Goal: Information Seeking & Learning: Learn about a topic

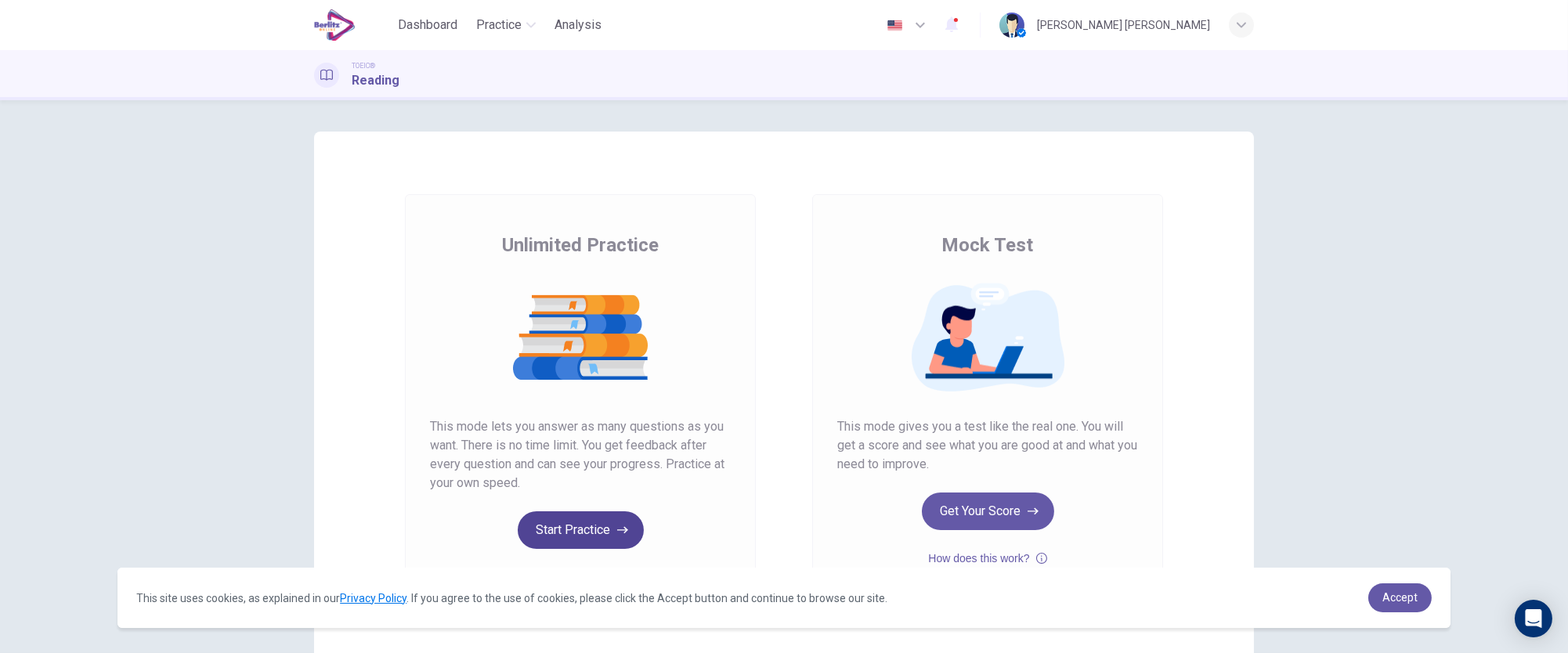
click at [542, 535] on button "Start Practice" at bounding box center [580, 530] width 126 height 38
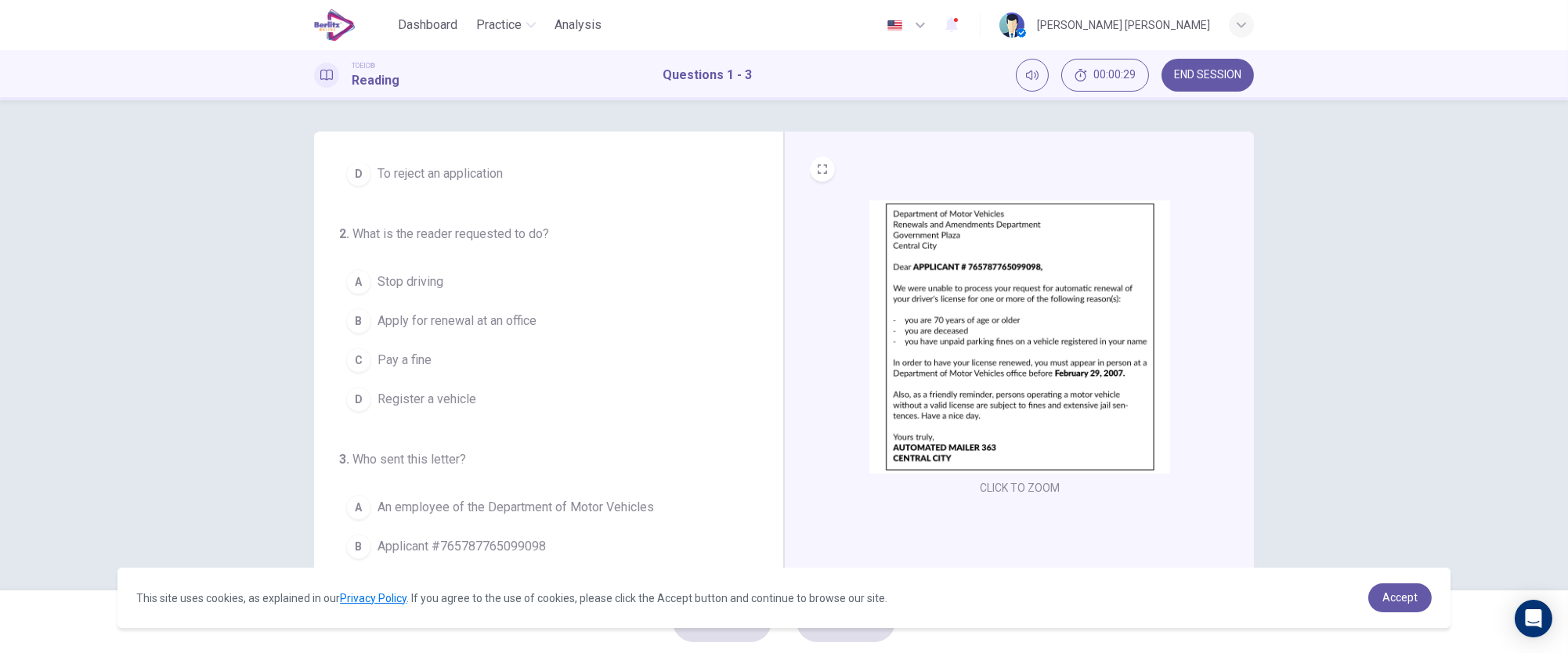
scroll to position [116, 0]
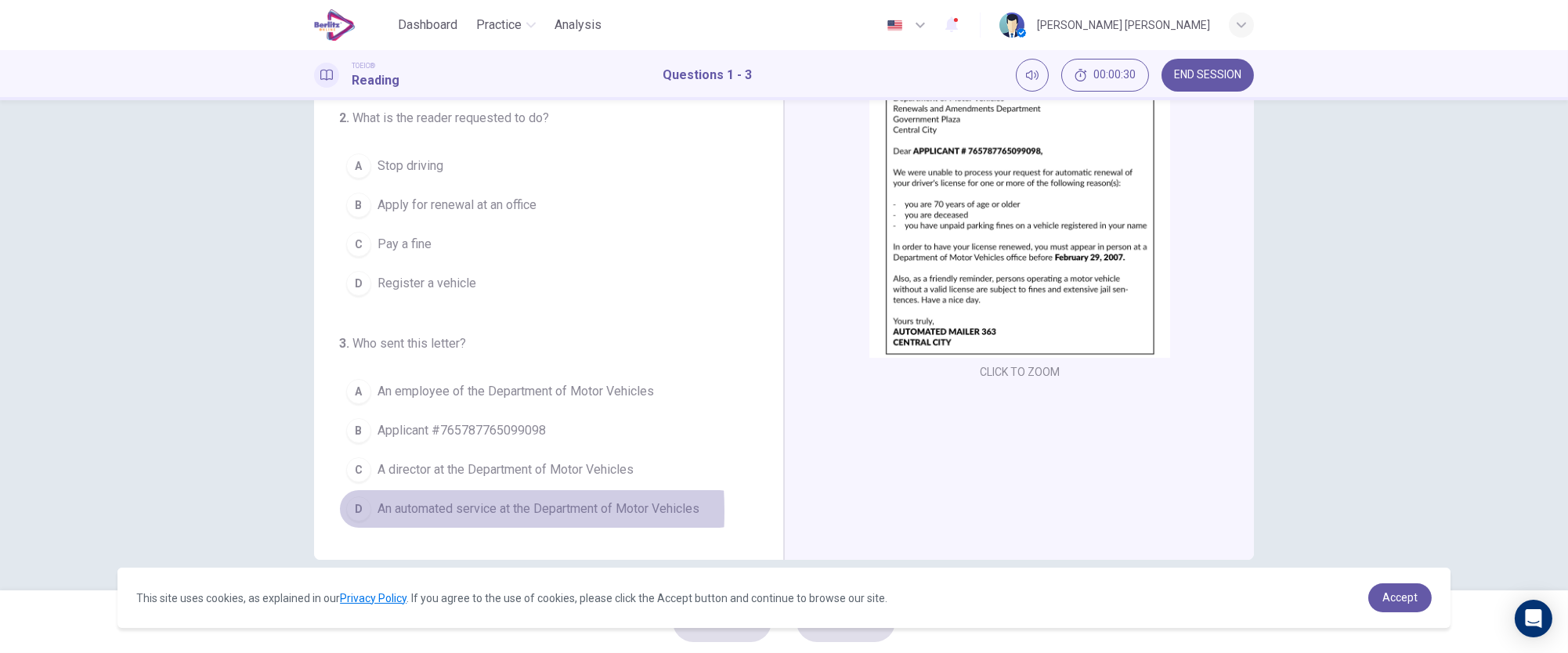
click at [353, 511] on div "D" at bounding box center [358, 508] width 25 height 25
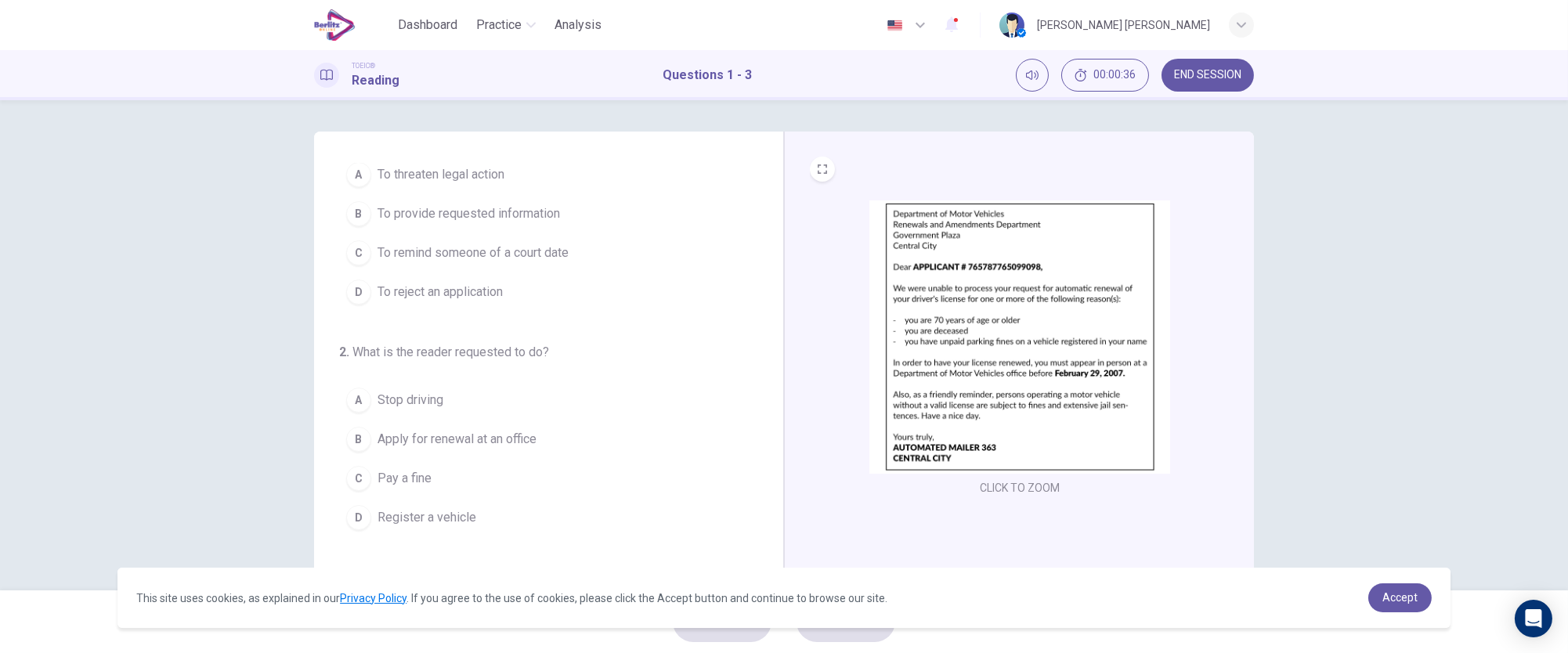
scroll to position [7, 0]
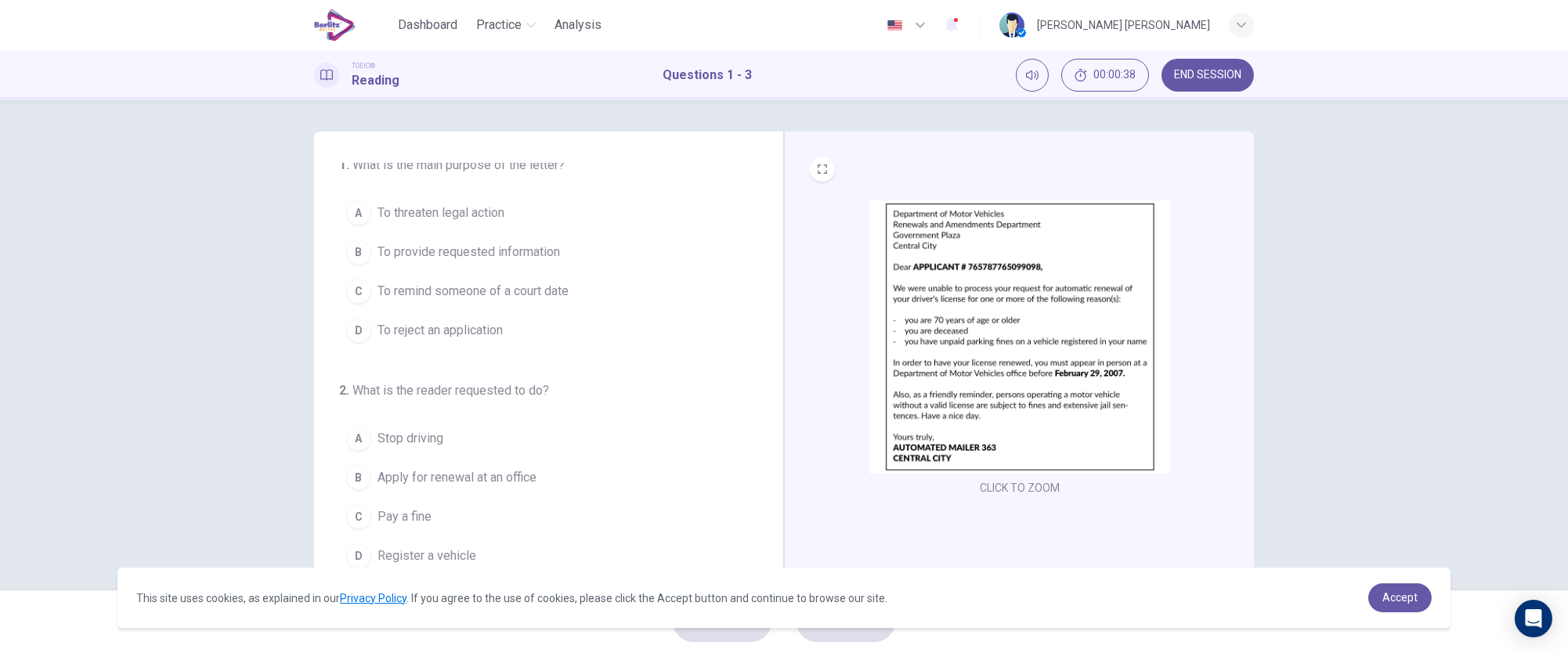
click at [1017, 315] on img at bounding box center [1019, 337] width 300 height 273
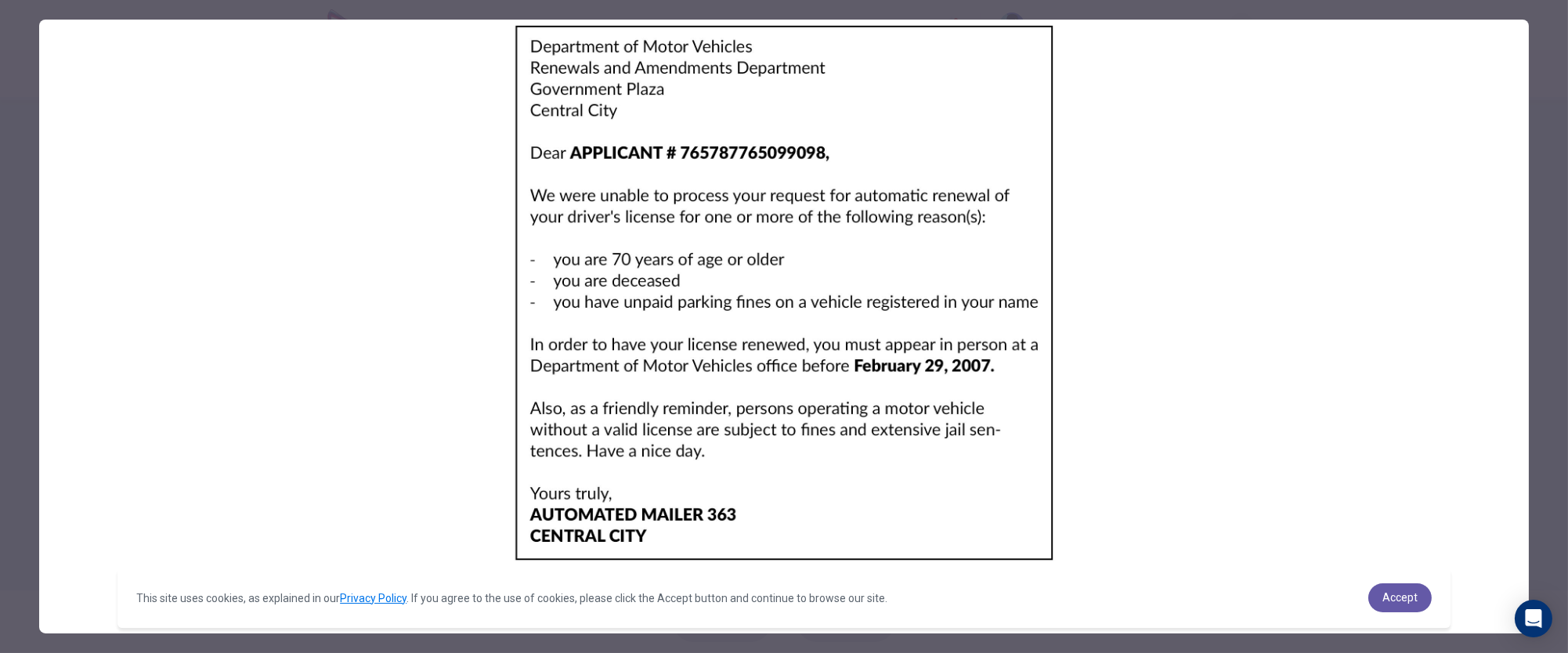
click at [347, 320] on img at bounding box center [784, 293] width 1489 height 548
click at [1406, 601] on span "Accept" at bounding box center [1400, 598] width 35 height 13
click at [1394, 602] on span "Accept" at bounding box center [1400, 598] width 35 height 13
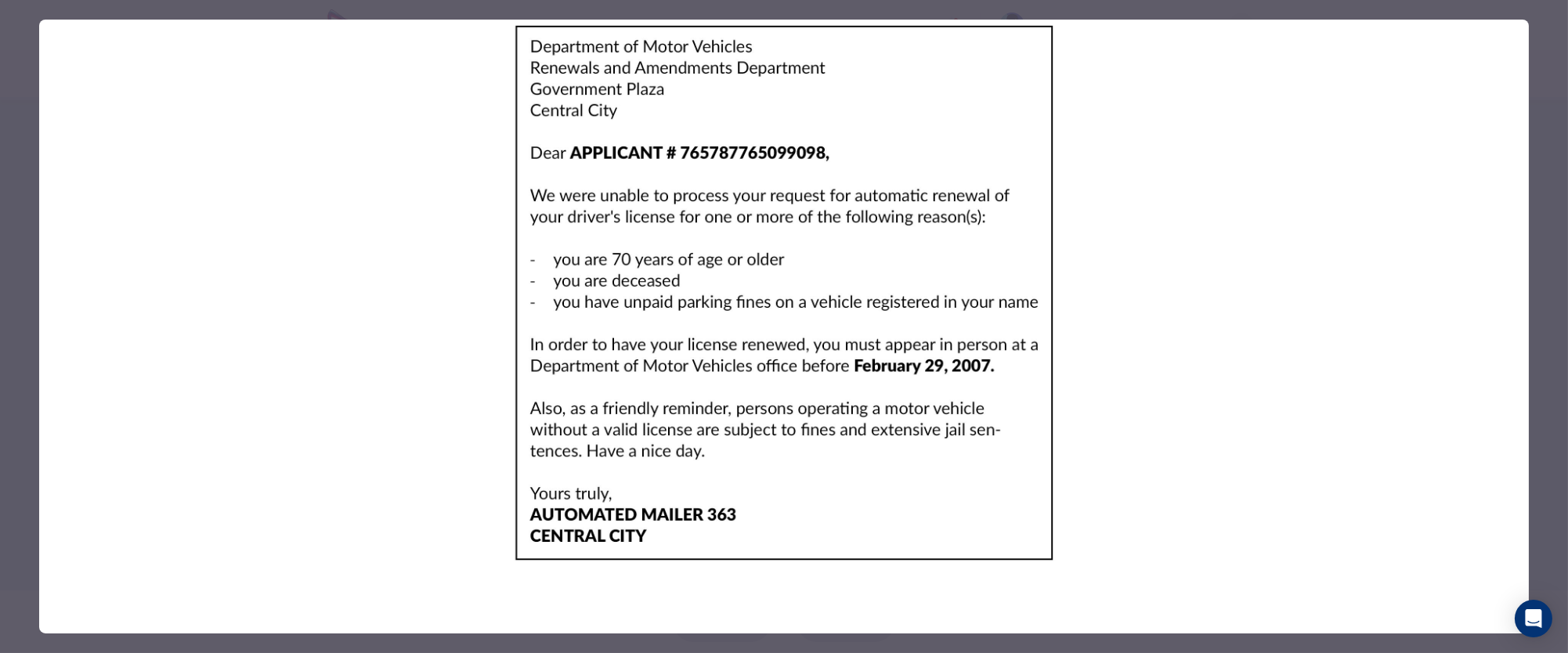
click at [1198, 326] on img at bounding box center [784, 293] width 1489 height 548
click at [50, 46] on img at bounding box center [784, 293] width 1489 height 548
click at [165, 146] on img at bounding box center [784, 293] width 1489 height 548
click at [886, 318] on img at bounding box center [784, 293] width 1489 height 548
click at [1229, 463] on img at bounding box center [784, 293] width 1489 height 548
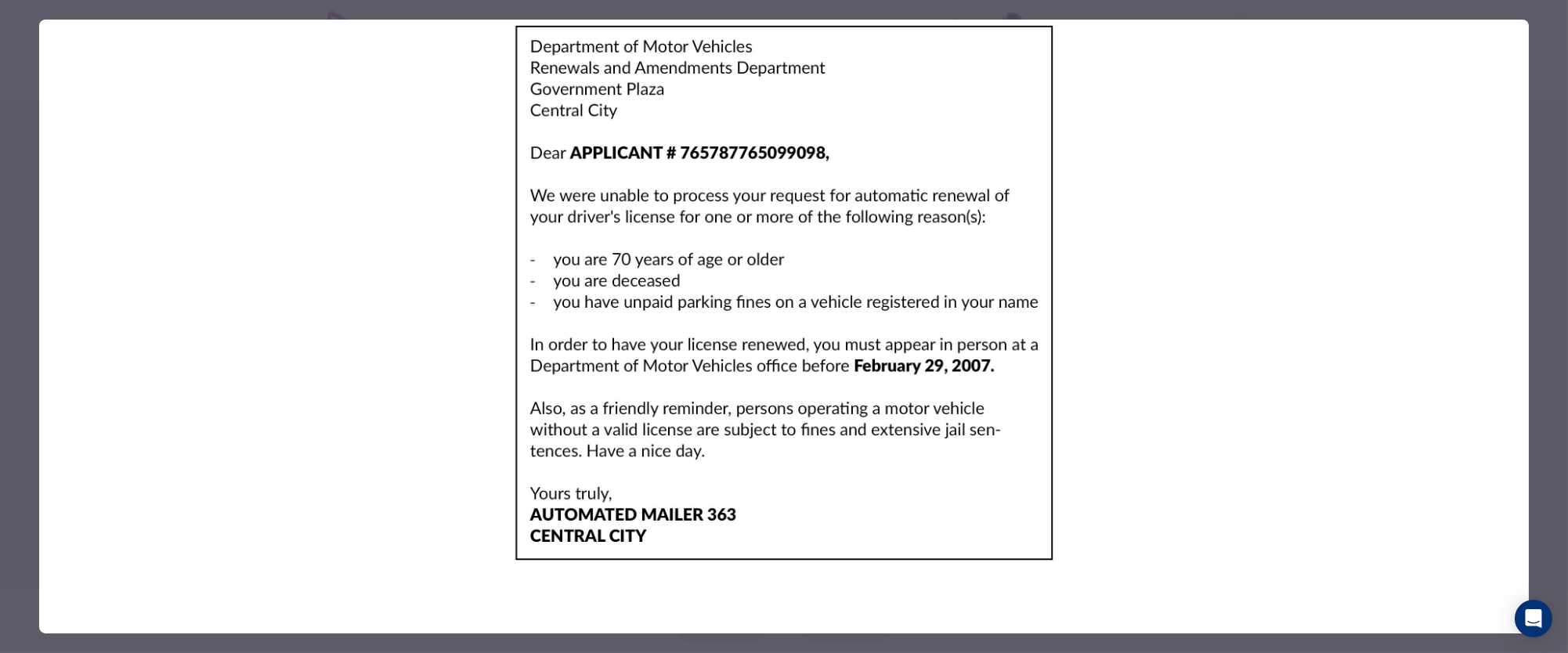
drag, startPoint x: 802, startPoint y: 444, endPoint x: 794, endPoint y: 442, distance: 8.2
click at [797, 442] on img at bounding box center [784, 293] width 1489 height 548
click at [647, 186] on img at bounding box center [784, 293] width 1489 height 548
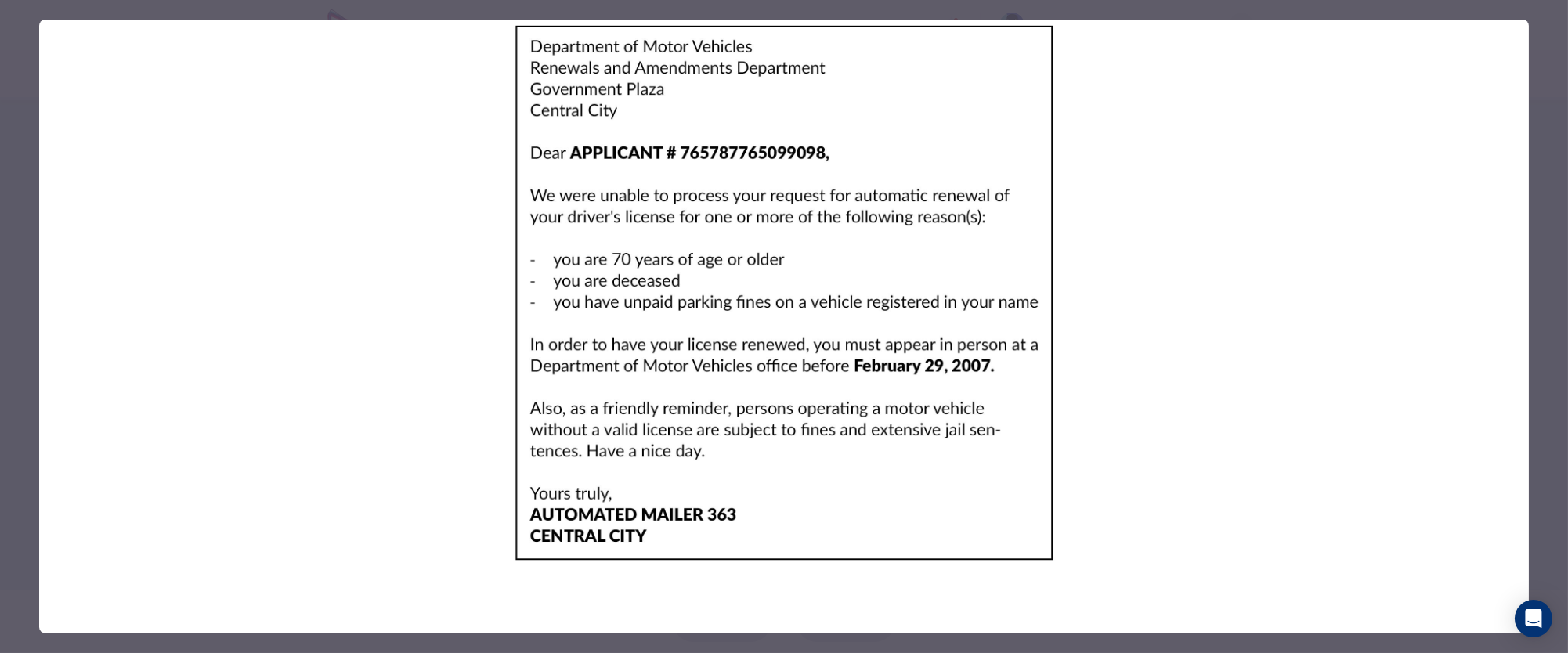
click at [647, 186] on img at bounding box center [784, 293] width 1489 height 548
click at [1090, 229] on img at bounding box center [784, 293] width 1489 height 548
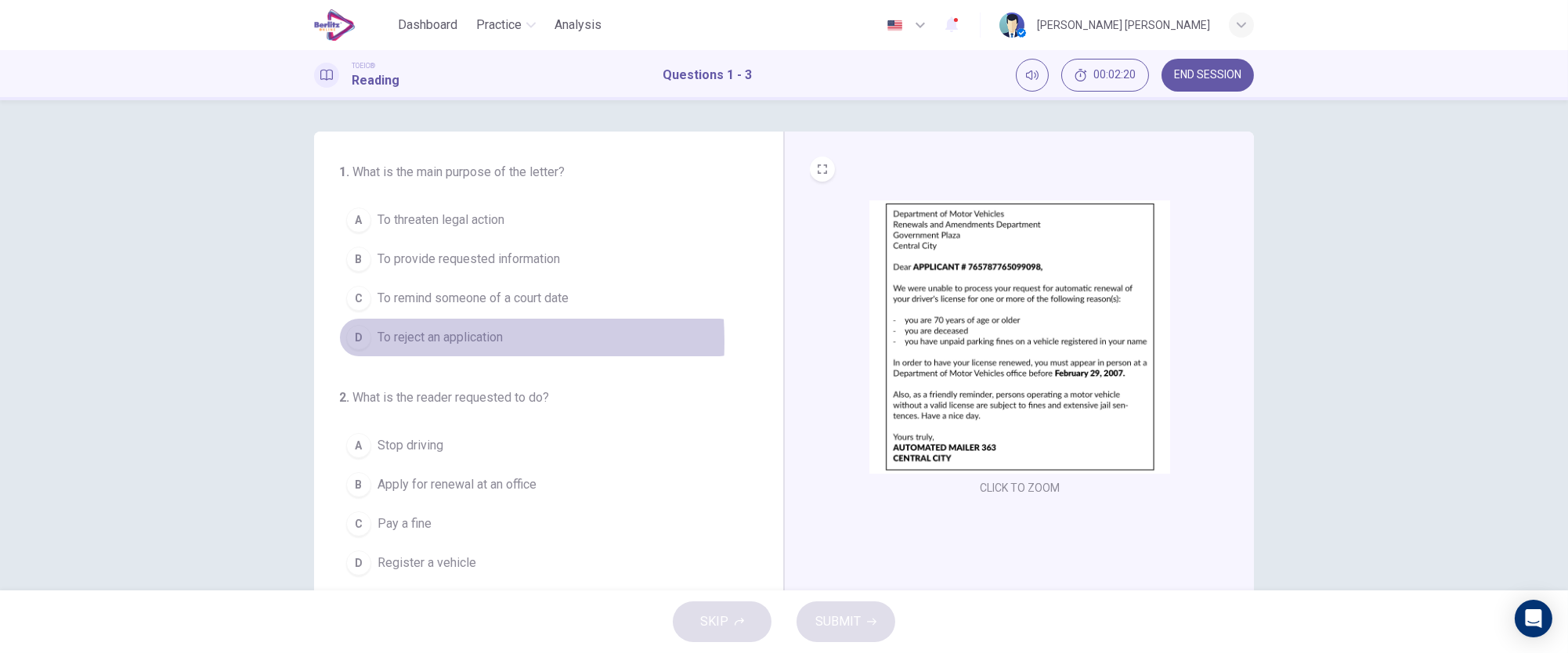
click at [357, 341] on div "D" at bounding box center [358, 337] width 25 height 25
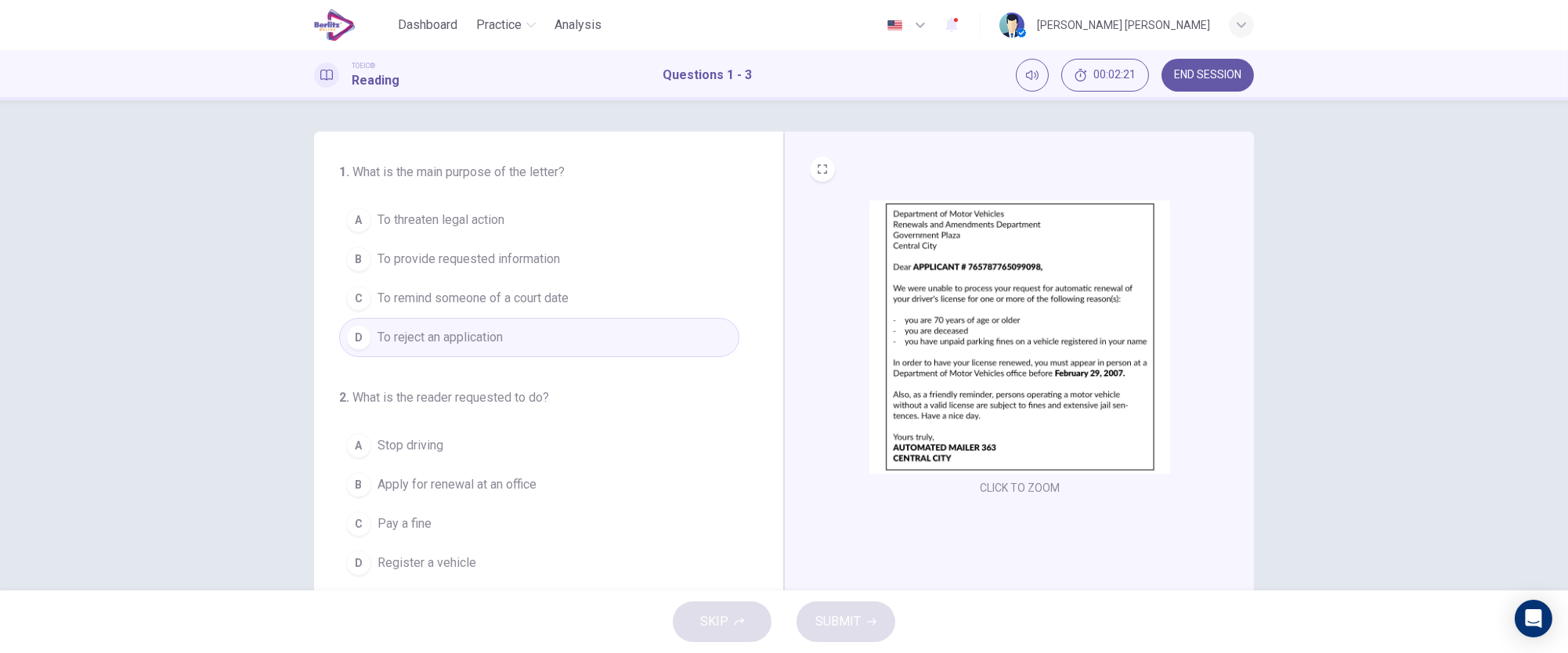
scroll to position [157, 0]
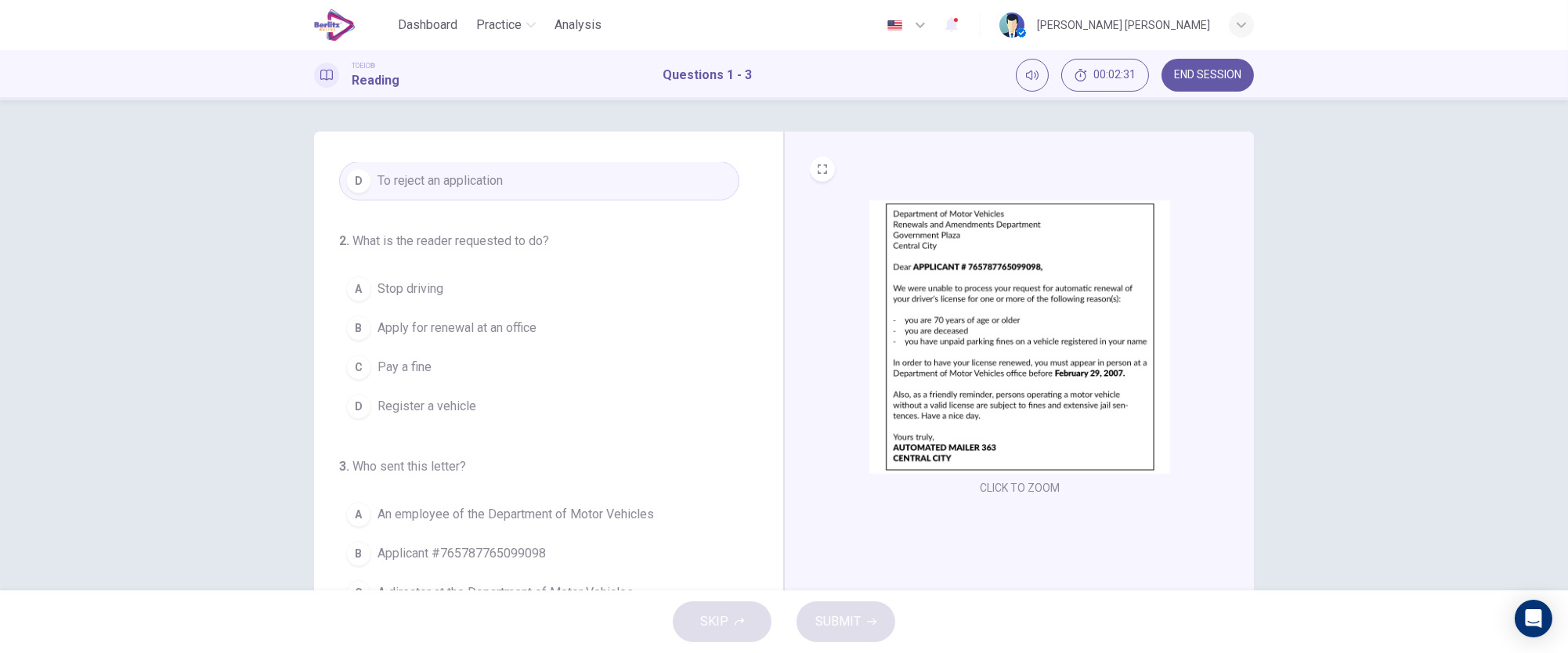
click at [351, 330] on div "B" at bounding box center [358, 328] width 25 height 25
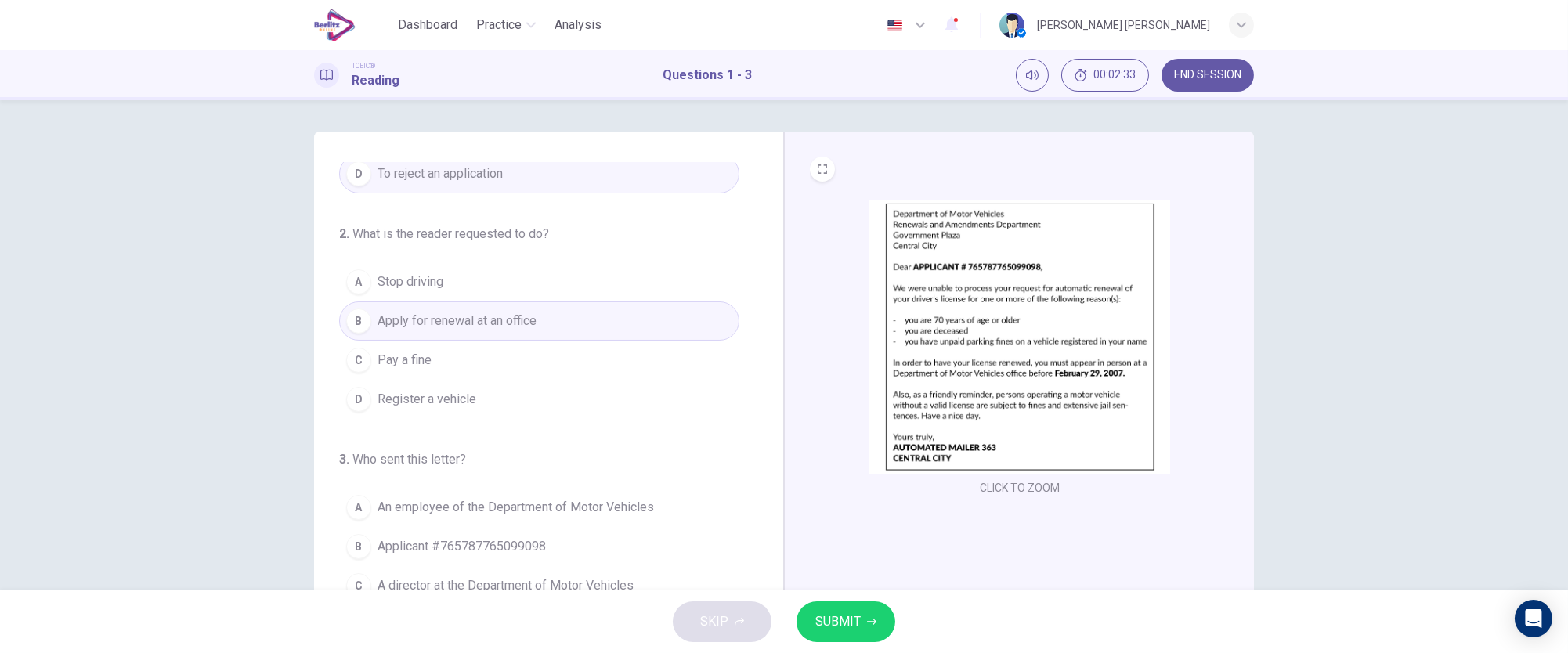
scroll to position [116, 0]
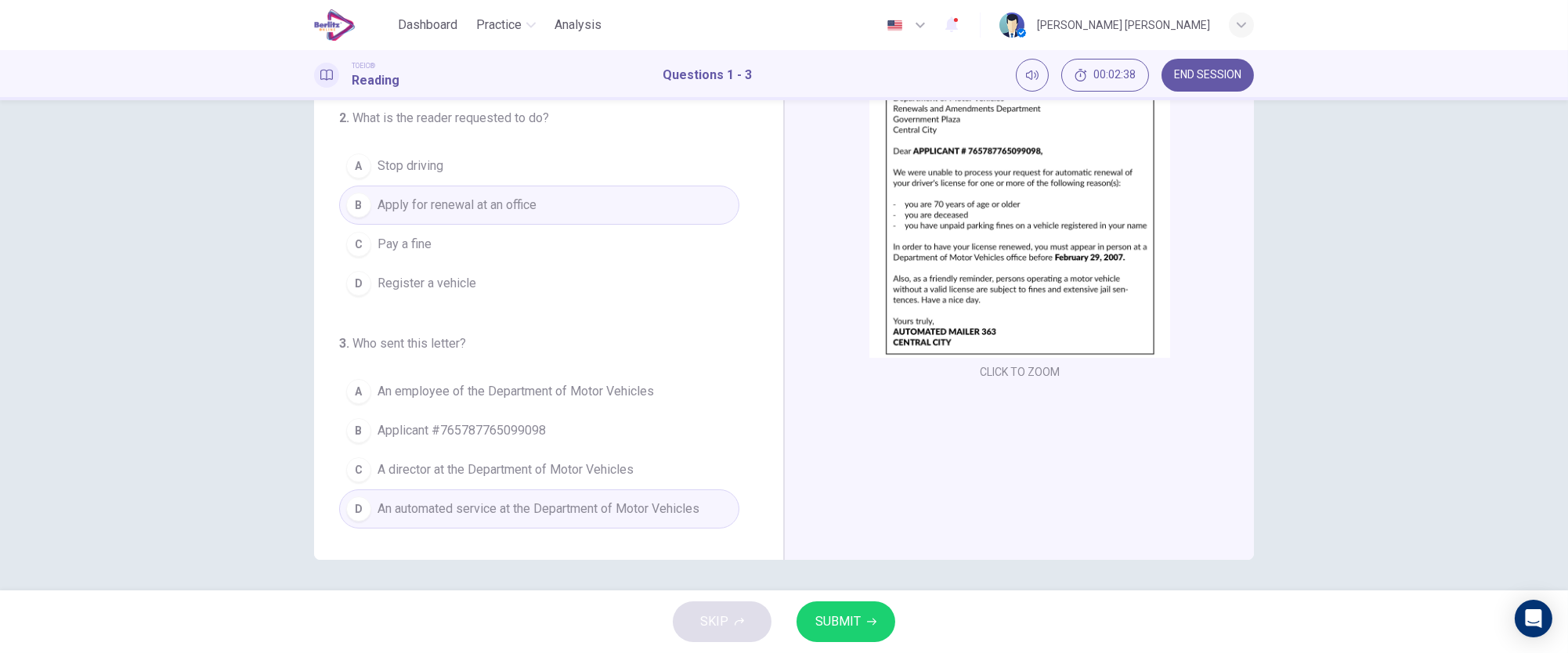
click at [843, 622] on span "SUBMIT" at bounding box center [838, 621] width 46 height 22
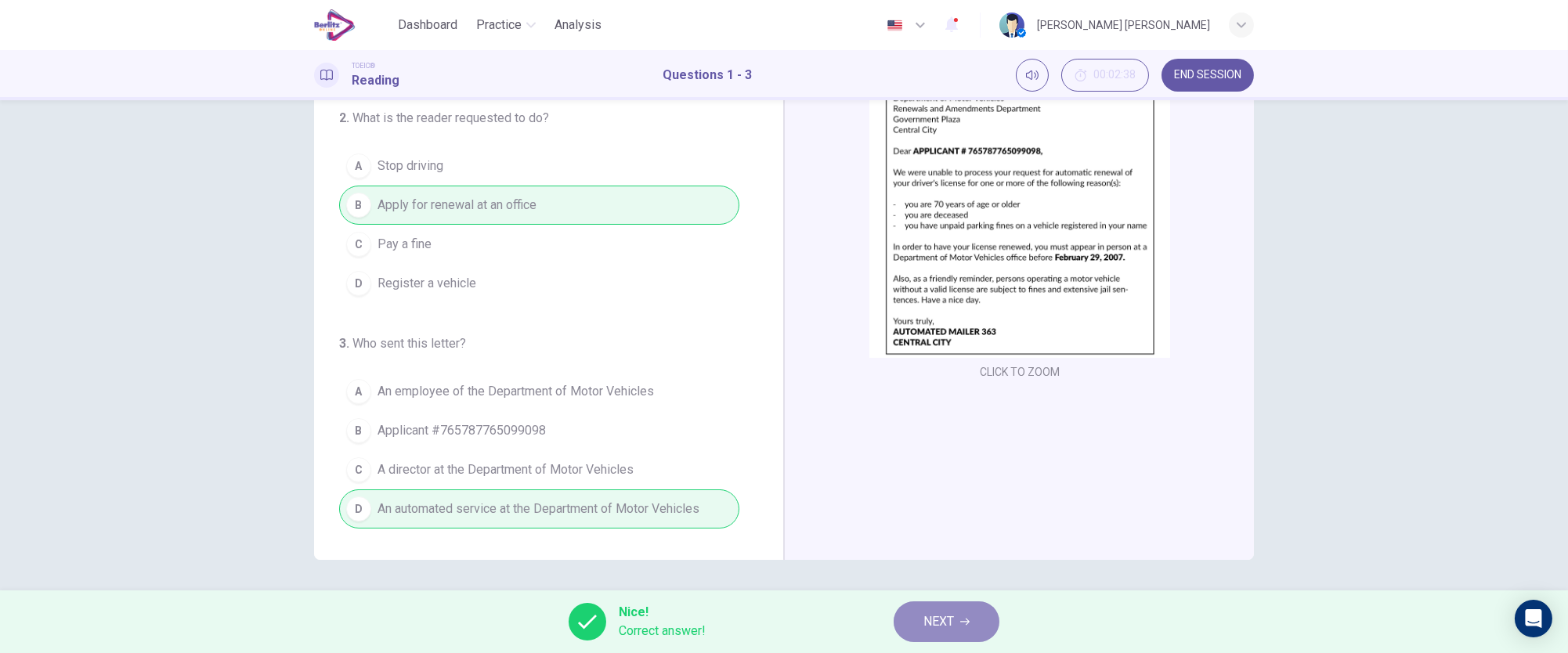
click at [926, 622] on span "NEXT" at bounding box center [938, 621] width 31 height 22
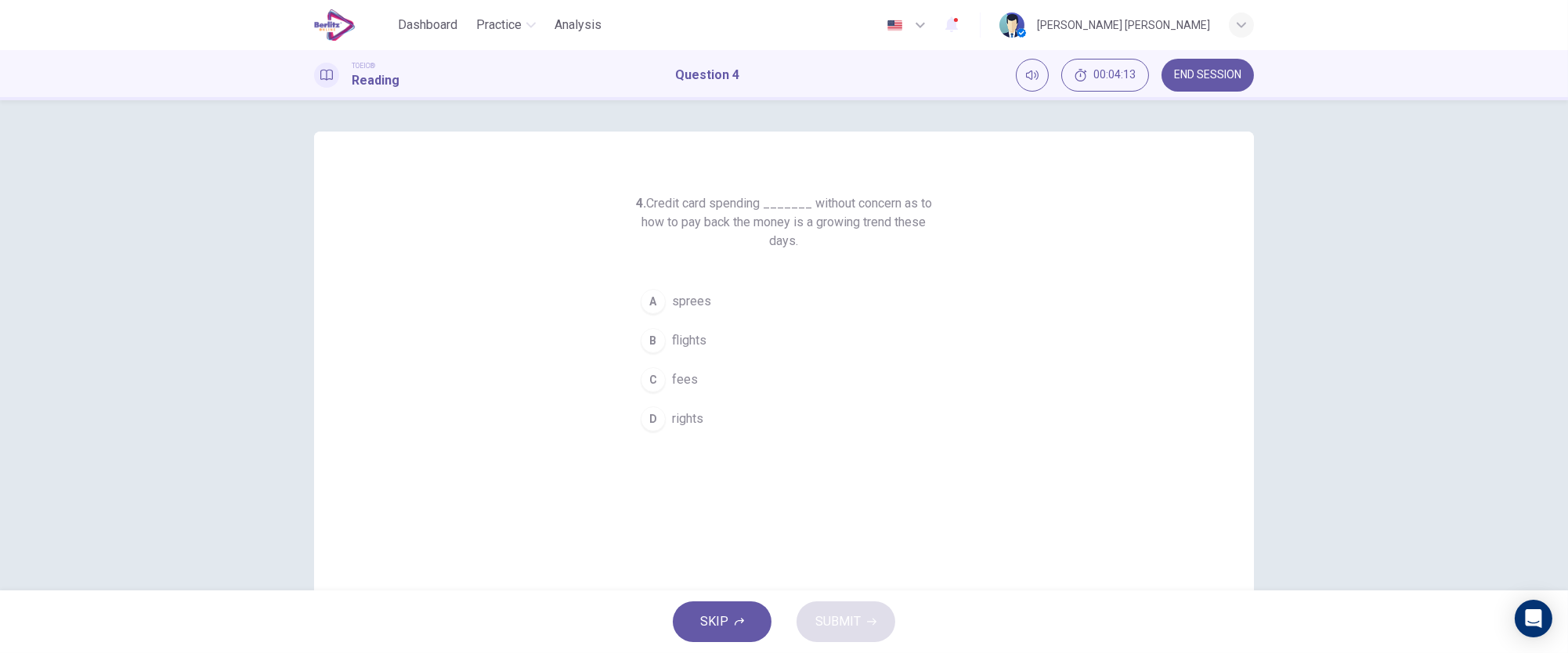
click at [648, 301] on div "A" at bounding box center [653, 301] width 25 height 25
click at [829, 625] on span "SUBMIT" at bounding box center [838, 621] width 46 height 22
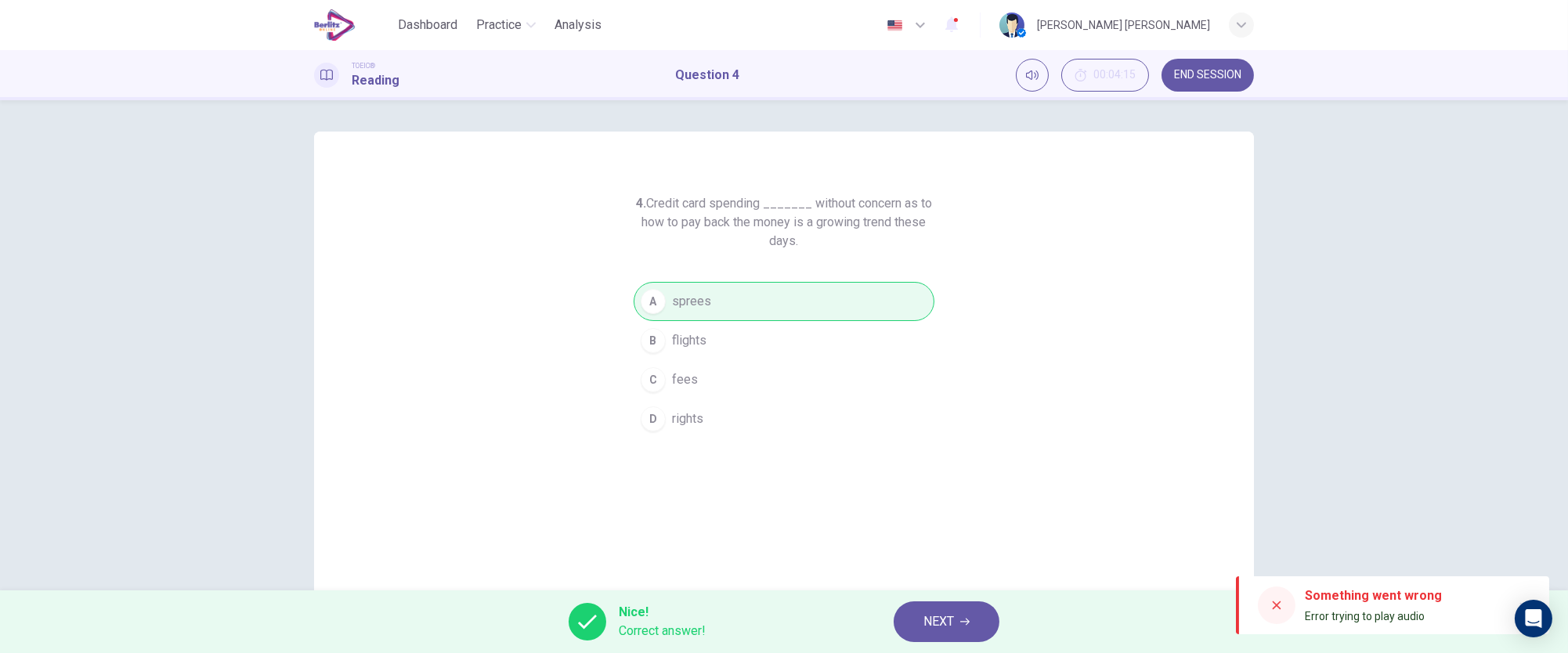
click at [934, 622] on span "NEXT" at bounding box center [938, 621] width 31 height 22
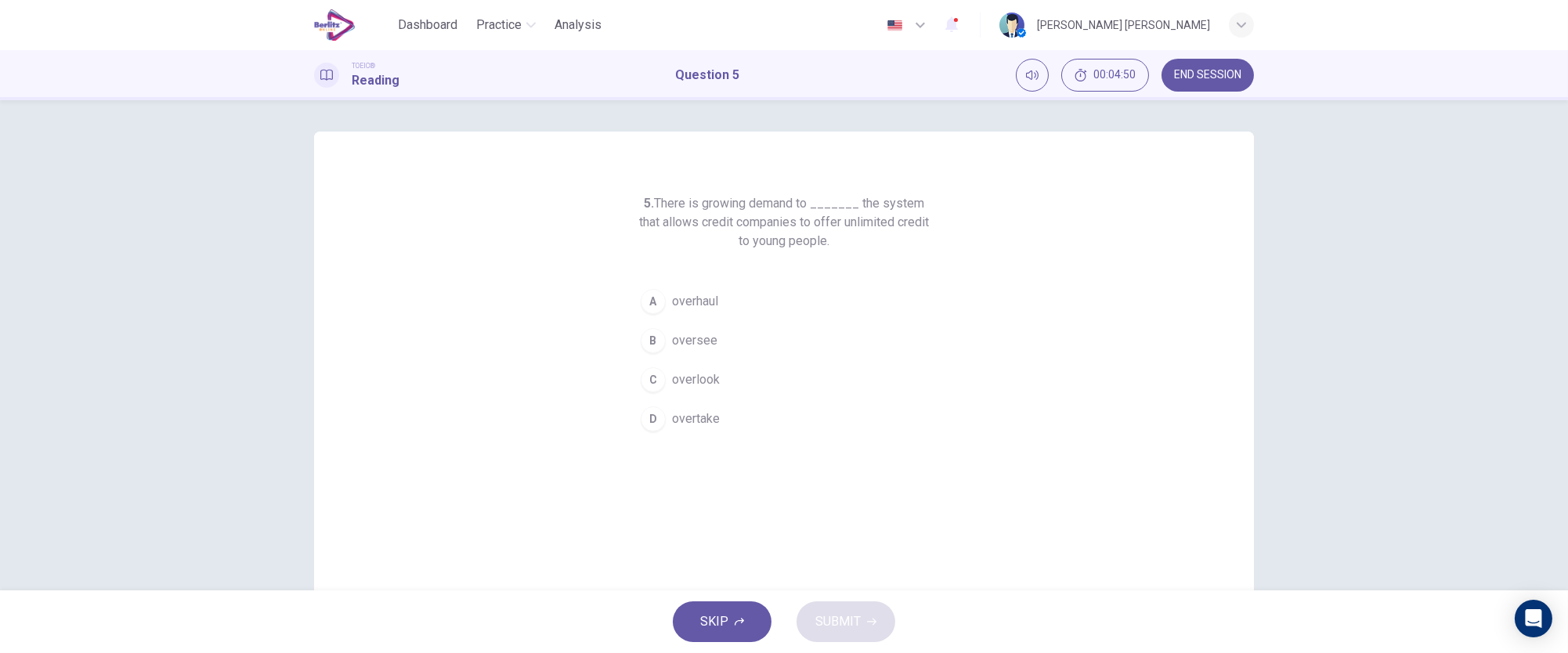
click at [683, 304] on span "overhaul" at bounding box center [696, 301] width 47 height 18
click at [845, 608] on button "SUBMIT" at bounding box center [846, 622] width 99 height 41
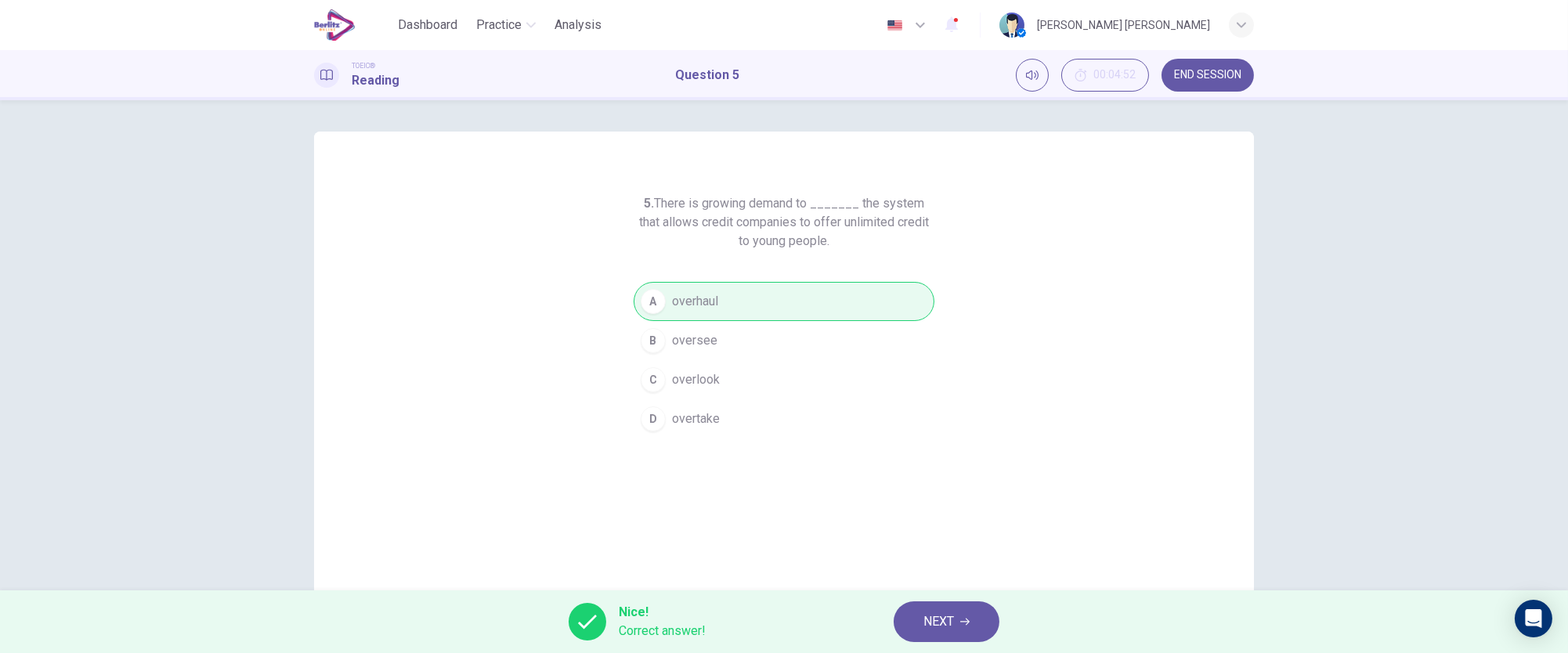
click at [950, 619] on span "NEXT" at bounding box center [938, 621] width 31 height 22
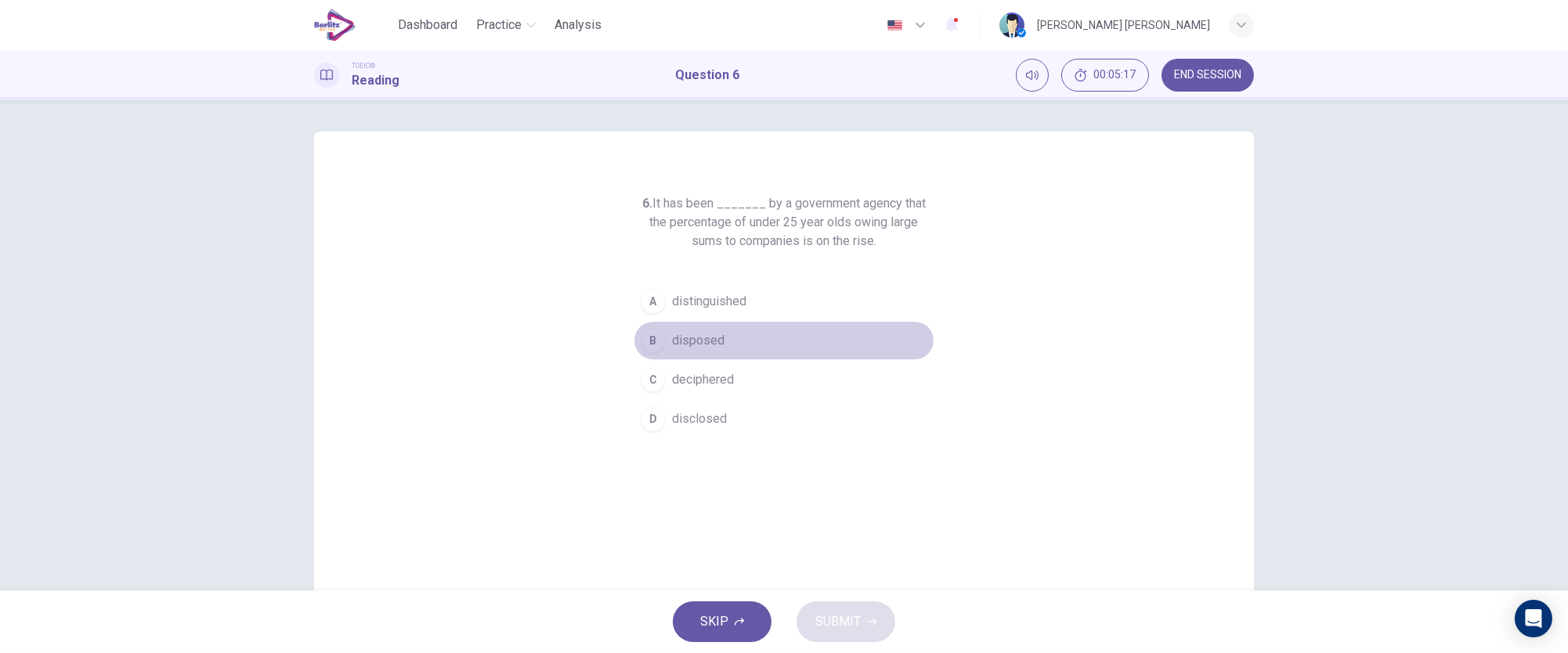
click at [643, 339] on div "B" at bounding box center [653, 341] width 25 height 25
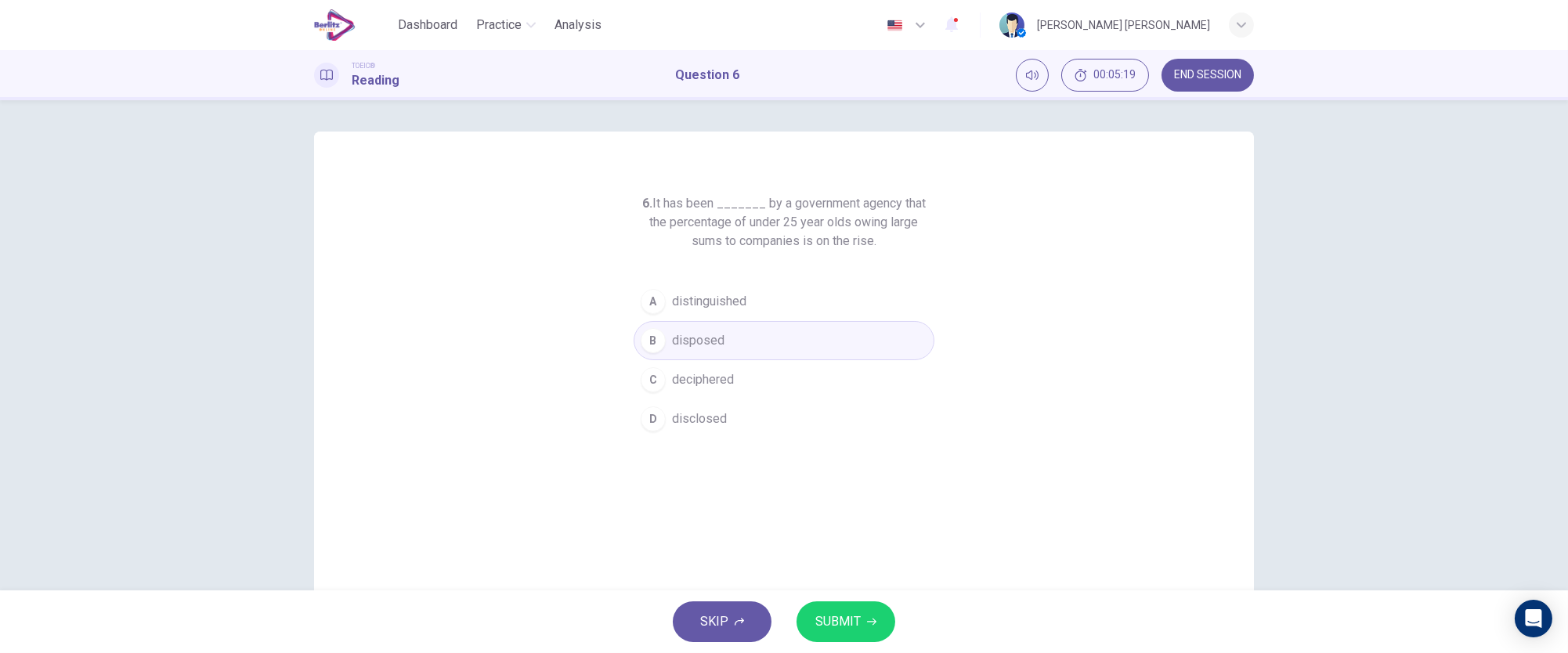
click at [838, 623] on span "SUBMIT" at bounding box center [838, 621] width 46 height 22
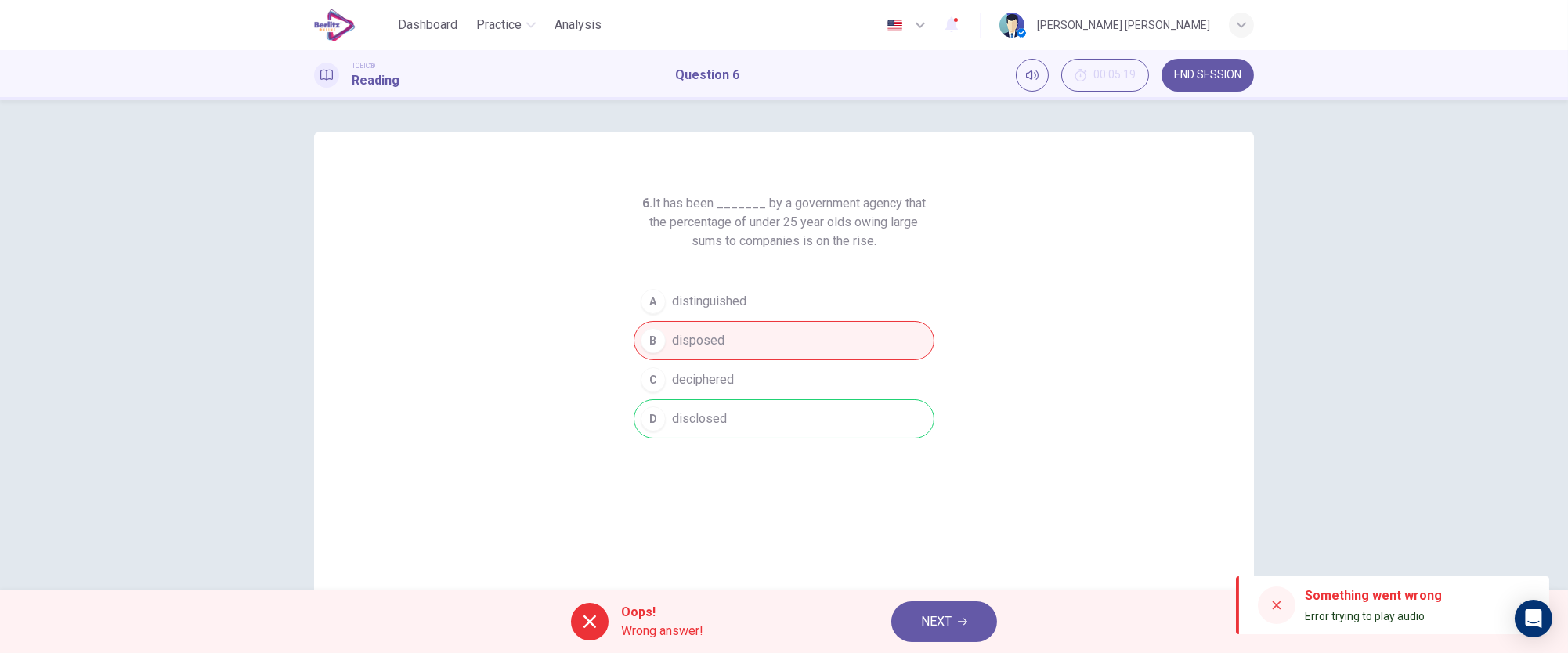
click at [1360, 618] on span "Error trying to play audio" at bounding box center [1364, 616] width 120 height 13
click at [1278, 605] on icon at bounding box center [1276, 606] width 13 height 13
click at [1282, 601] on div at bounding box center [1276, 605] width 38 height 38
click at [1281, 601] on icon at bounding box center [1276, 606] width 13 height 13
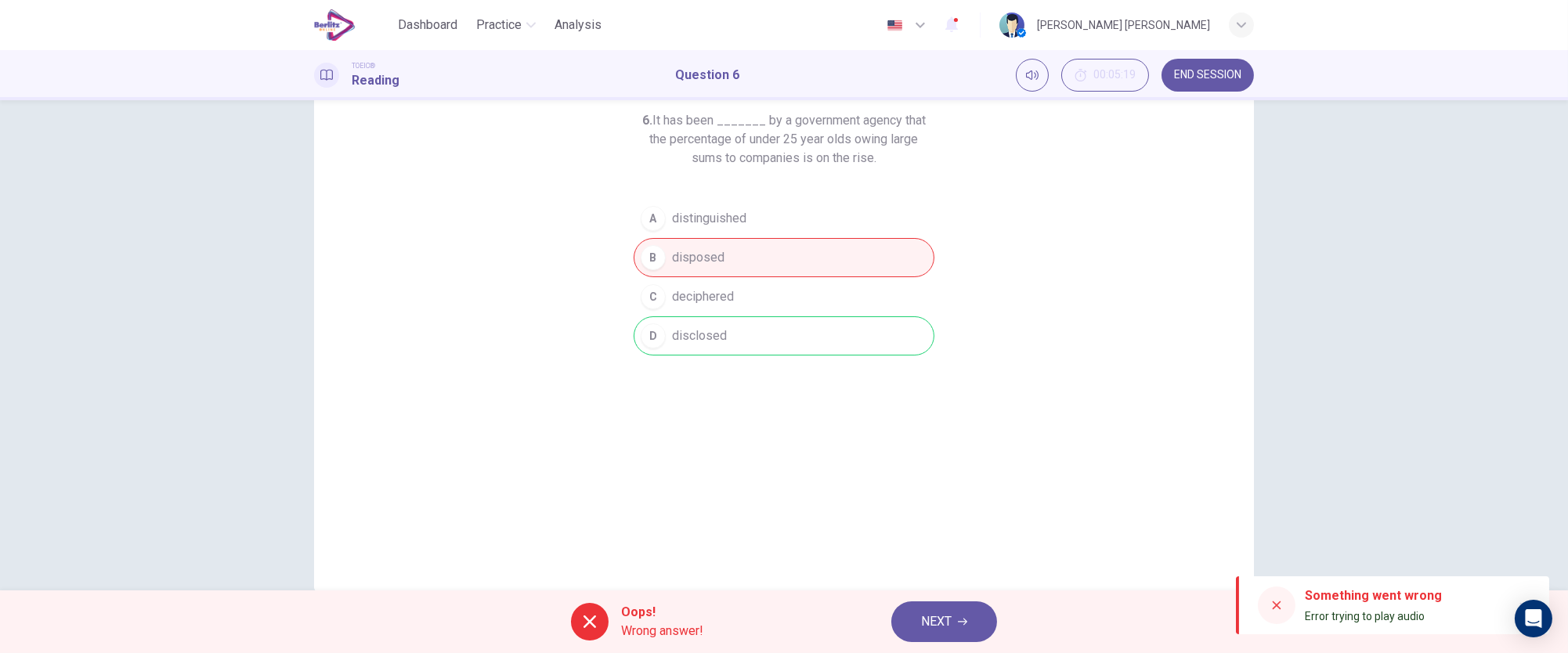
scroll to position [116, 0]
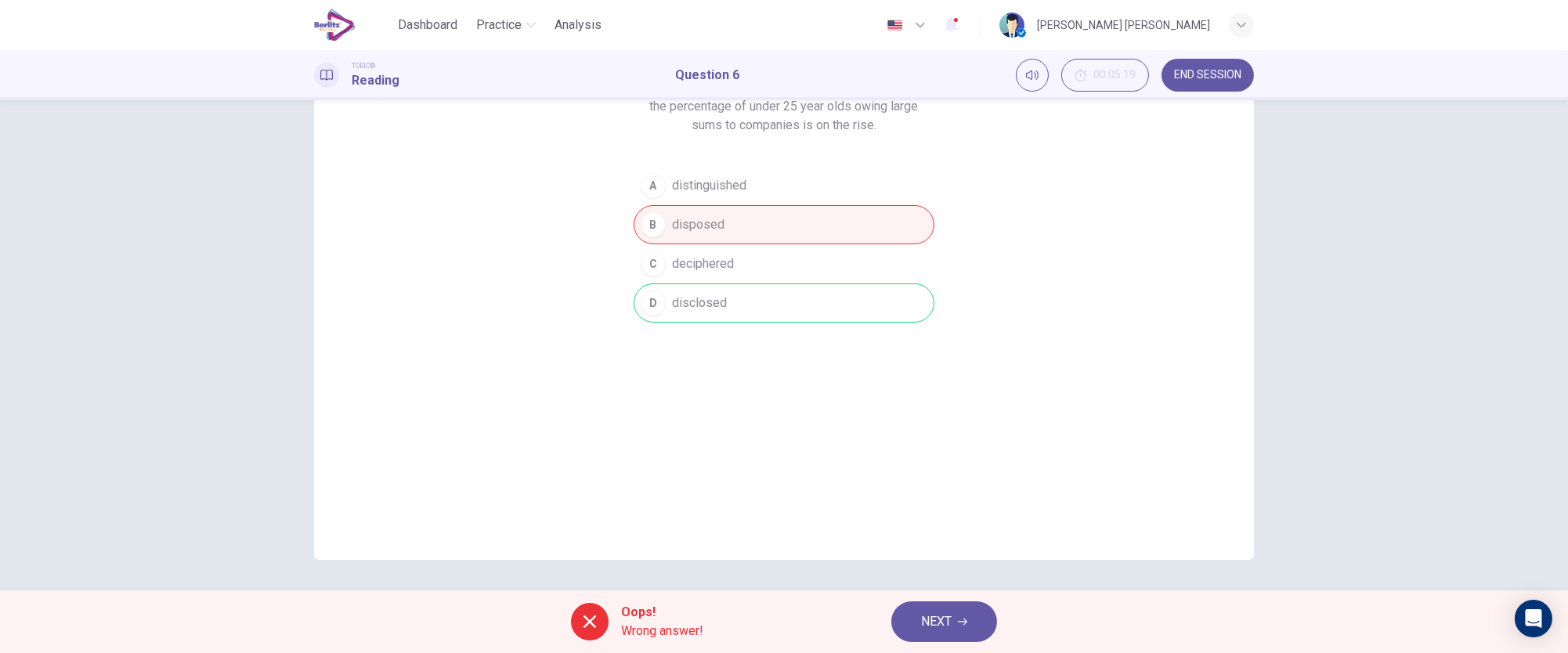
click at [918, 626] on button "NEXT" at bounding box center [945, 622] width 106 height 41
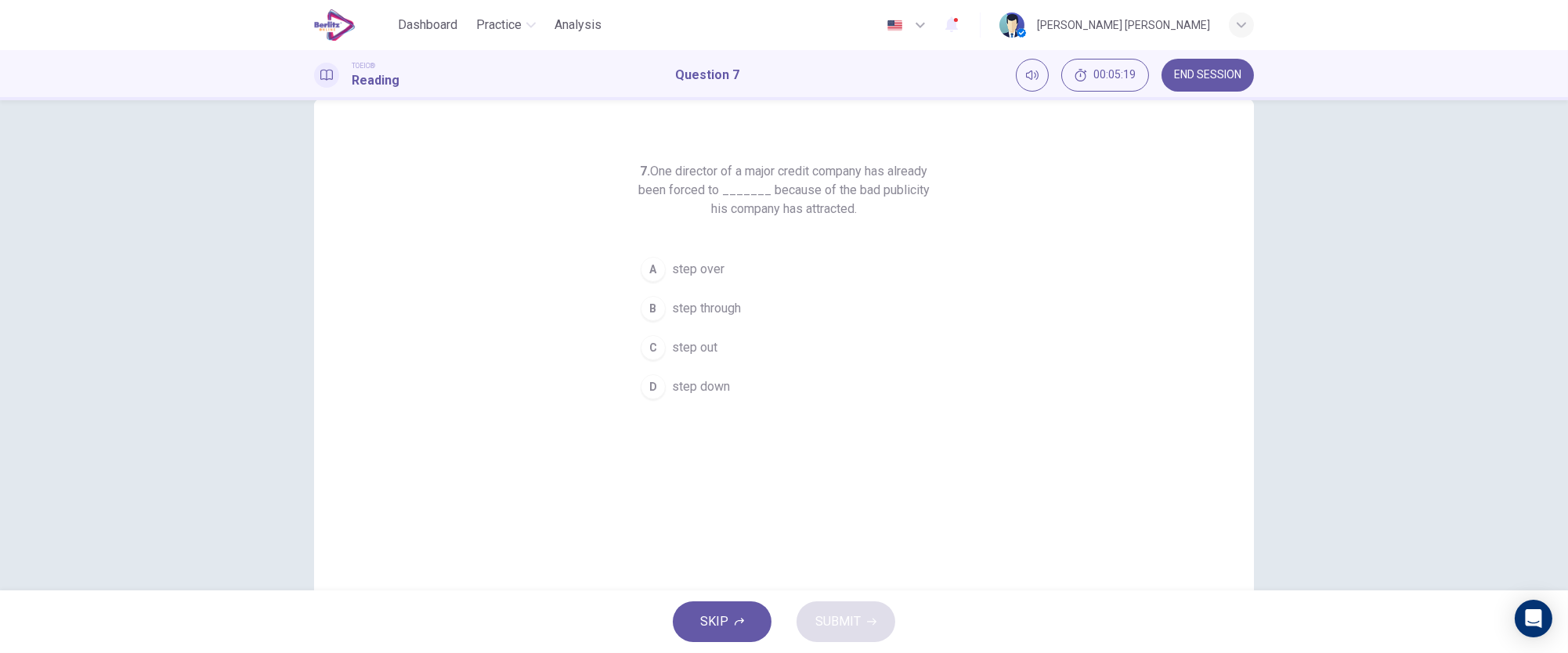
scroll to position [0, 0]
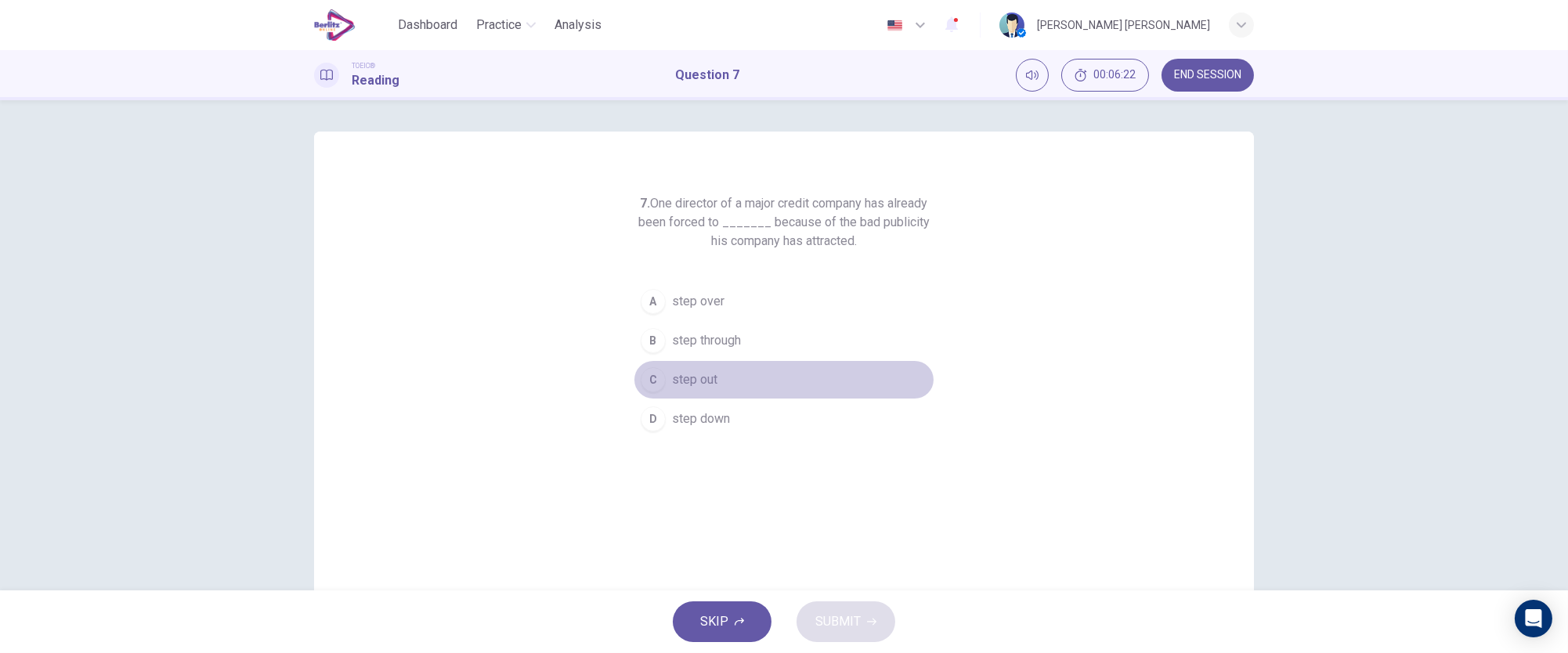
click at [652, 380] on div "C" at bounding box center [653, 379] width 25 height 25
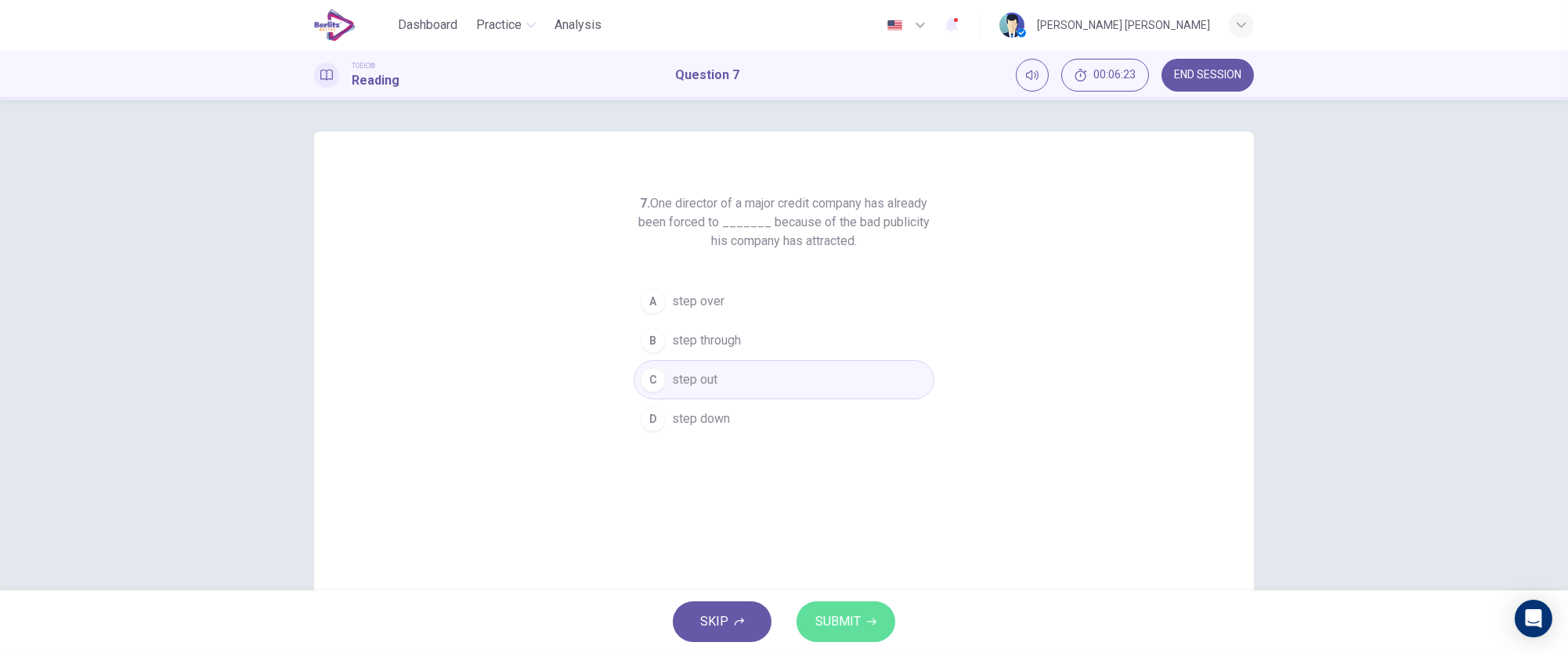
click at [835, 621] on span "SUBMIT" at bounding box center [838, 621] width 46 height 22
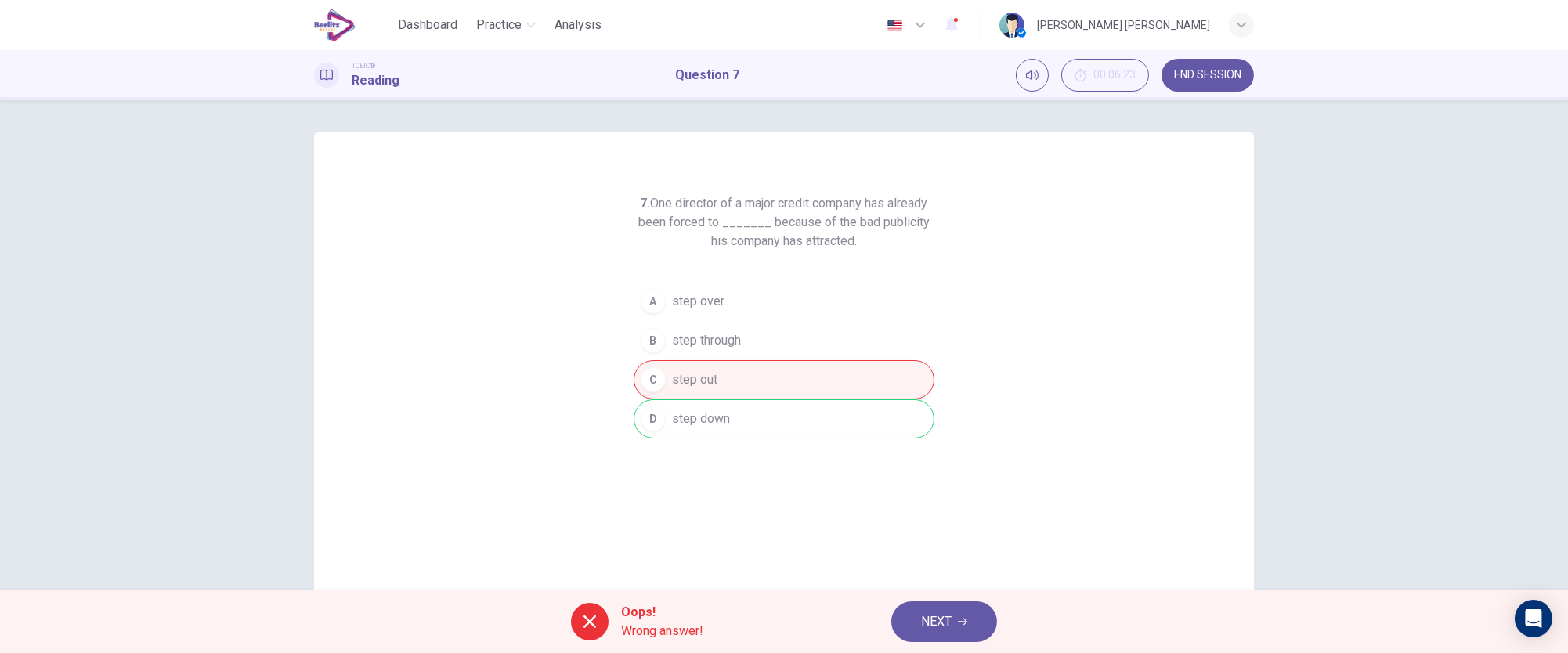
click at [947, 622] on span "NEXT" at bounding box center [937, 621] width 31 height 22
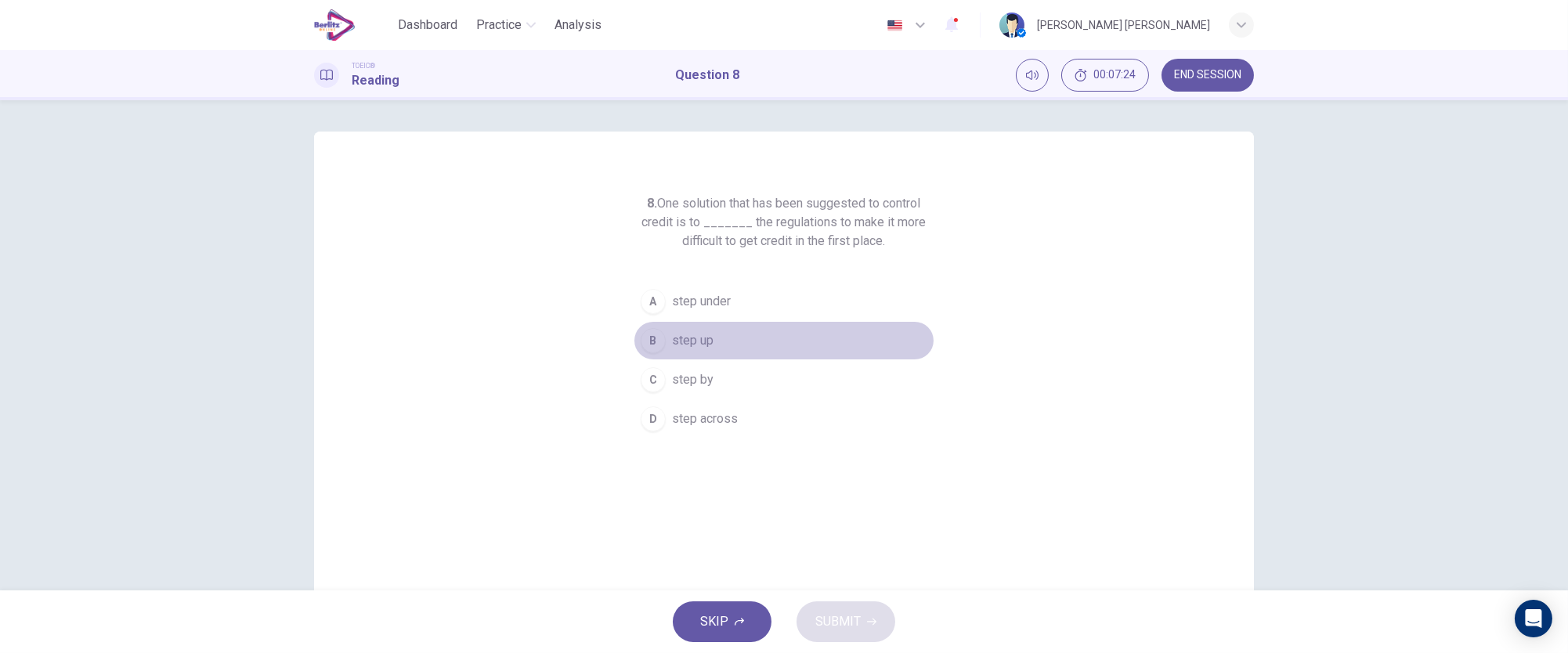
click at [672, 337] on span "step up" at bounding box center [693, 340] width 42 height 18
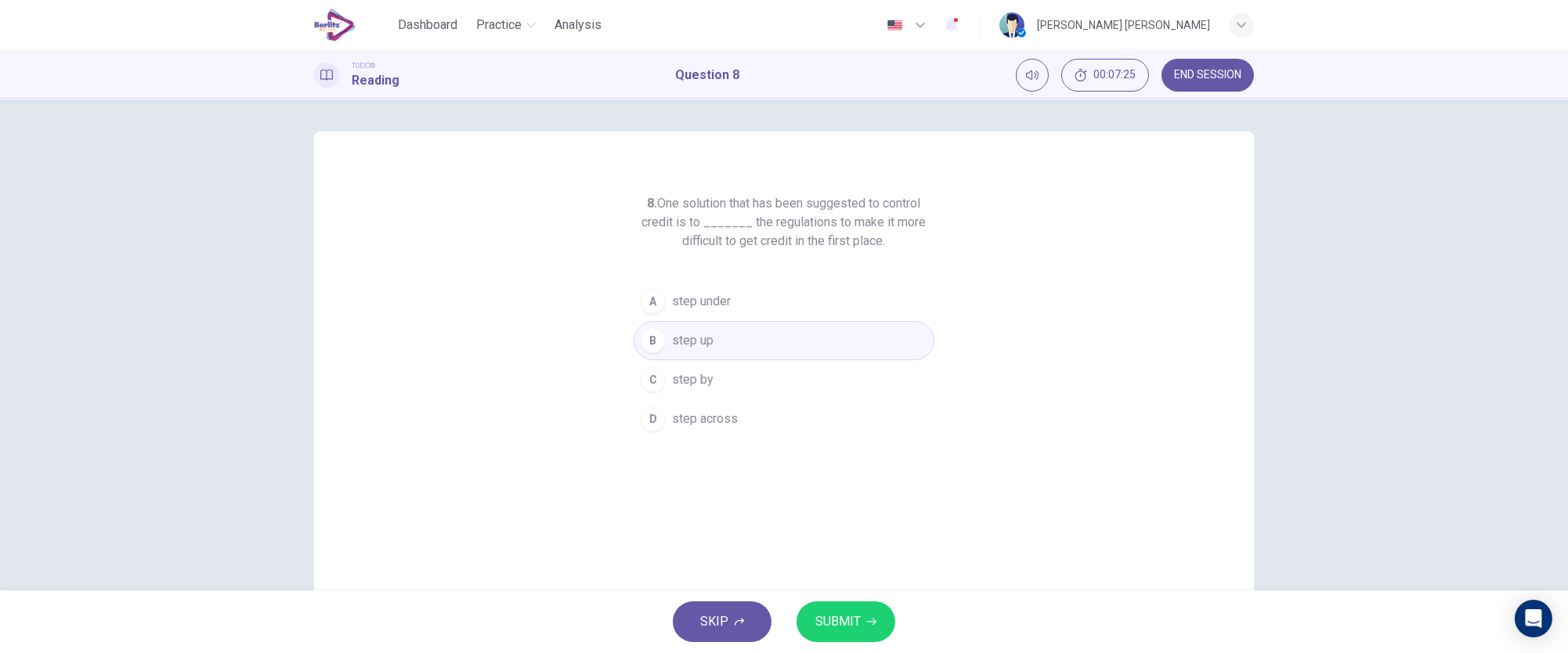
click at [814, 624] on button "SUBMIT" at bounding box center [846, 622] width 99 height 41
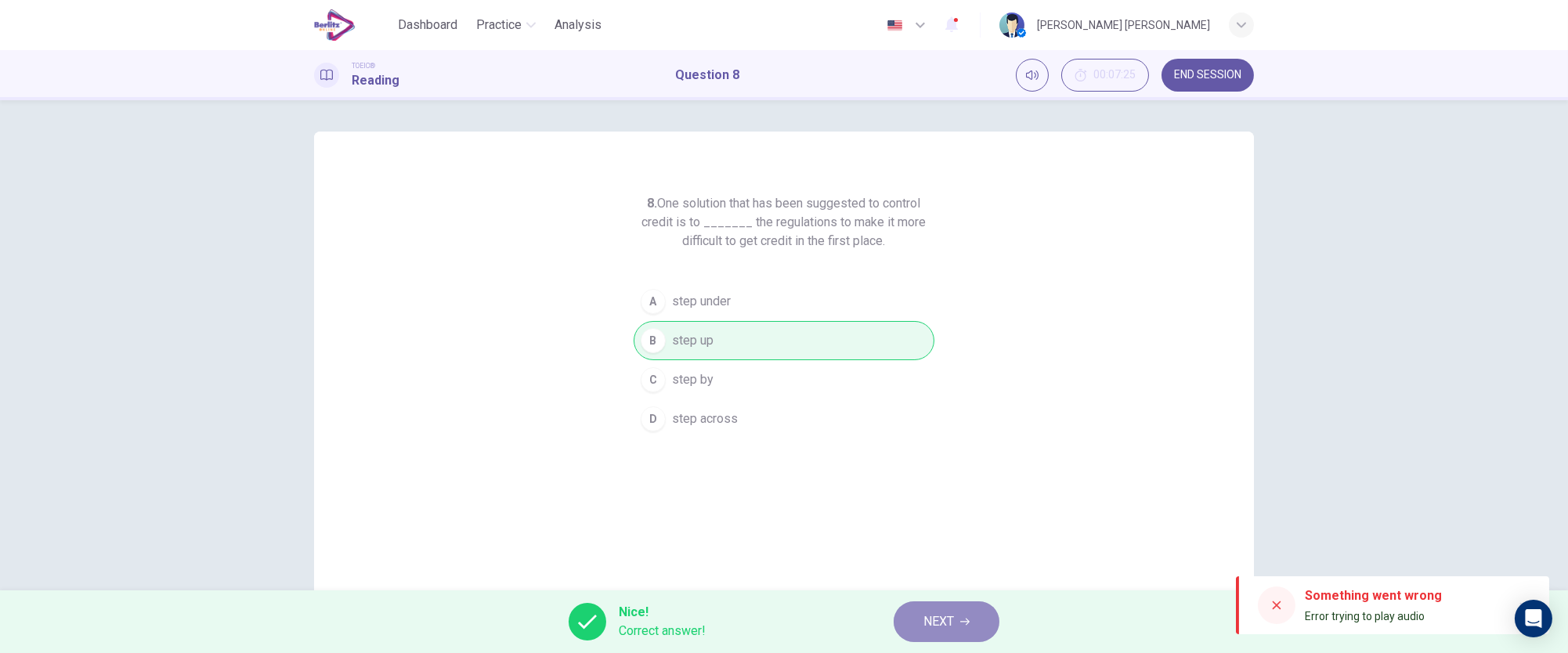
click at [907, 621] on button "NEXT" at bounding box center [946, 622] width 106 height 41
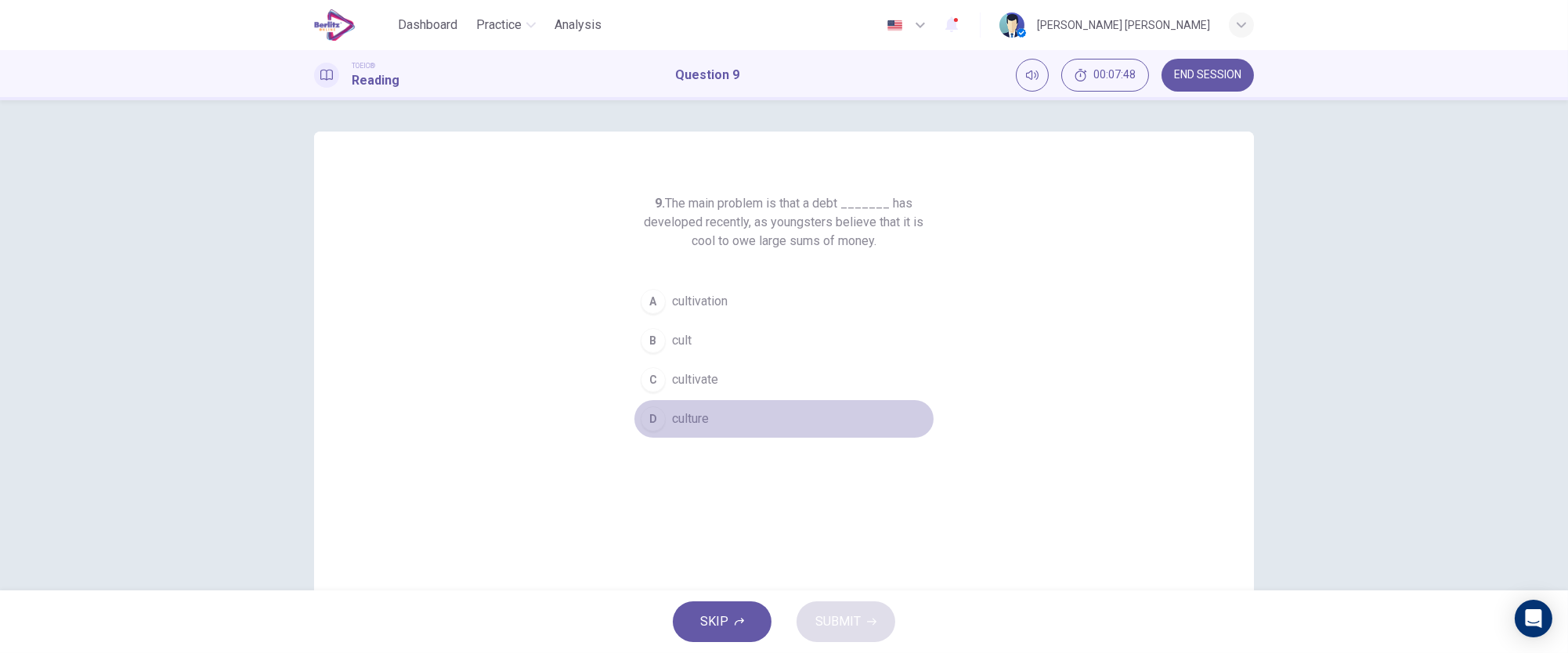
click at [648, 418] on div "D" at bounding box center [653, 418] width 25 height 25
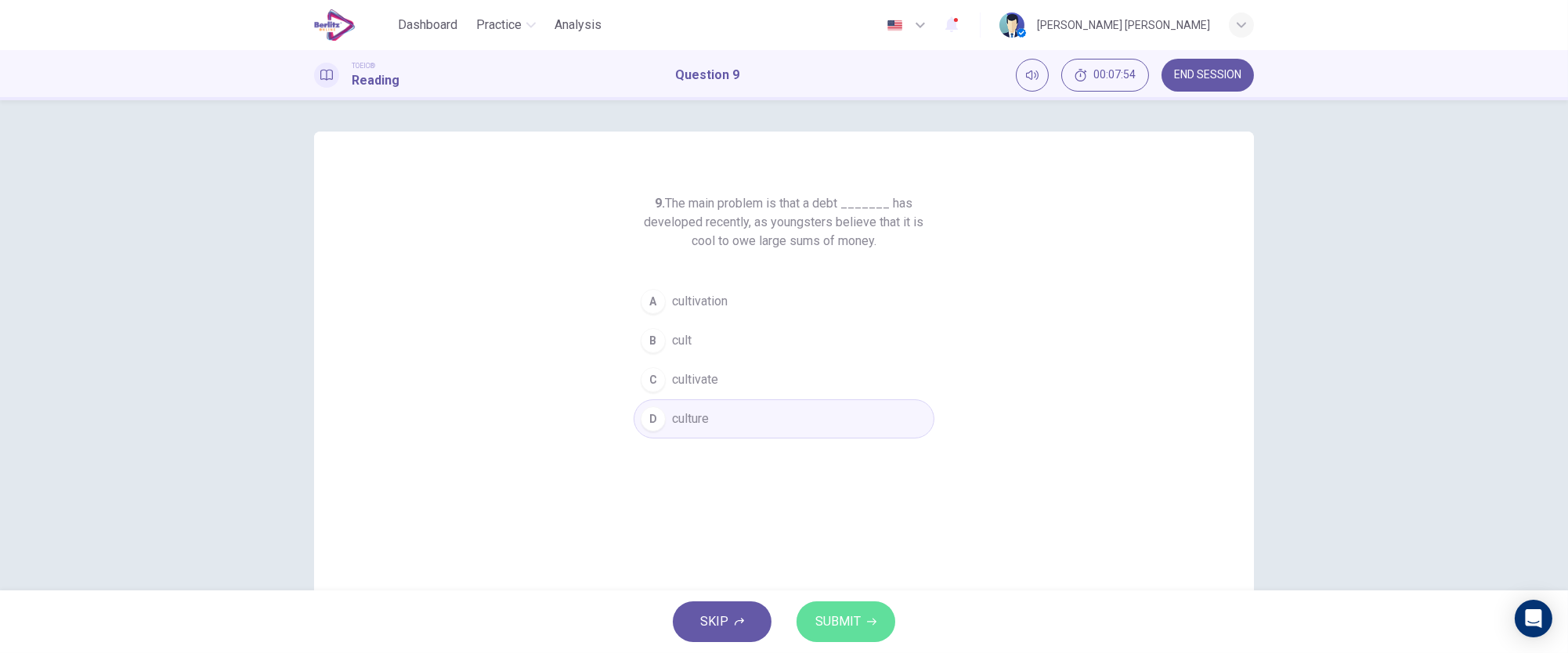
click at [845, 620] on span "SUBMIT" at bounding box center [838, 621] width 46 height 22
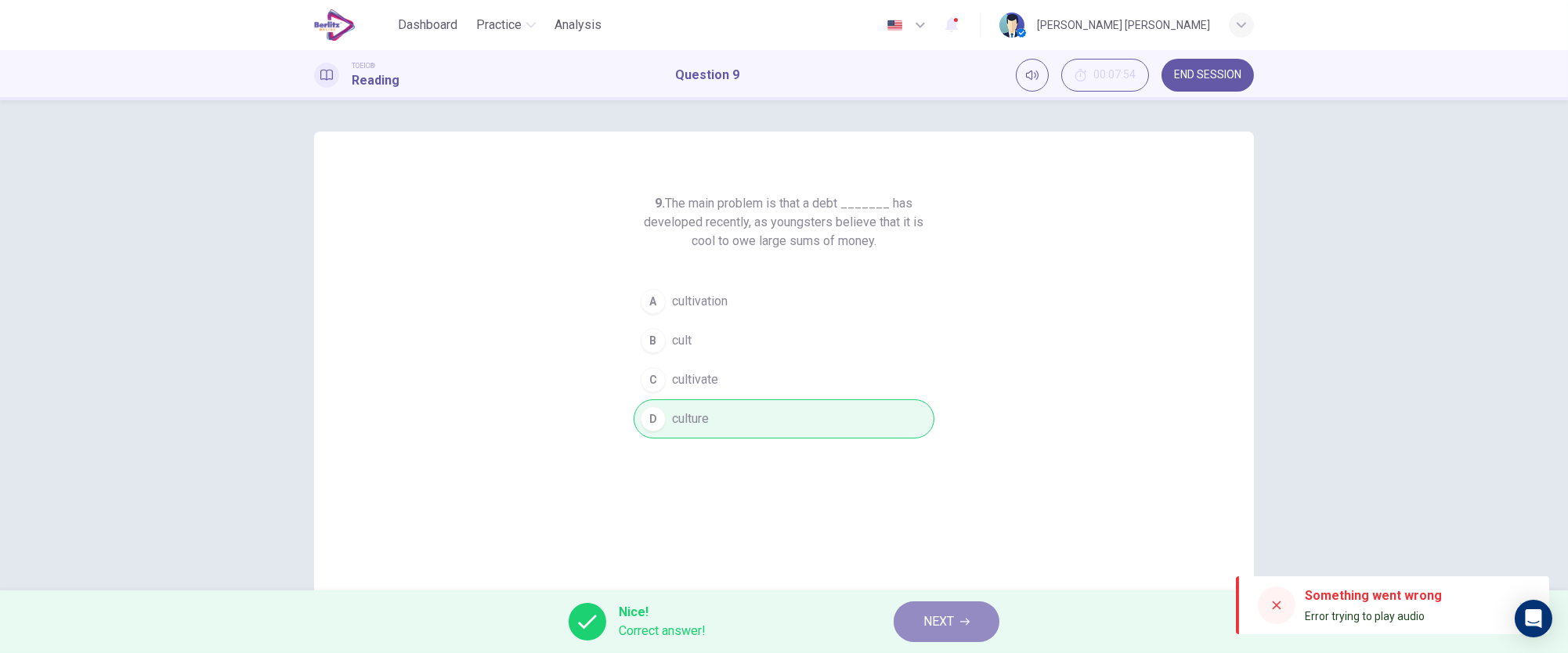
click at [928, 618] on span "NEXT" at bounding box center [938, 621] width 31 height 22
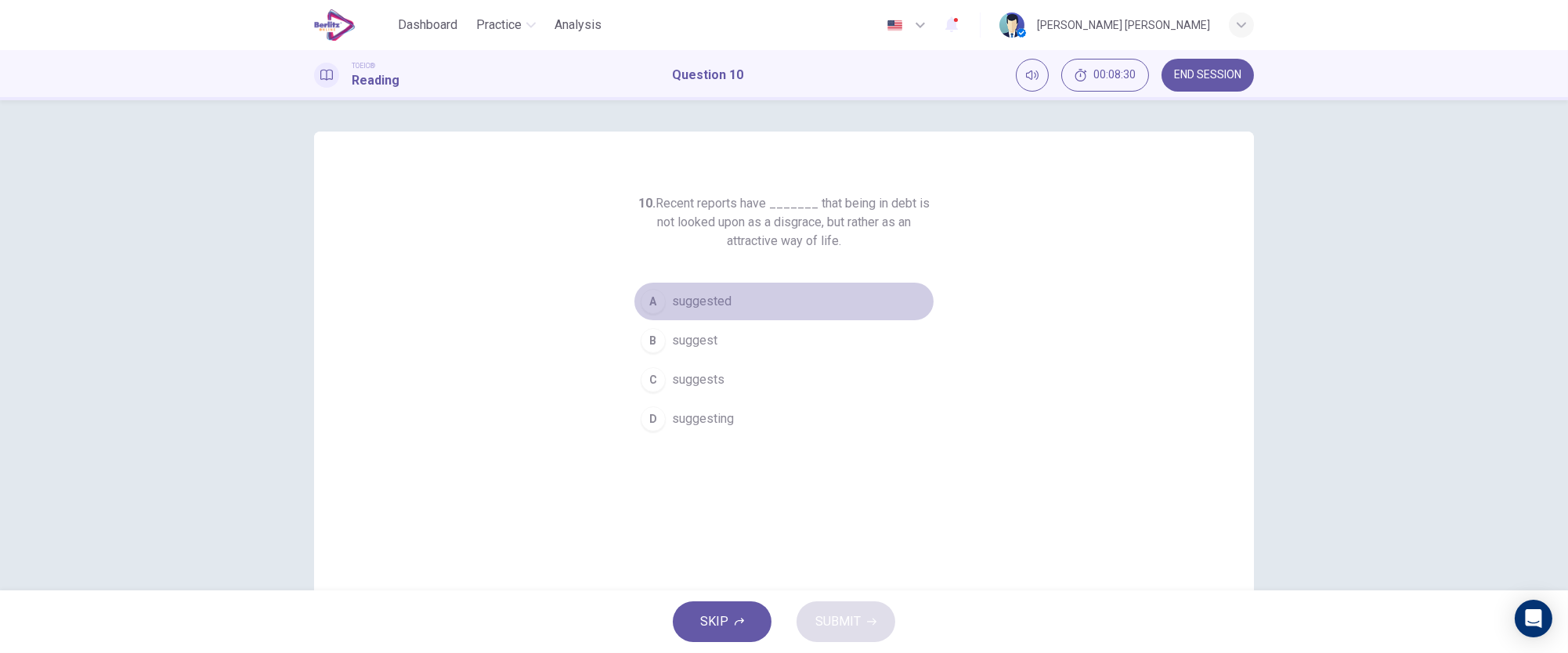
click at [651, 308] on div "A" at bounding box center [653, 301] width 25 height 25
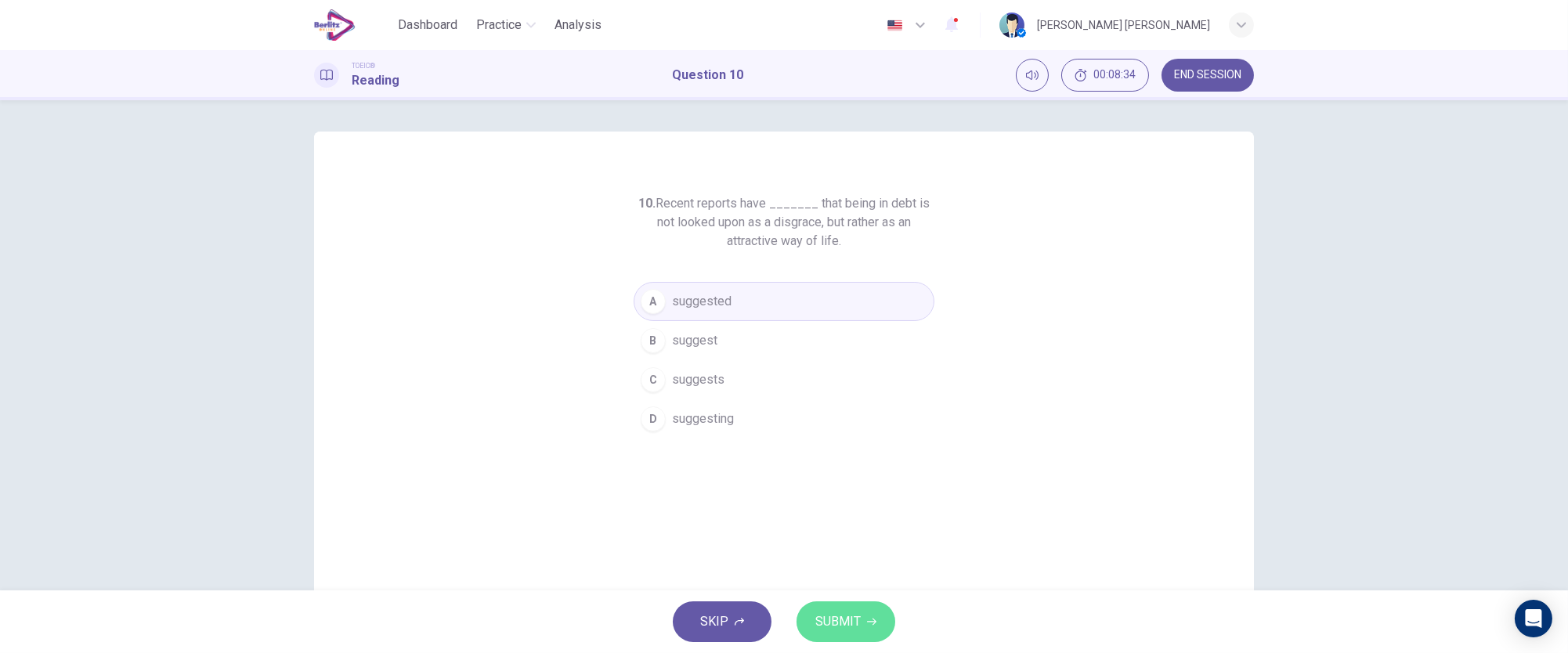
click at [847, 617] on span "SUBMIT" at bounding box center [838, 621] width 46 height 22
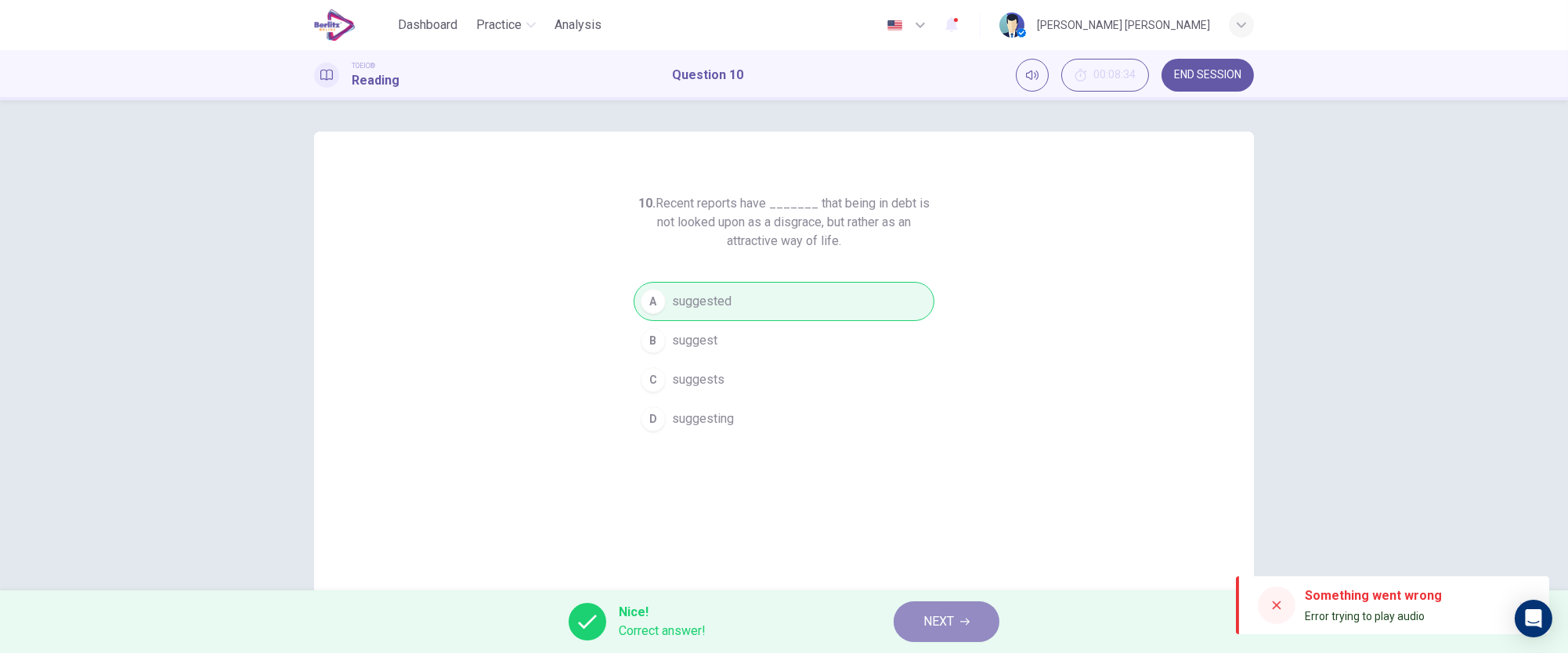
click at [926, 626] on span "NEXT" at bounding box center [938, 621] width 31 height 22
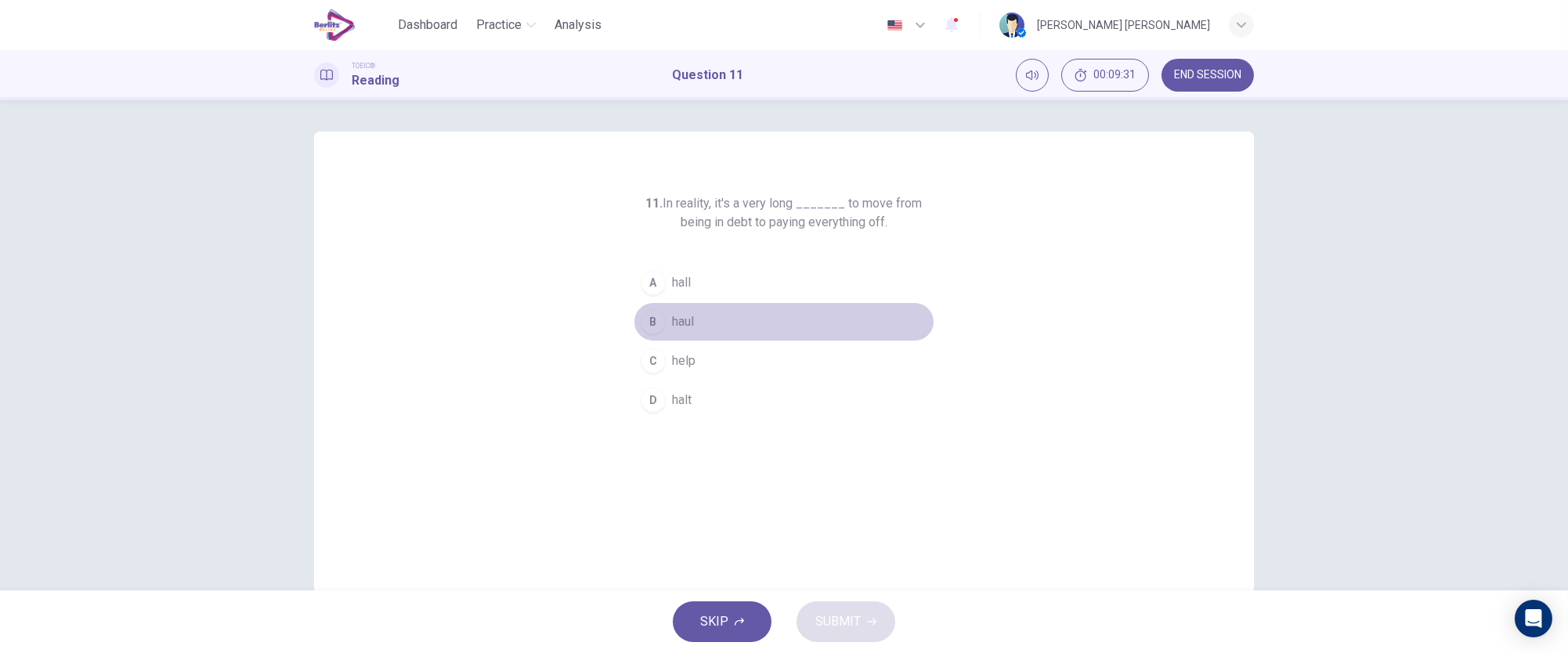
click at [643, 323] on div "B" at bounding box center [653, 321] width 25 height 25
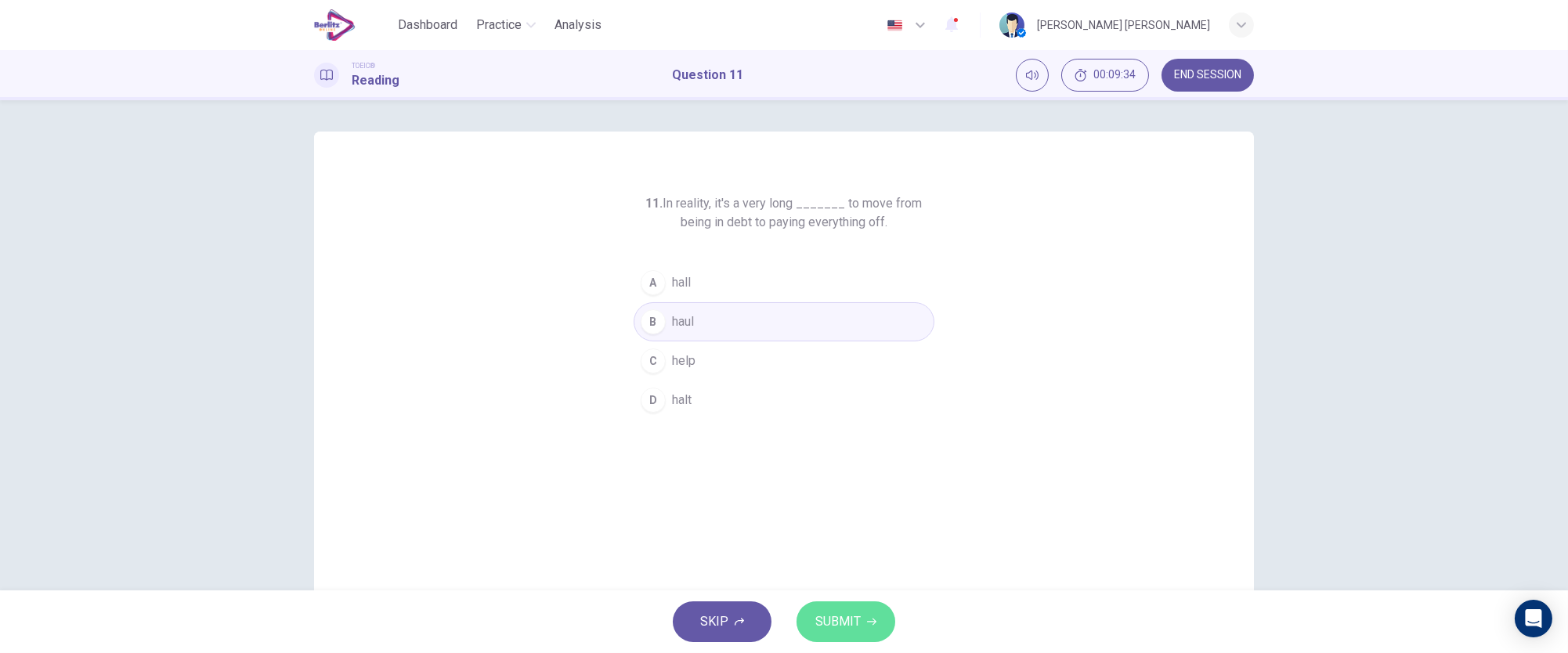
click at [839, 608] on button "SUBMIT" at bounding box center [846, 622] width 99 height 41
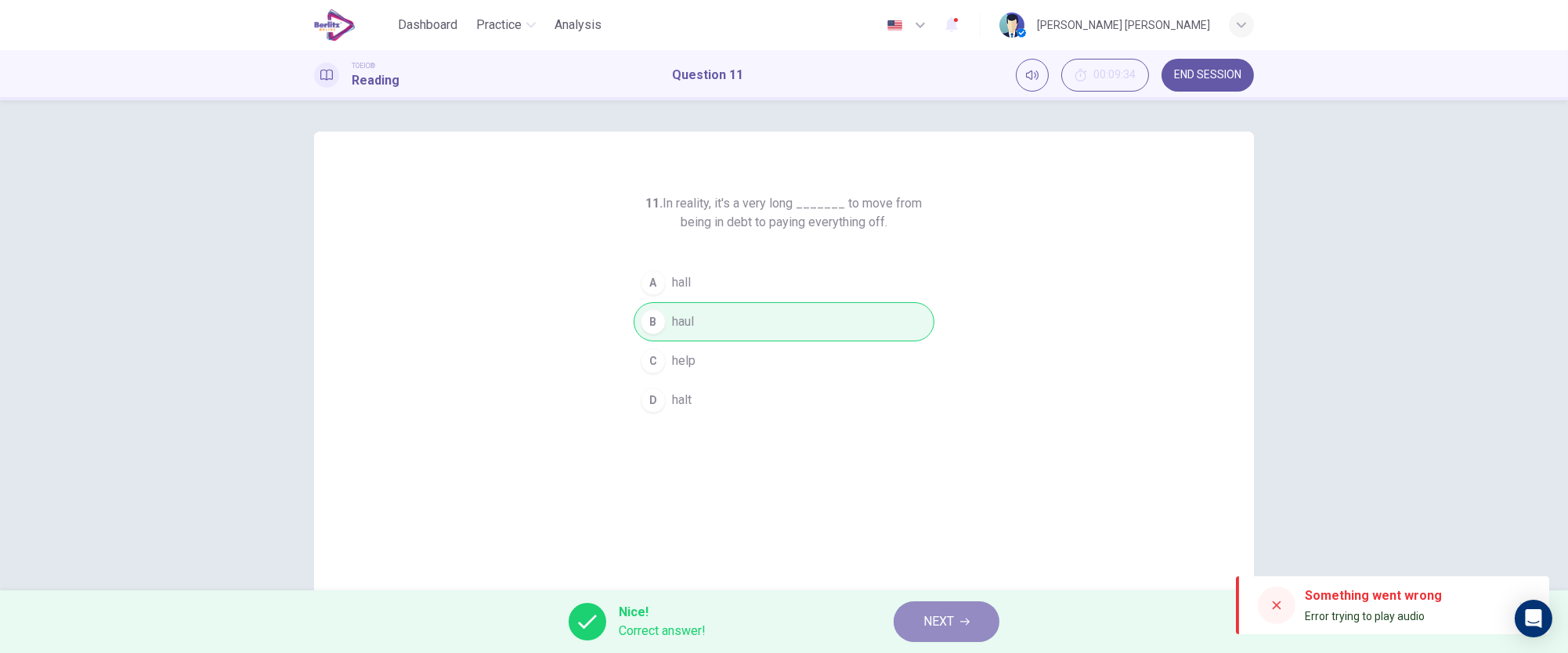
click at [933, 619] on span "NEXT" at bounding box center [938, 621] width 31 height 22
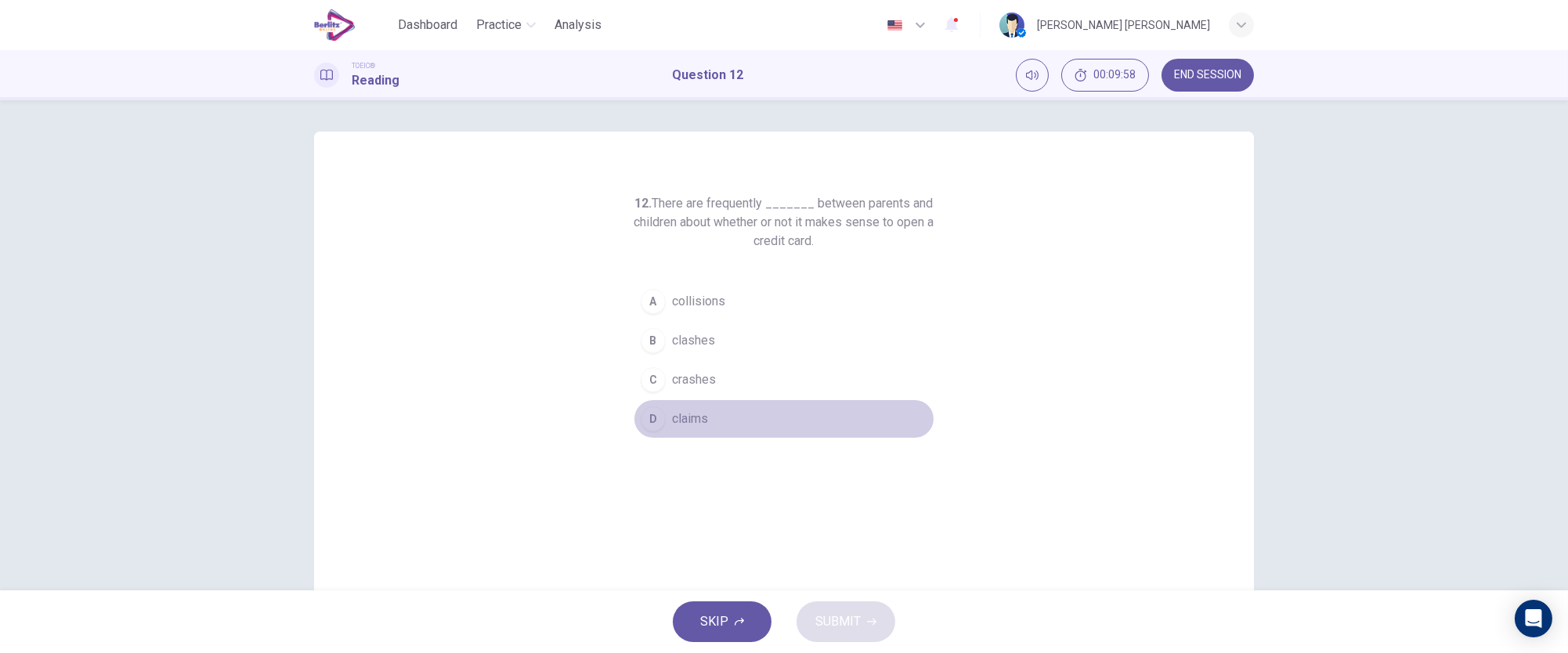
click at [681, 426] on span "claims" at bounding box center [690, 418] width 36 height 18
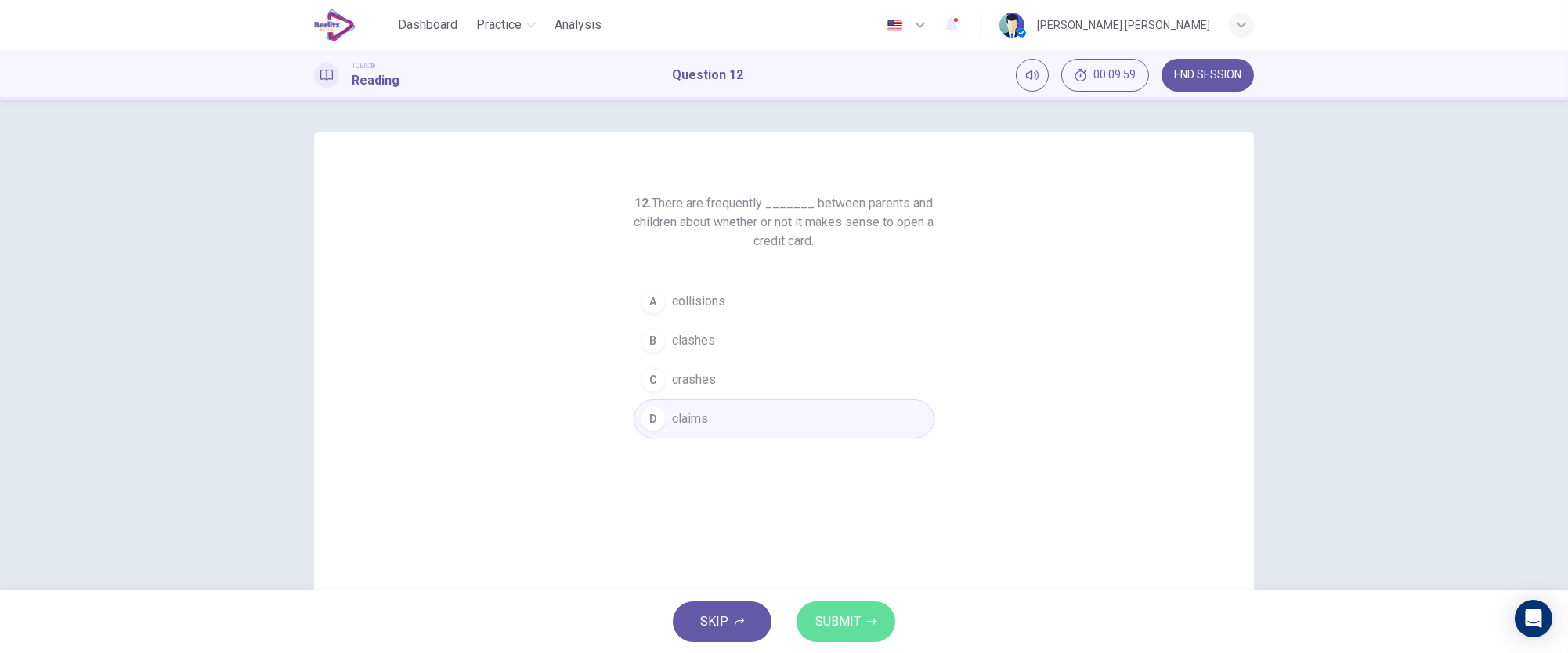
click at [839, 611] on span "SUBMIT" at bounding box center [838, 621] width 46 height 22
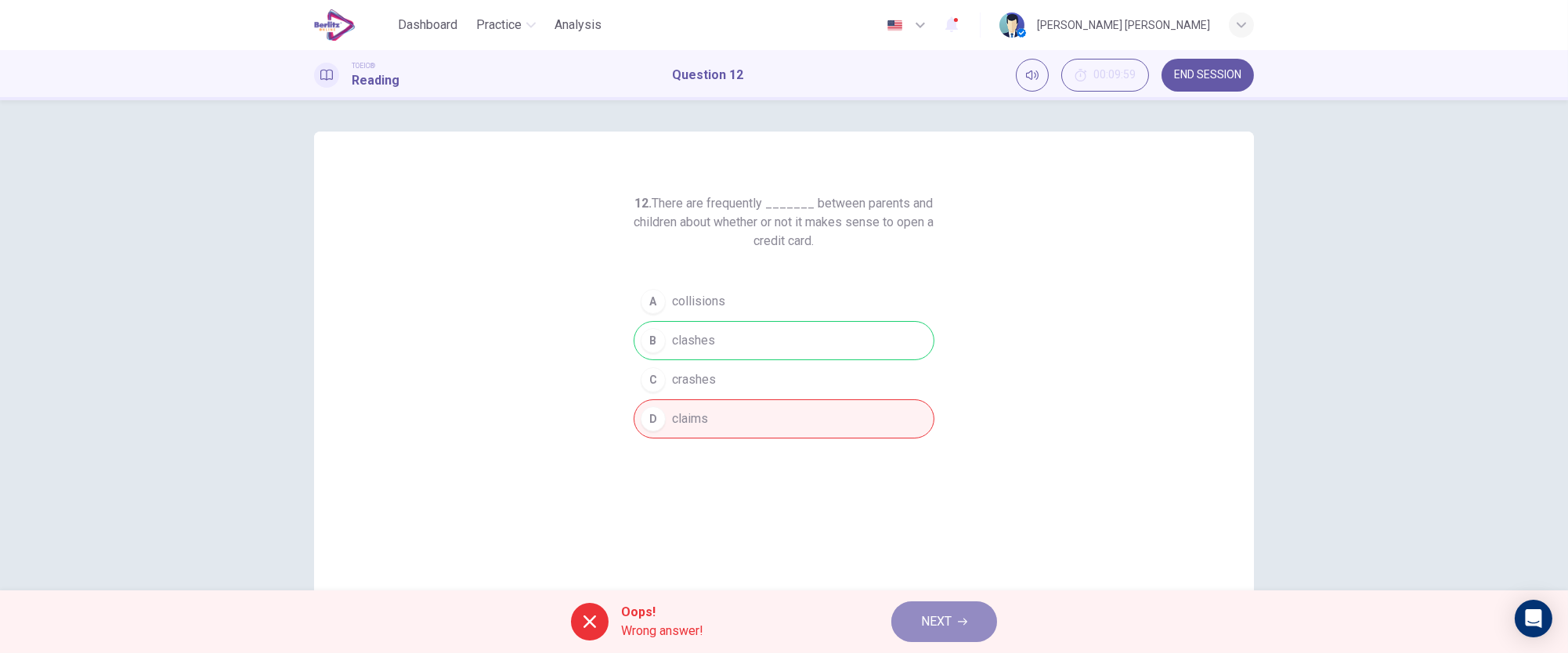
click at [937, 610] on span "NEXT" at bounding box center [937, 621] width 31 height 22
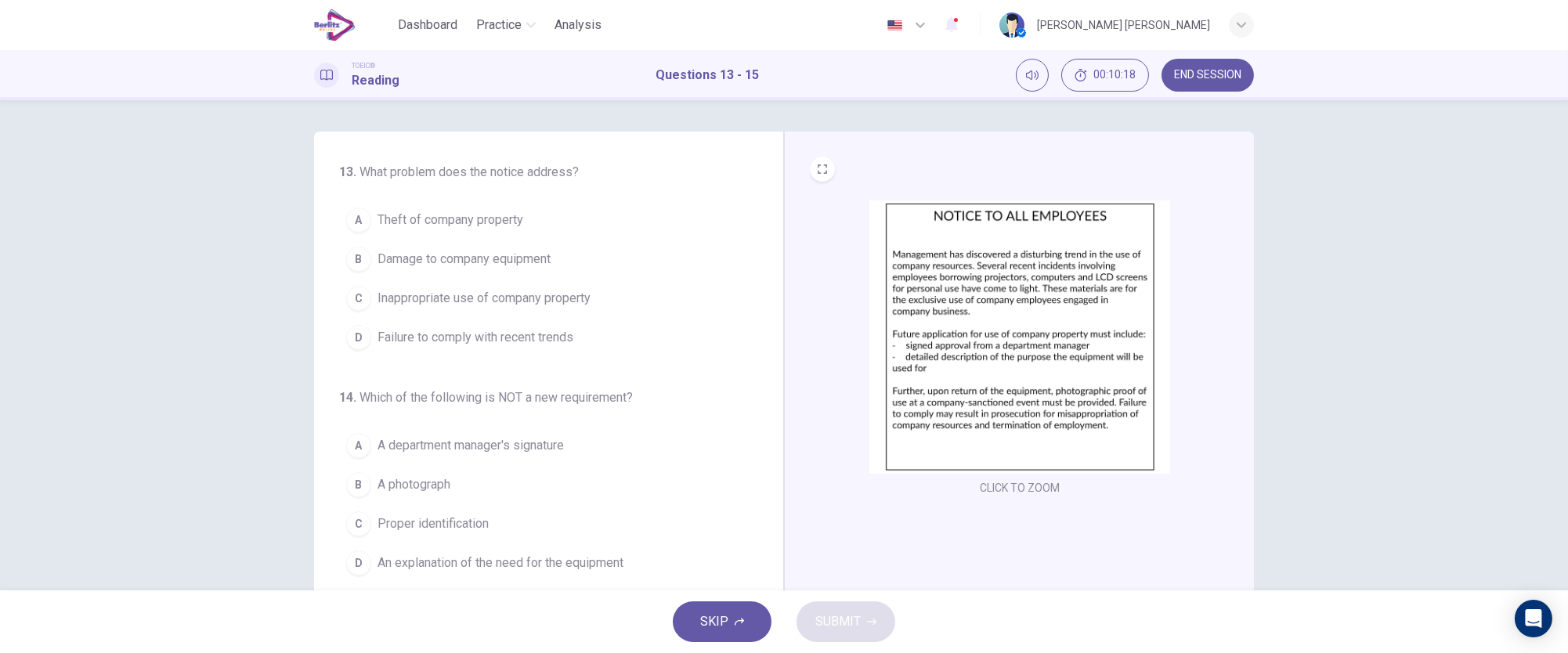
click at [983, 341] on img at bounding box center [1019, 337] width 300 height 273
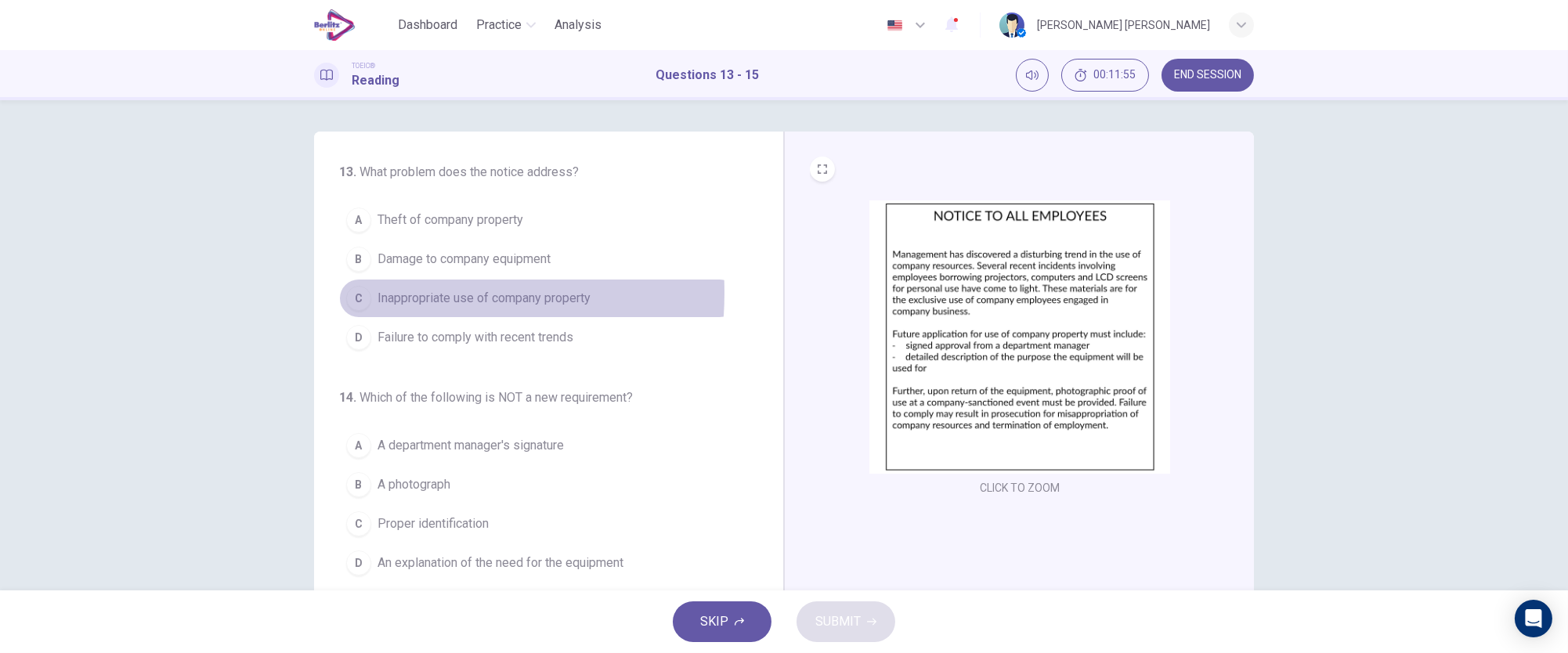
click at [359, 293] on div "C" at bounding box center [358, 298] width 25 height 25
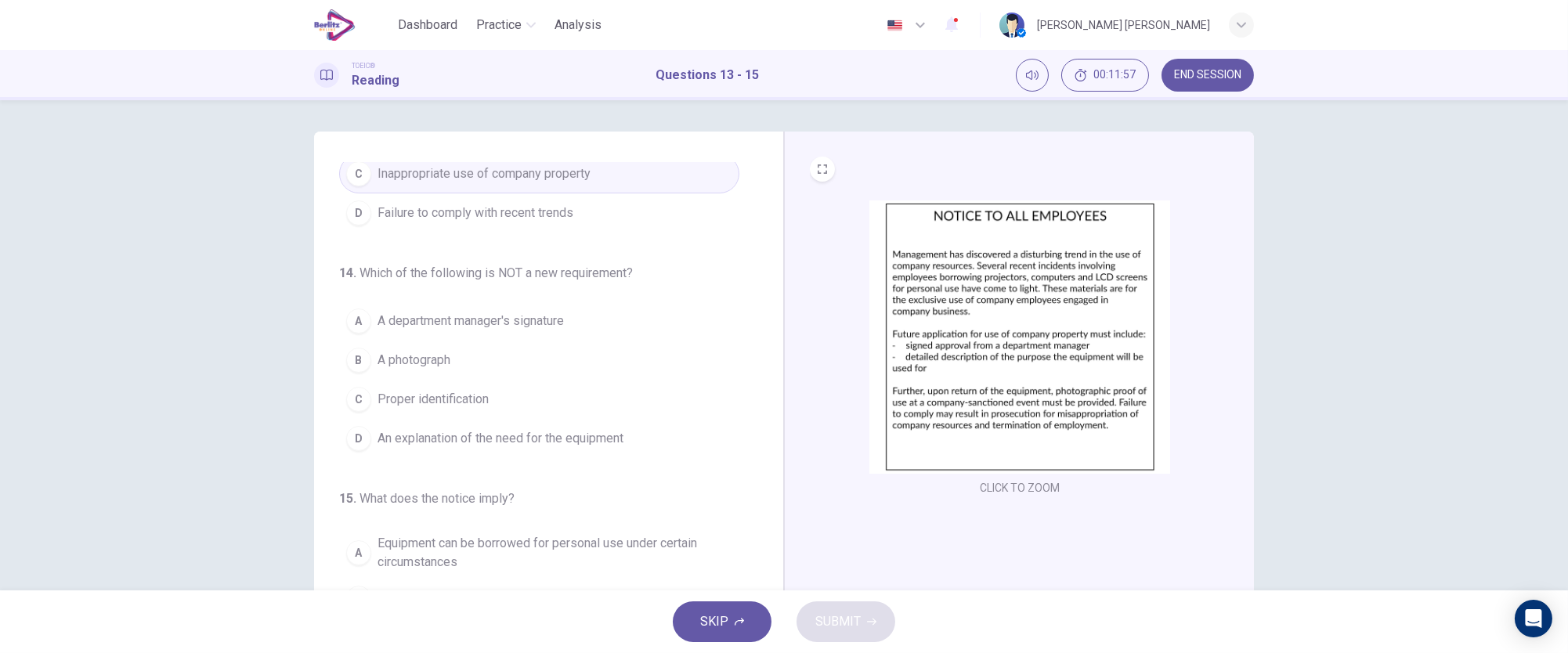
scroll to position [157, 0]
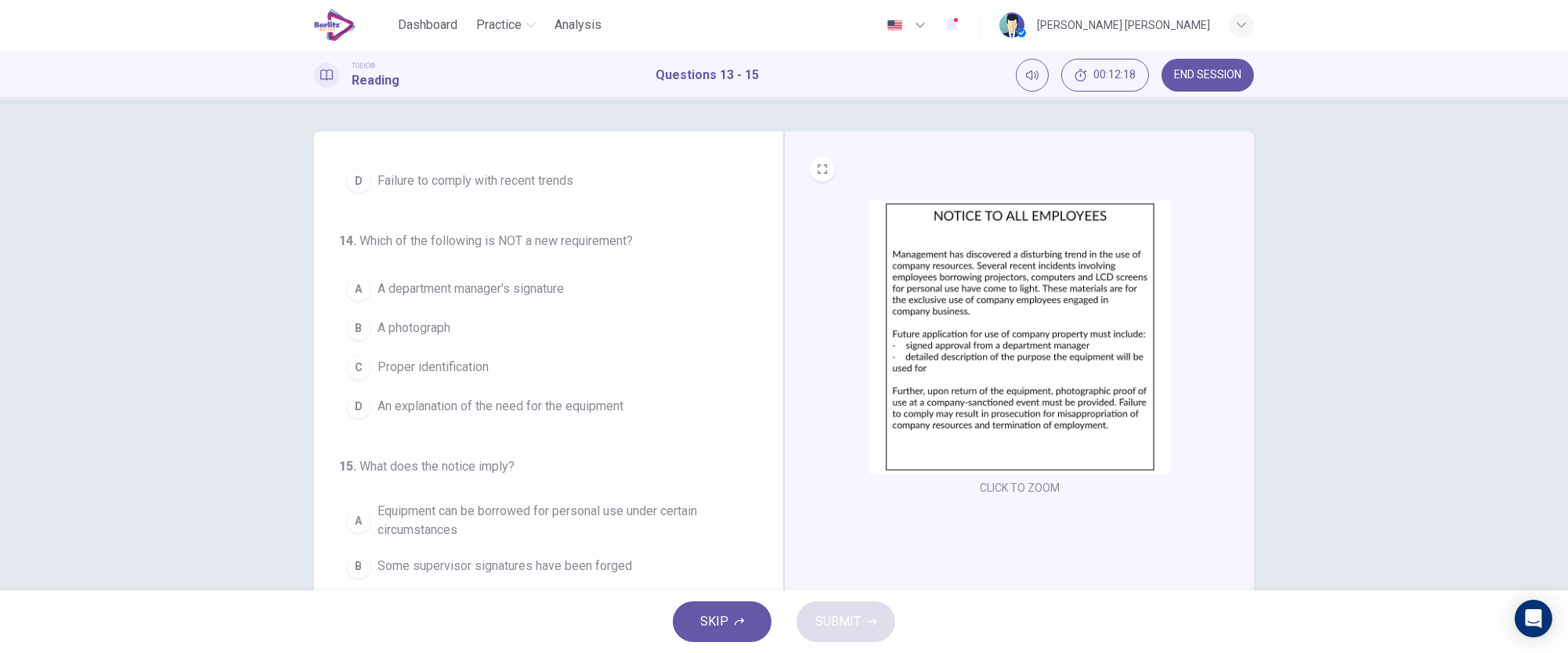
click at [356, 327] on div "B" at bounding box center [358, 328] width 25 height 25
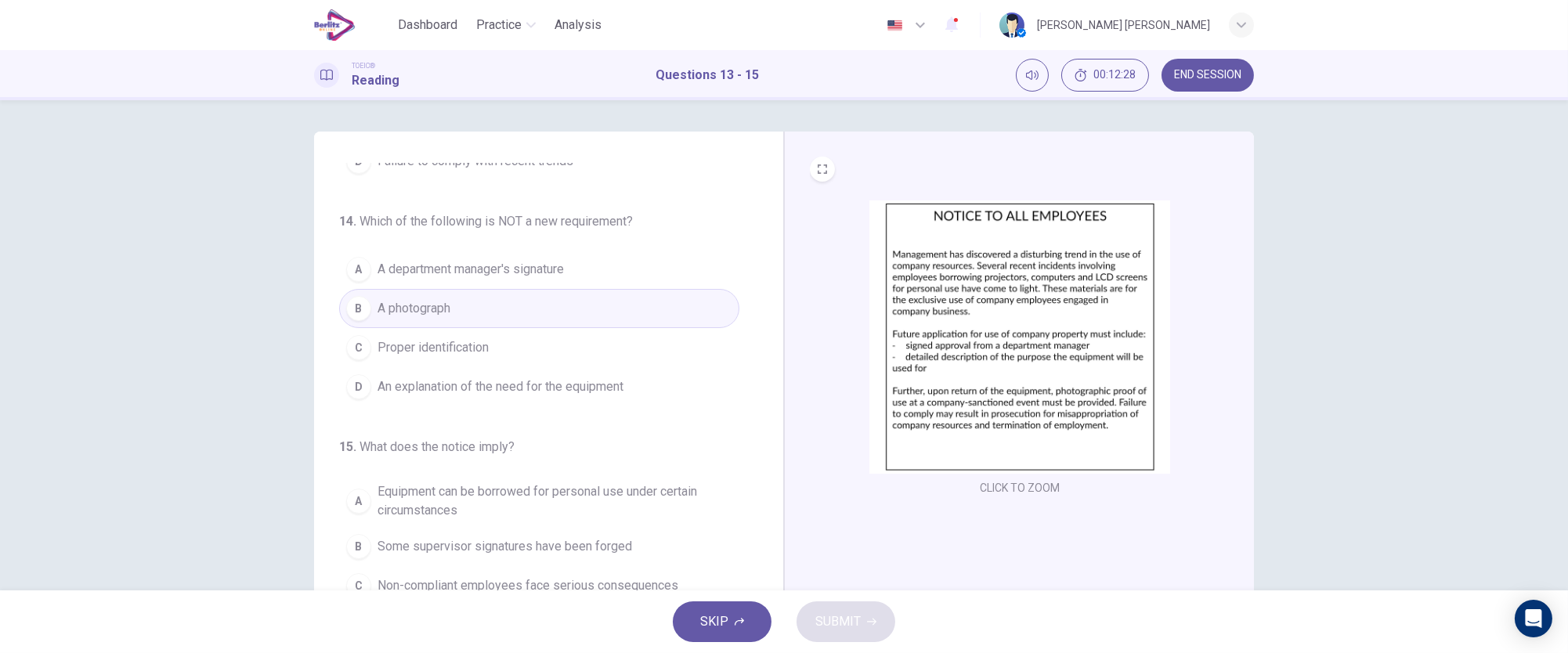
scroll to position [116, 0]
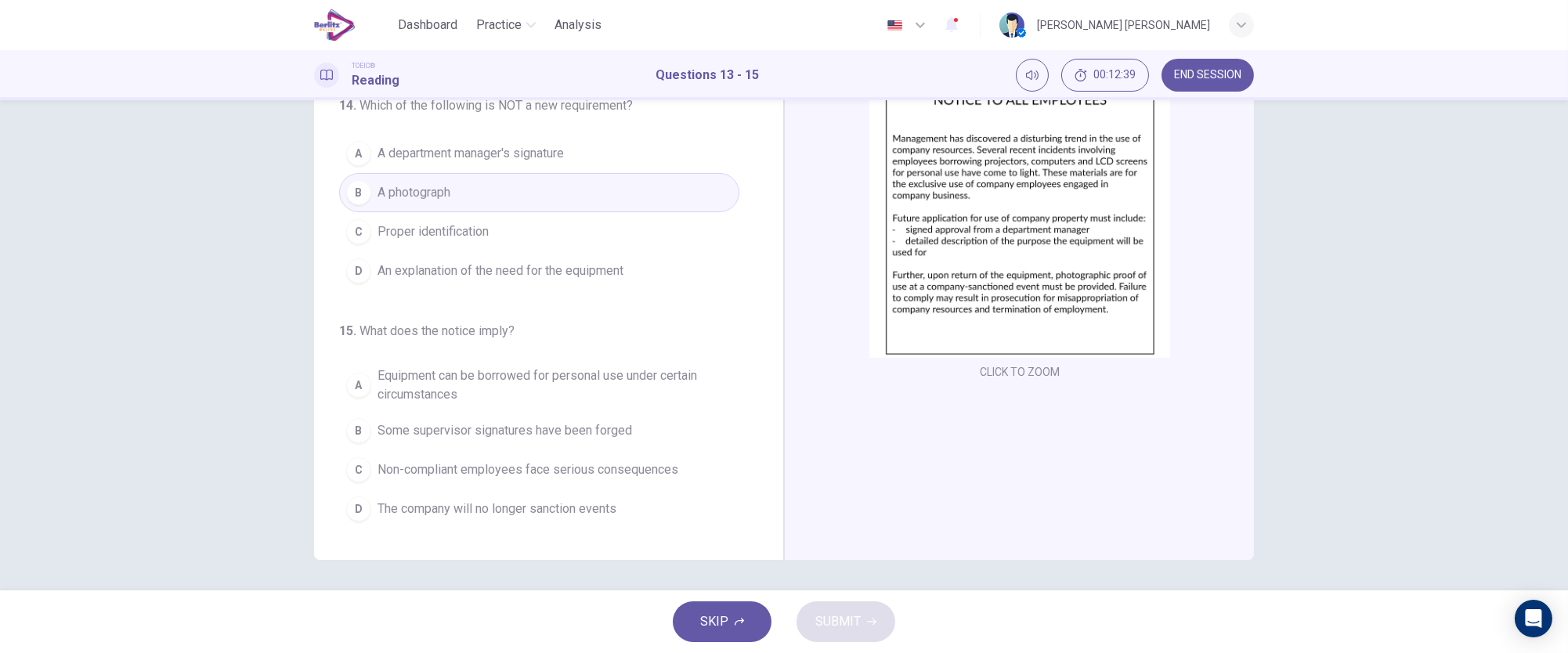
click at [556, 468] on span "Non-compliant employees face serious consequences" at bounding box center [528, 469] width 300 height 18
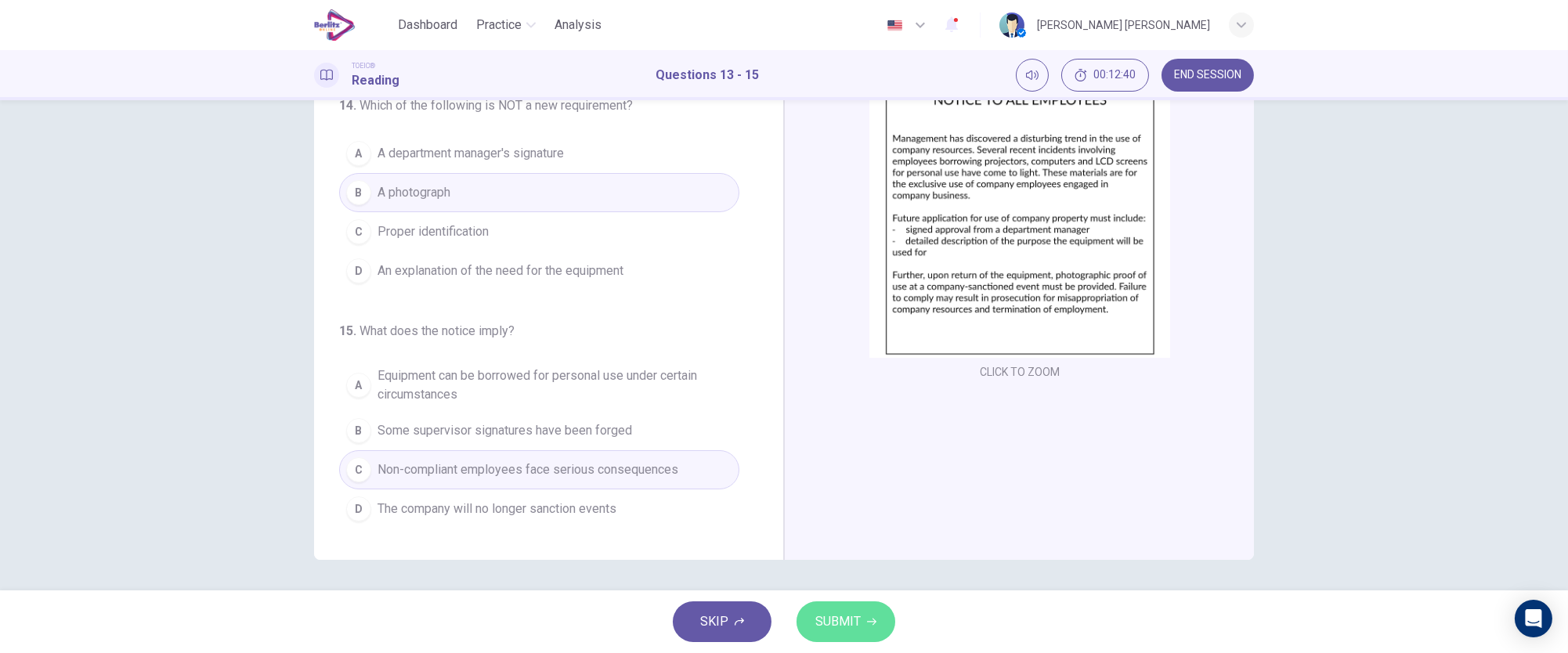
click at [857, 618] on span "SUBMIT" at bounding box center [838, 621] width 46 height 22
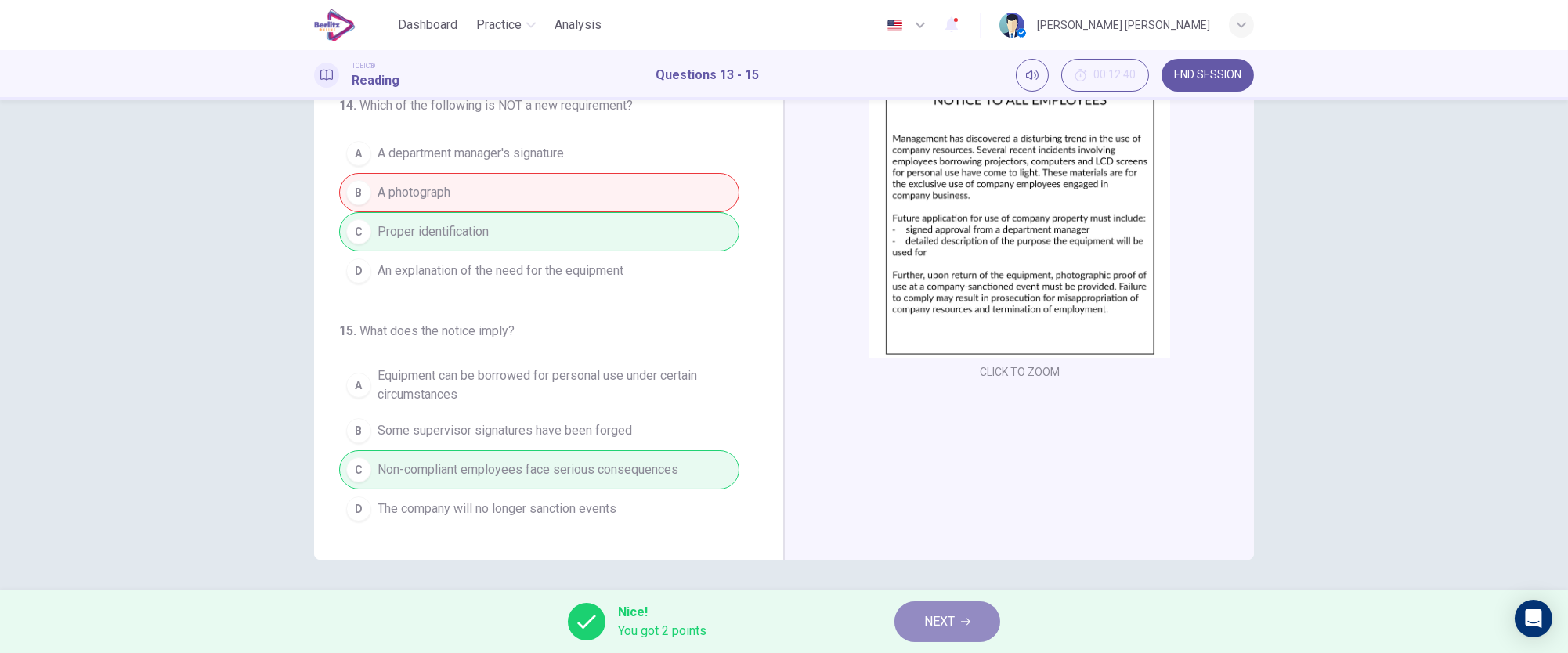
click at [941, 629] on span "NEXT" at bounding box center [939, 621] width 31 height 22
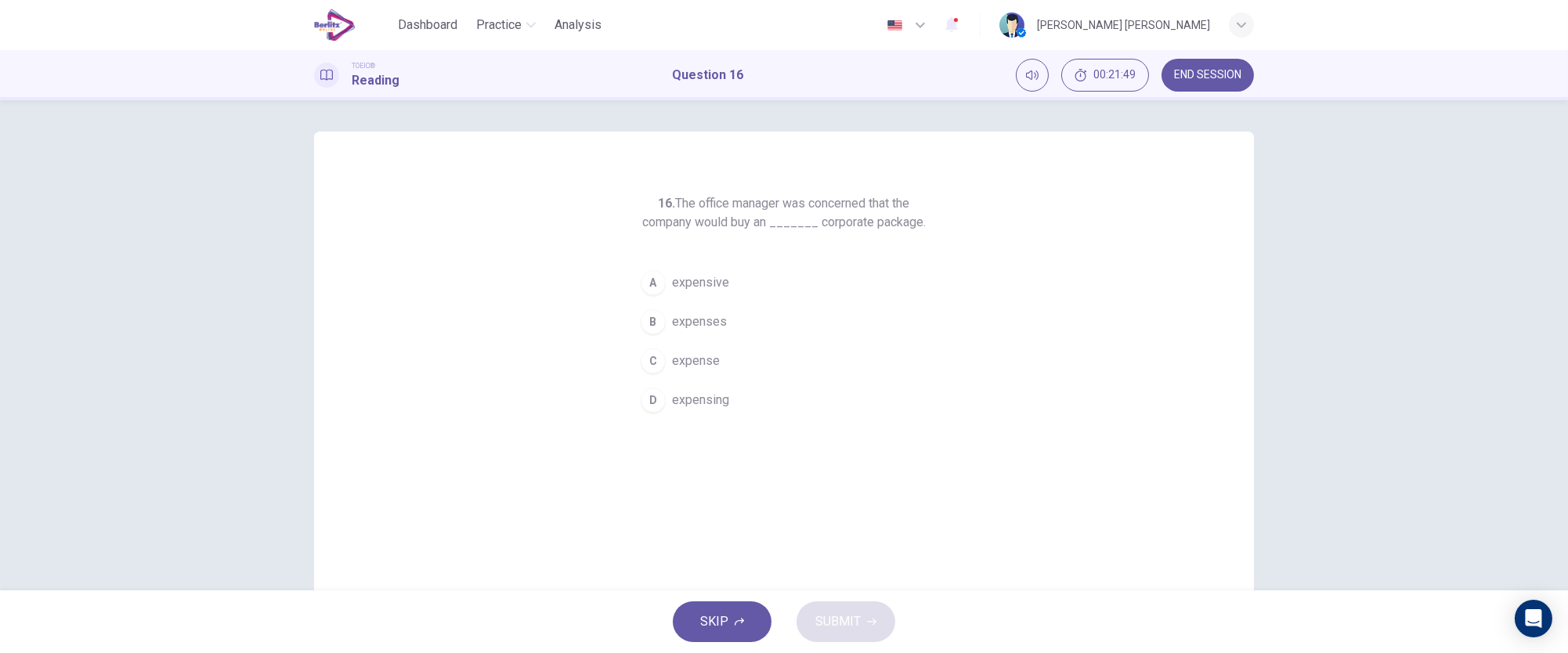
click at [652, 282] on div "A" at bounding box center [653, 282] width 25 height 25
click at [870, 613] on button "SUBMIT" at bounding box center [846, 622] width 99 height 41
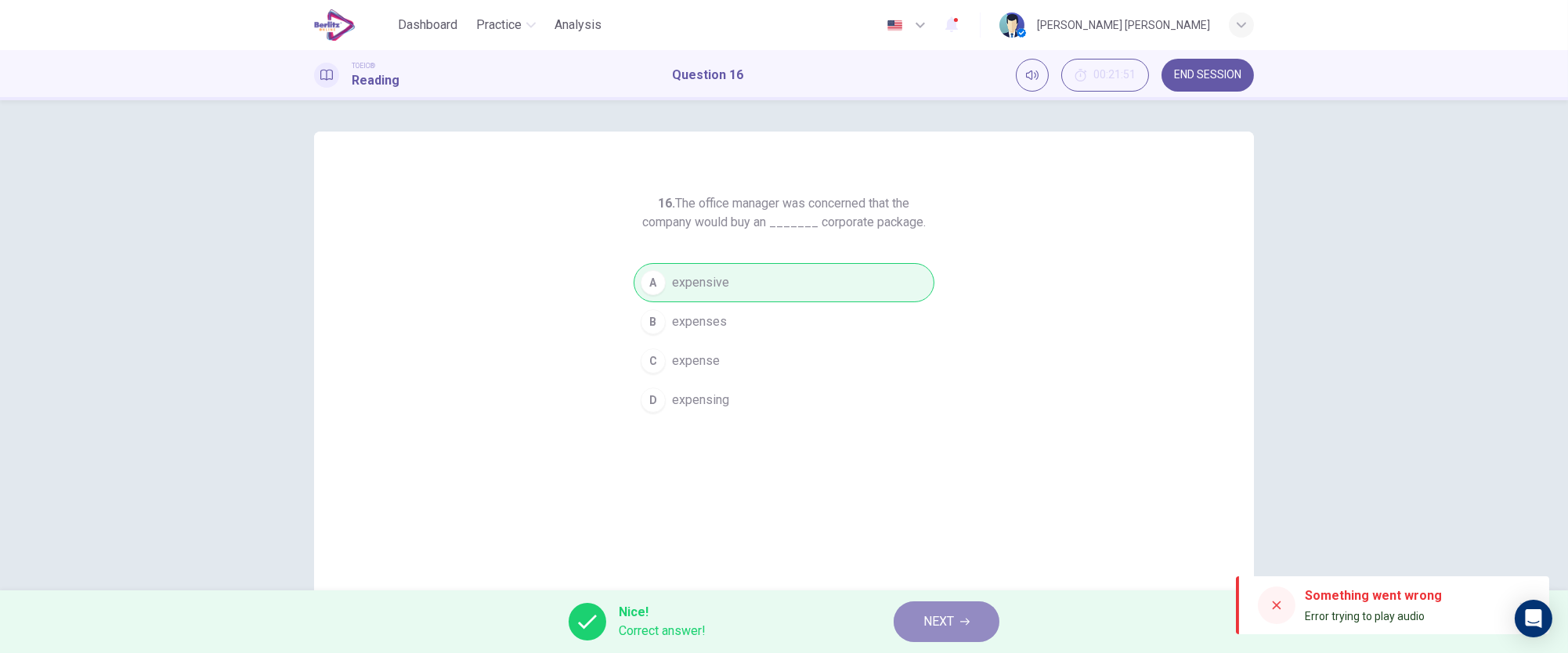
click at [930, 613] on span "NEXT" at bounding box center [938, 621] width 31 height 22
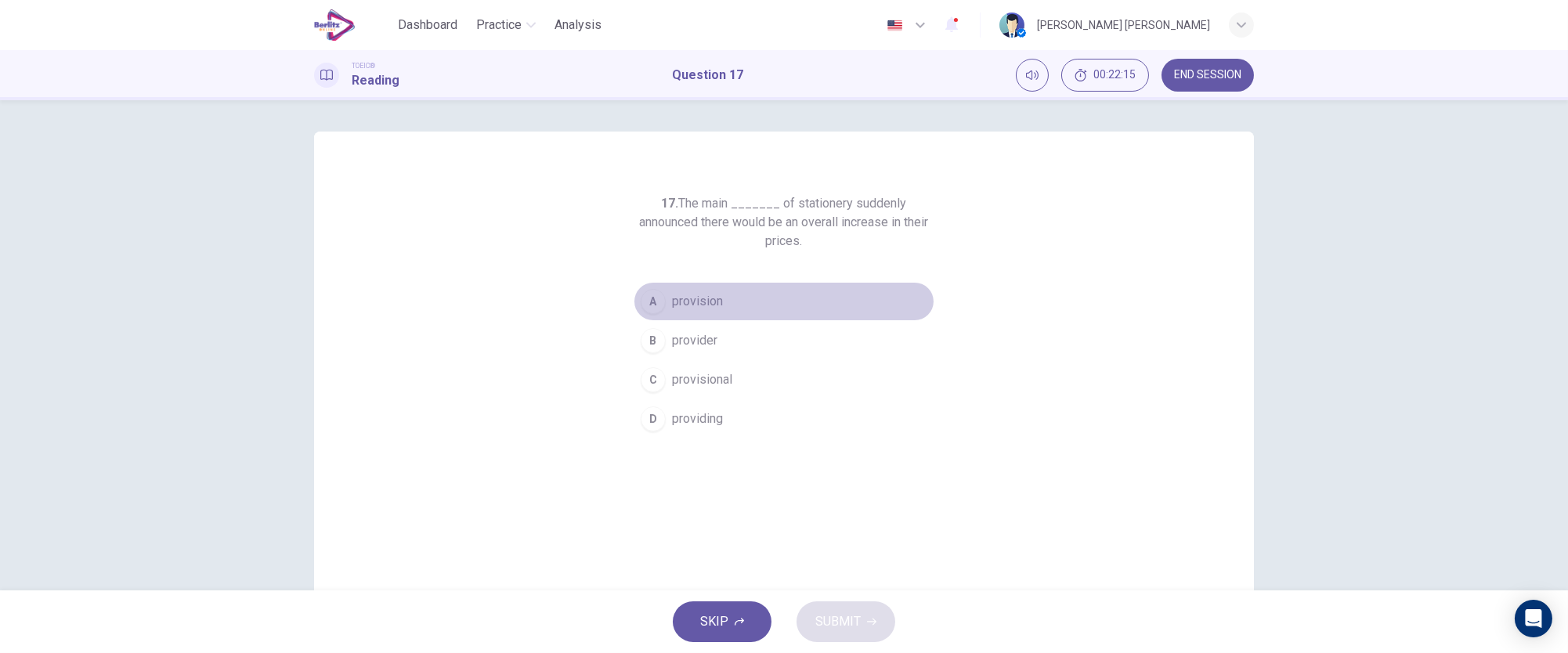
click at [646, 304] on div "A" at bounding box center [653, 301] width 25 height 25
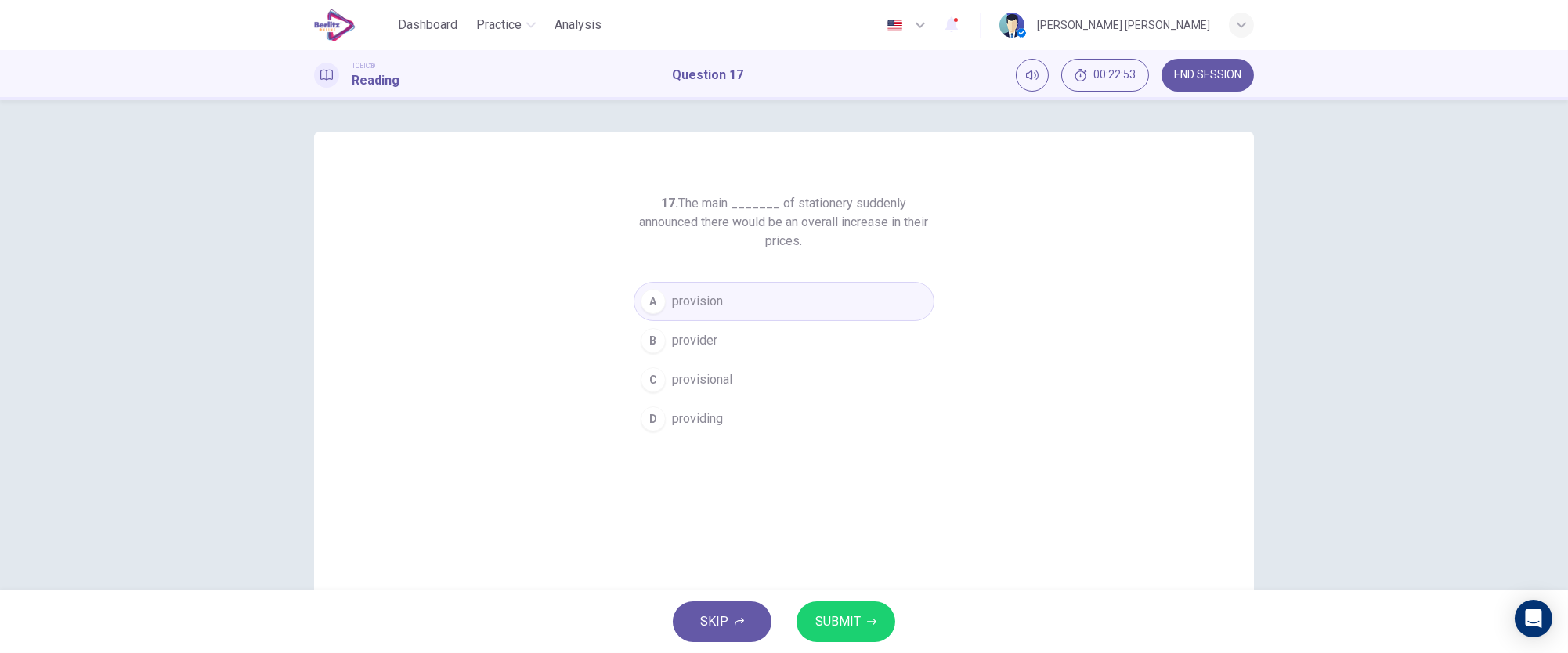
click at [835, 617] on span "SUBMIT" at bounding box center [838, 621] width 46 height 22
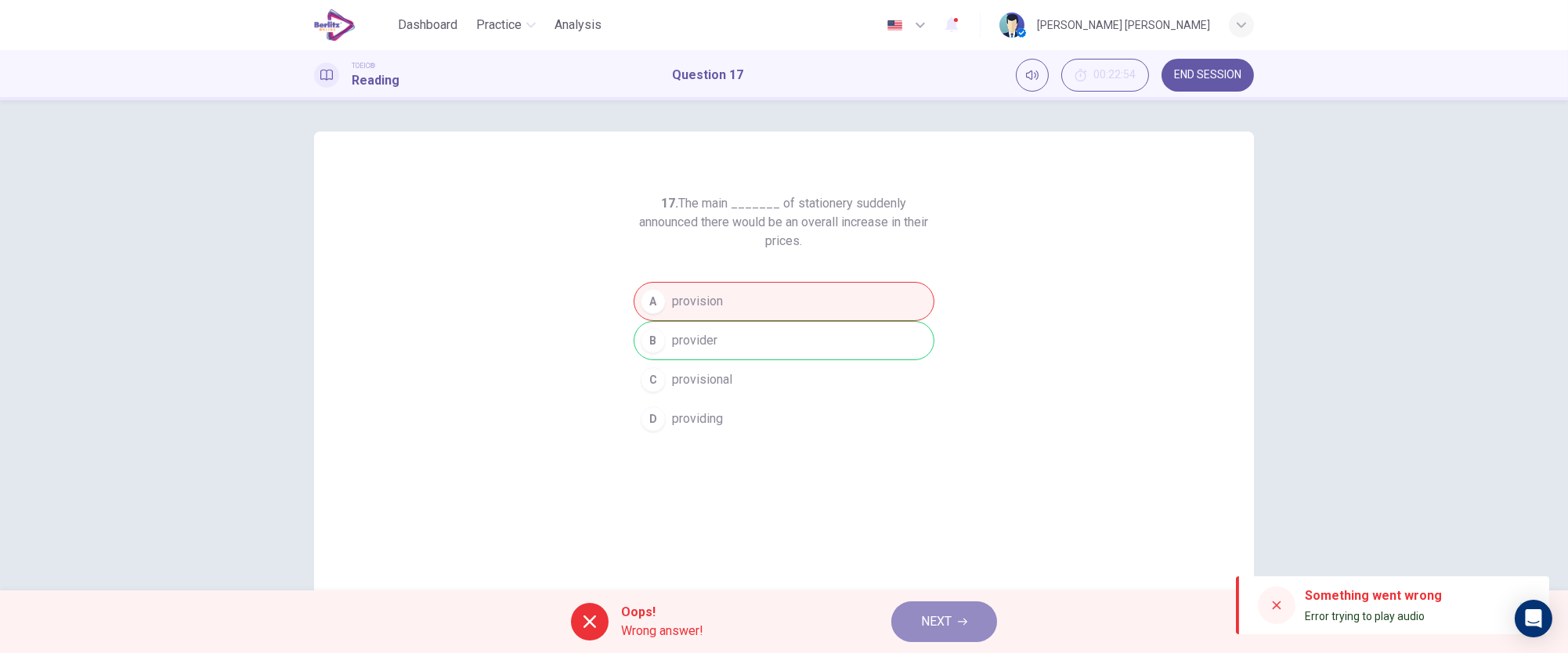
click at [927, 610] on span "NEXT" at bounding box center [937, 621] width 31 height 22
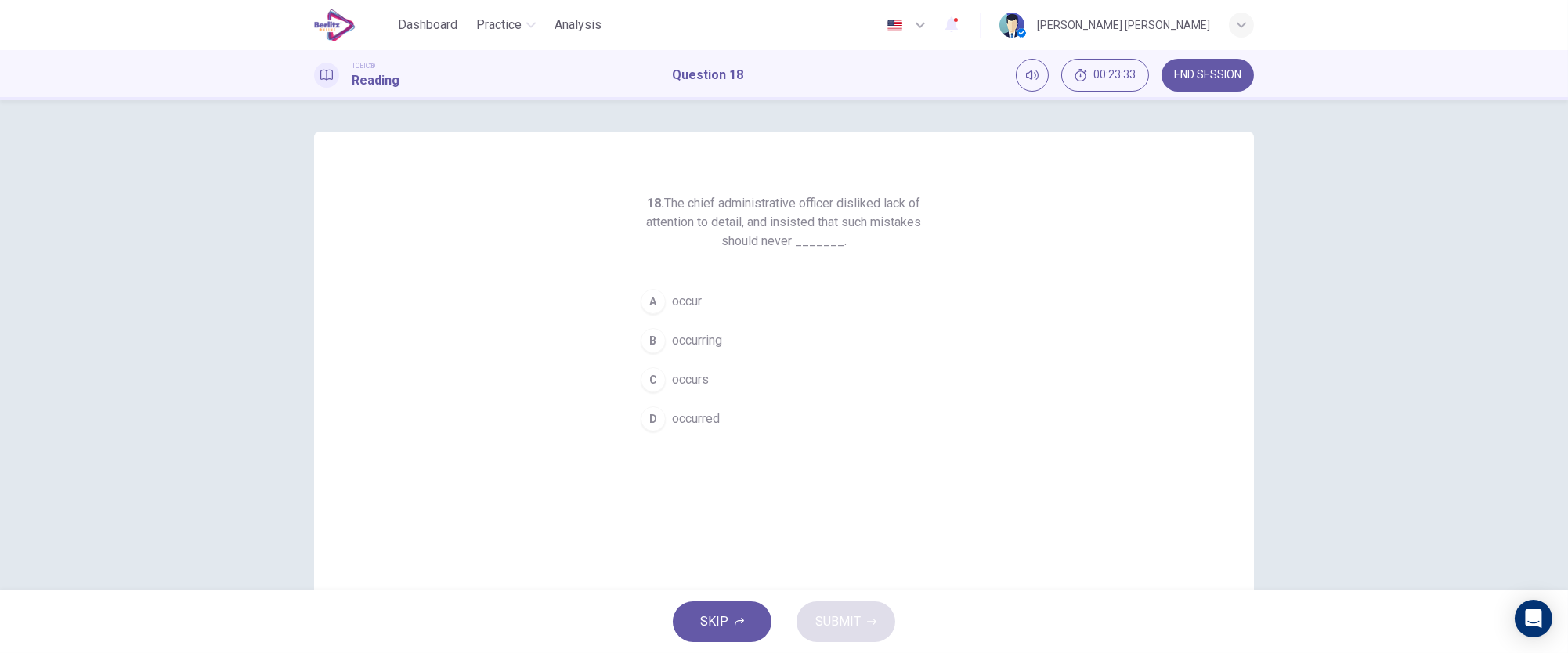
click at [643, 422] on div "D" at bounding box center [653, 418] width 25 height 25
click at [845, 625] on span "SUBMIT" at bounding box center [838, 621] width 46 height 22
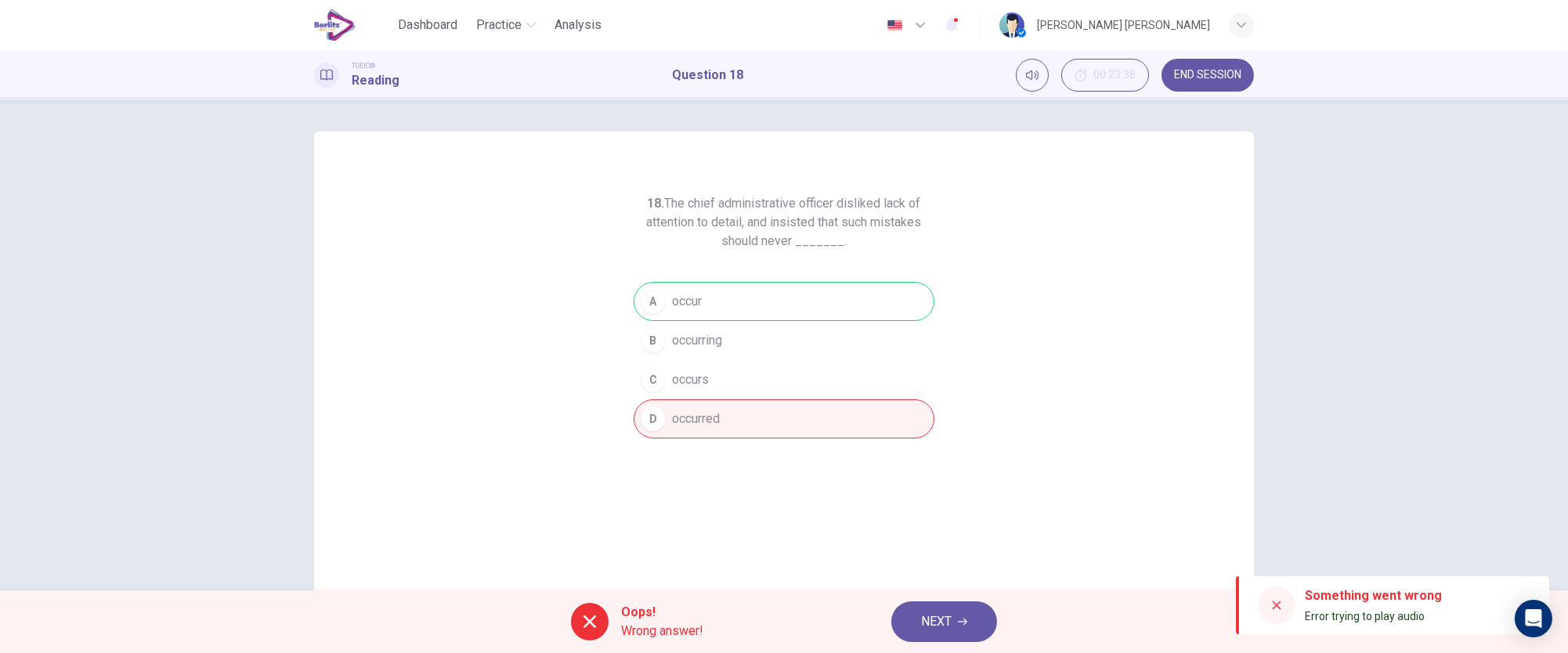
click at [945, 618] on span "NEXT" at bounding box center [937, 621] width 31 height 22
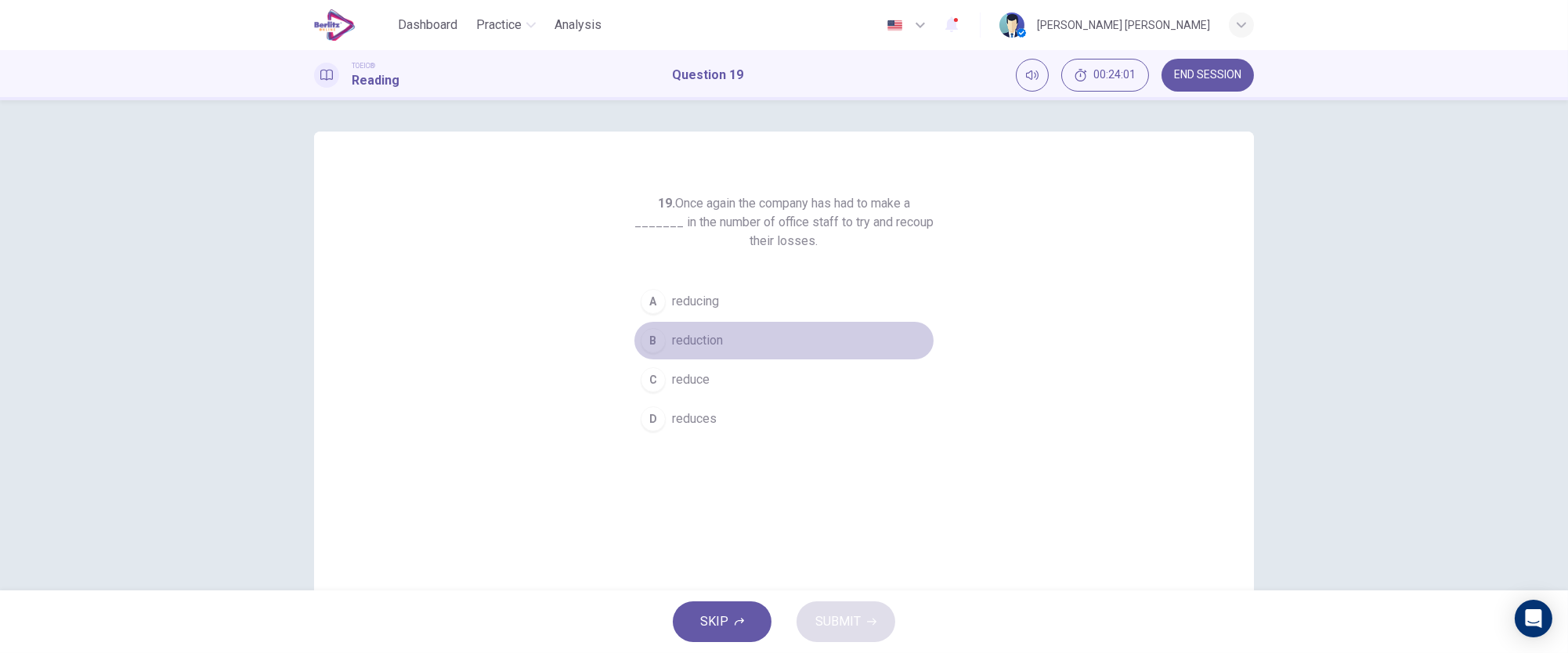
click at [641, 345] on div "B" at bounding box center [653, 341] width 25 height 25
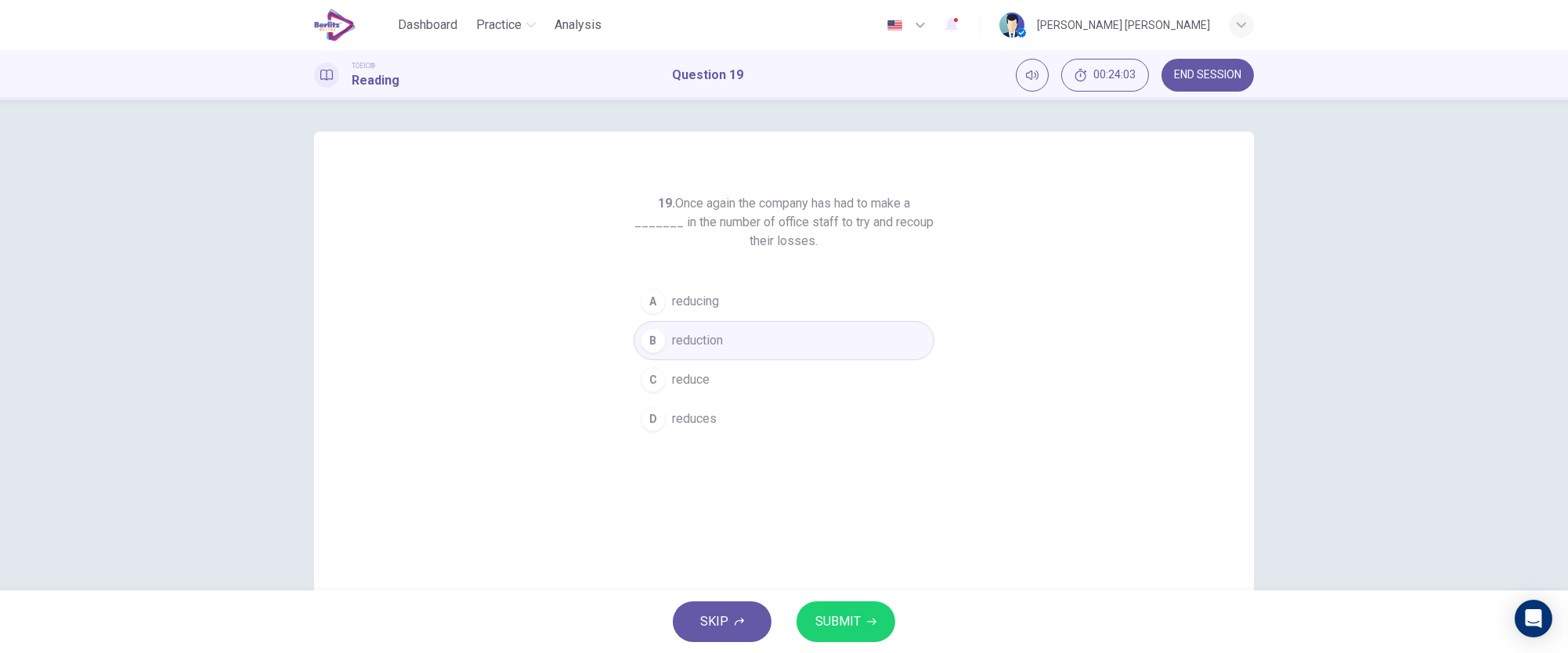
click at [833, 624] on span "SUBMIT" at bounding box center [838, 621] width 46 height 22
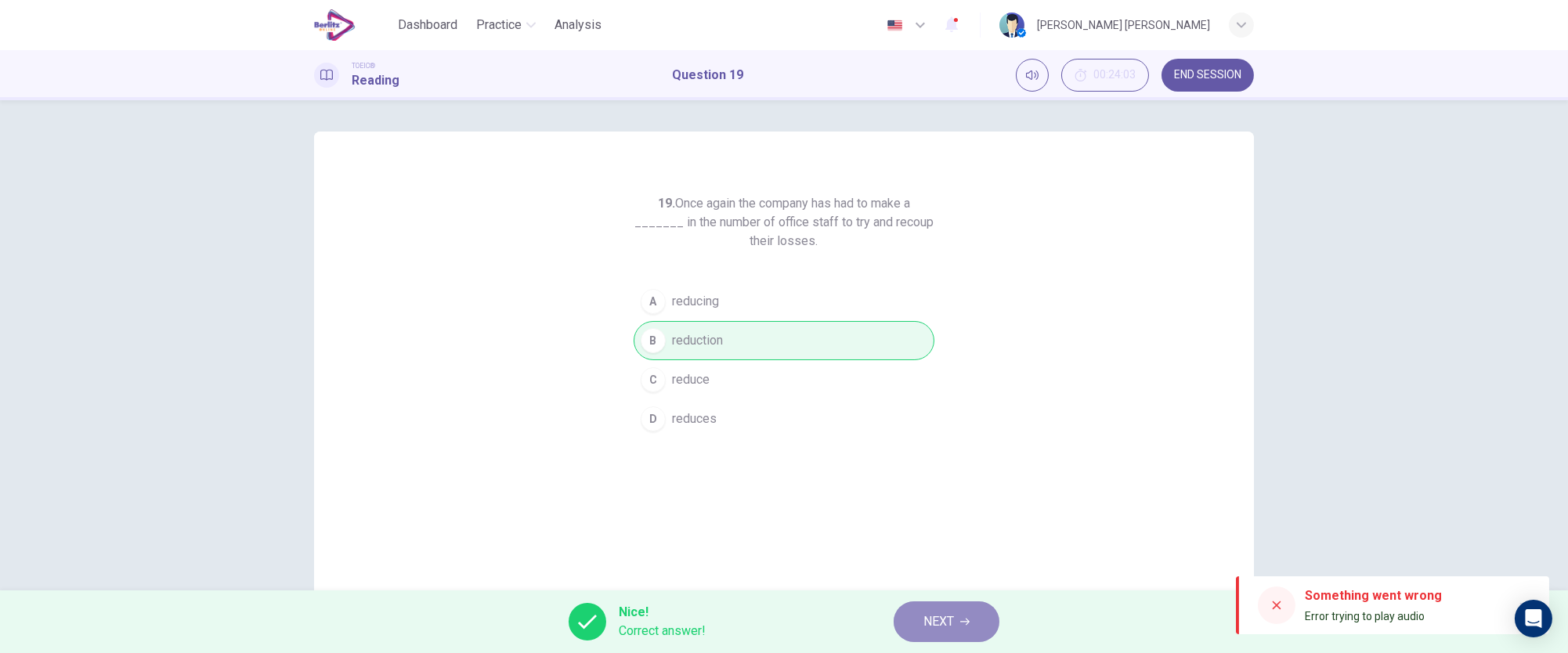
click at [931, 620] on span "NEXT" at bounding box center [938, 621] width 31 height 22
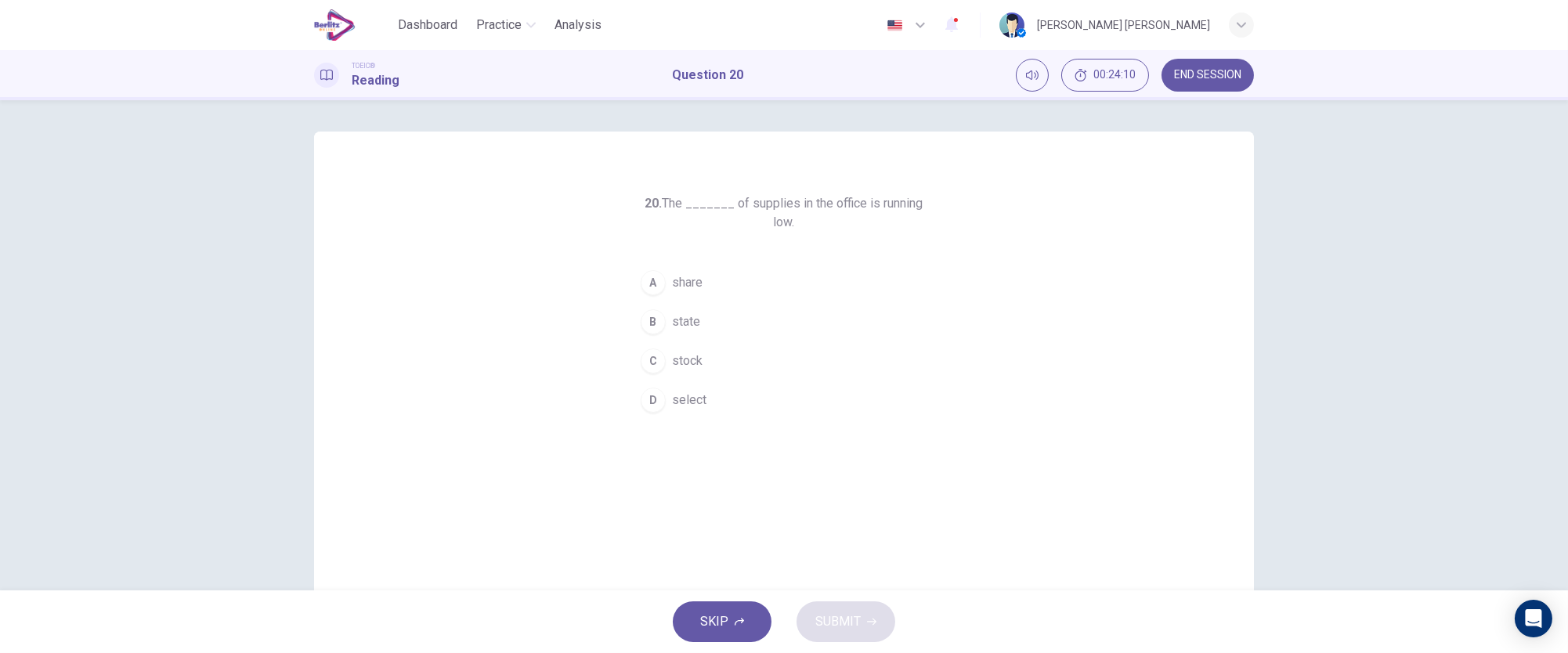
click at [661, 341] on button "C stock" at bounding box center [784, 361] width 300 height 39
click at [847, 613] on span "SUBMIT" at bounding box center [838, 621] width 46 height 22
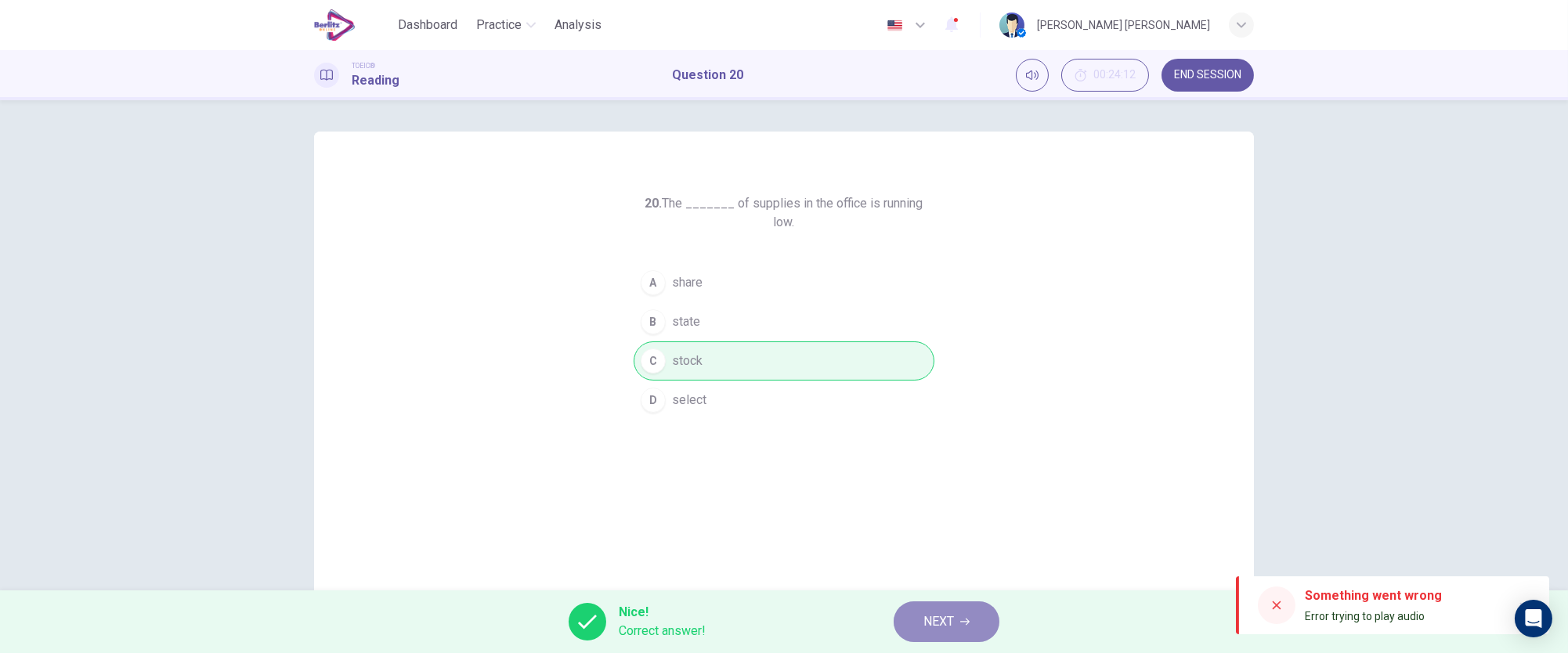
click at [937, 618] on span "NEXT" at bounding box center [938, 621] width 31 height 22
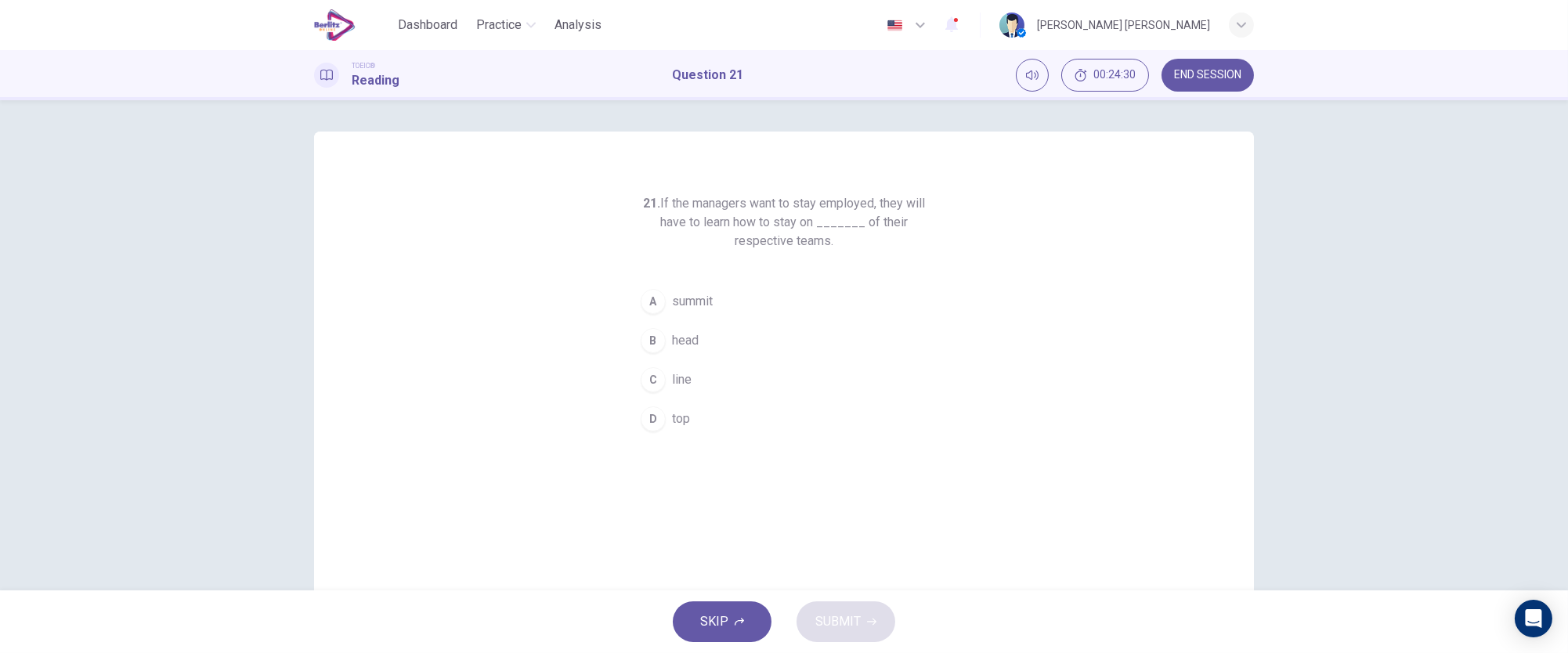
click at [650, 337] on div "B" at bounding box center [653, 341] width 25 height 25
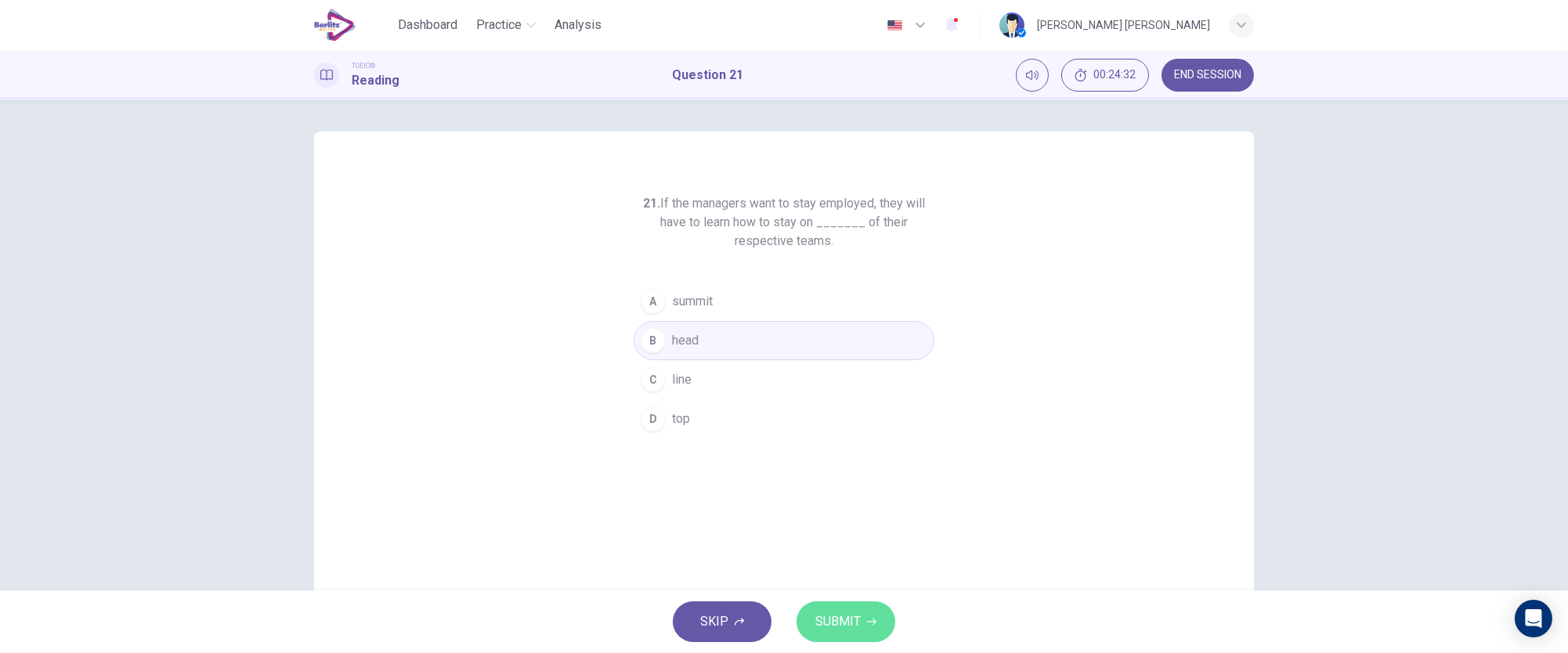
click at [836, 617] on span "SUBMIT" at bounding box center [838, 621] width 46 height 22
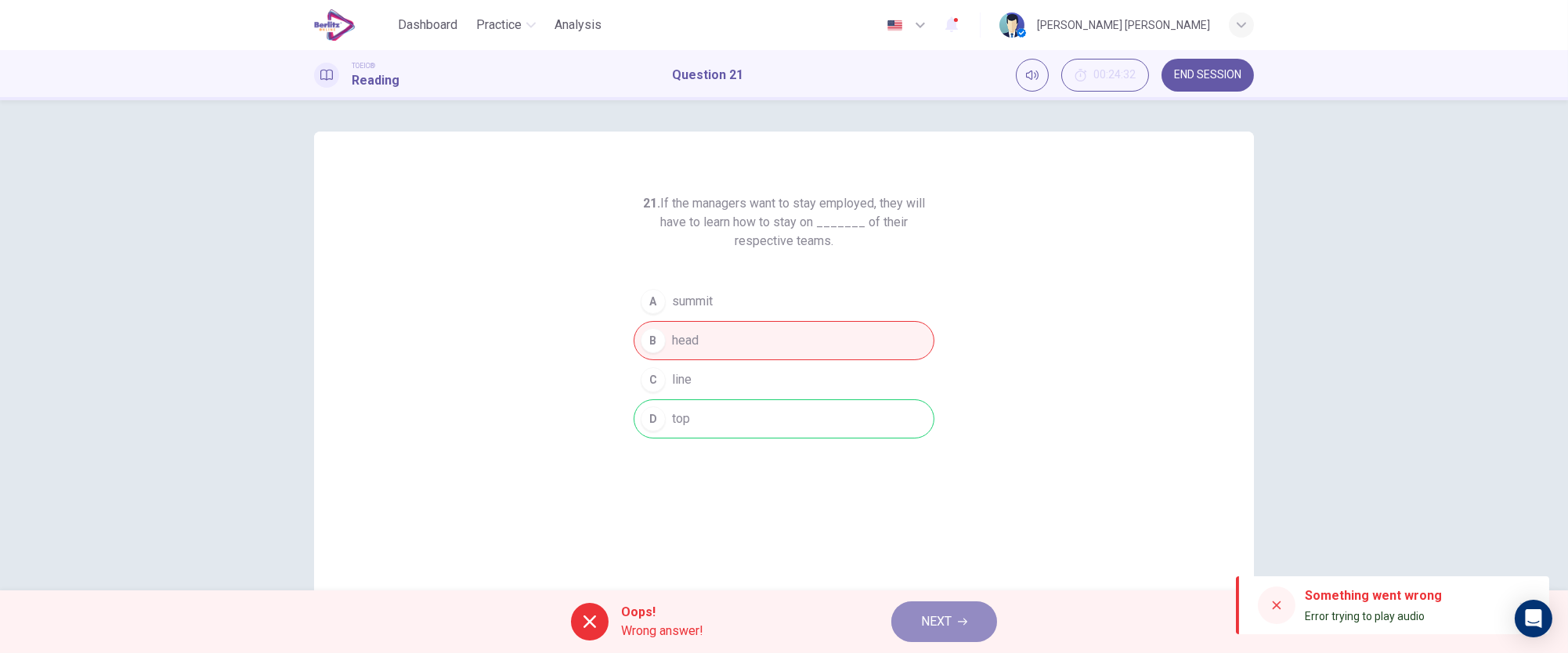
click at [915, 622] on button "NEXT" at bounding box center [945, 622] width 106 height 41
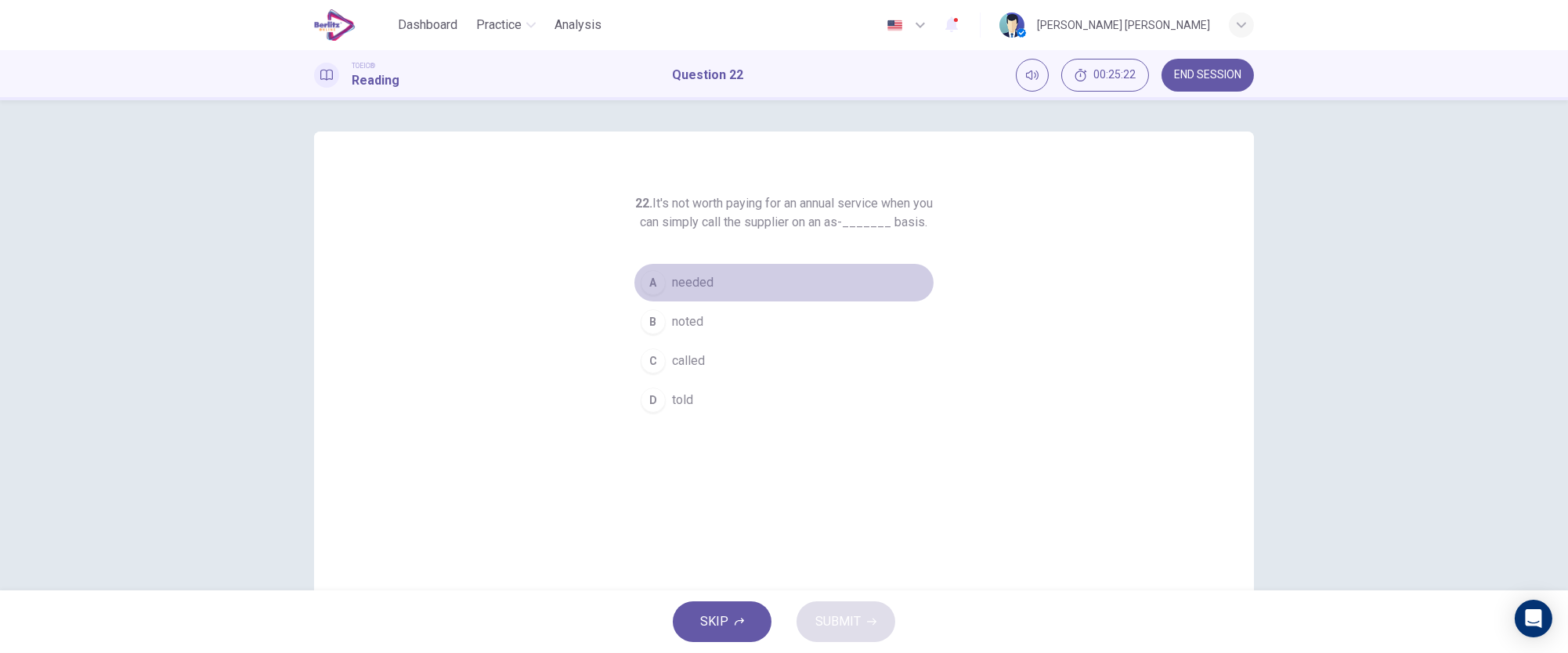
click at [641, 296] on div "A" at bounding box center [653, 282] width 25 height 25
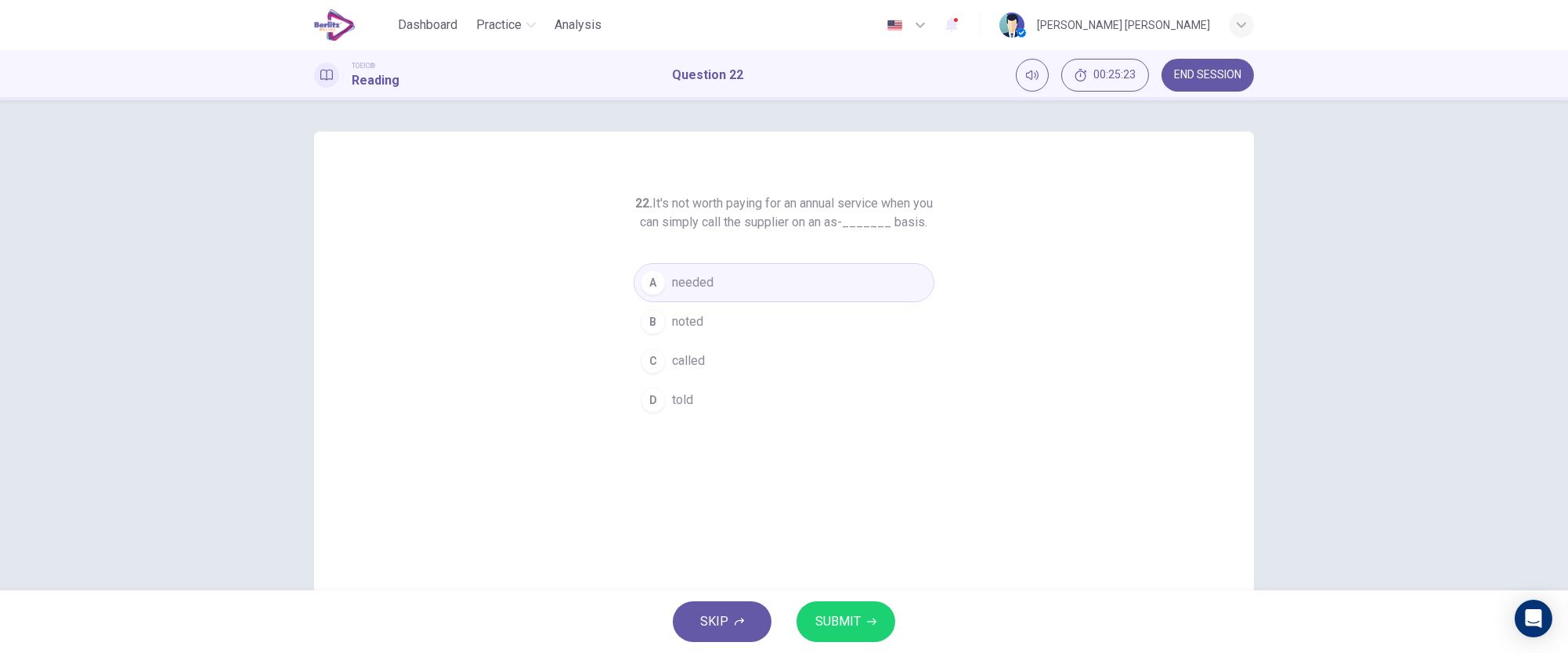
click at [831, 626] on span "SUBMIT" at bounding box center [838, 621] width 46 height 22
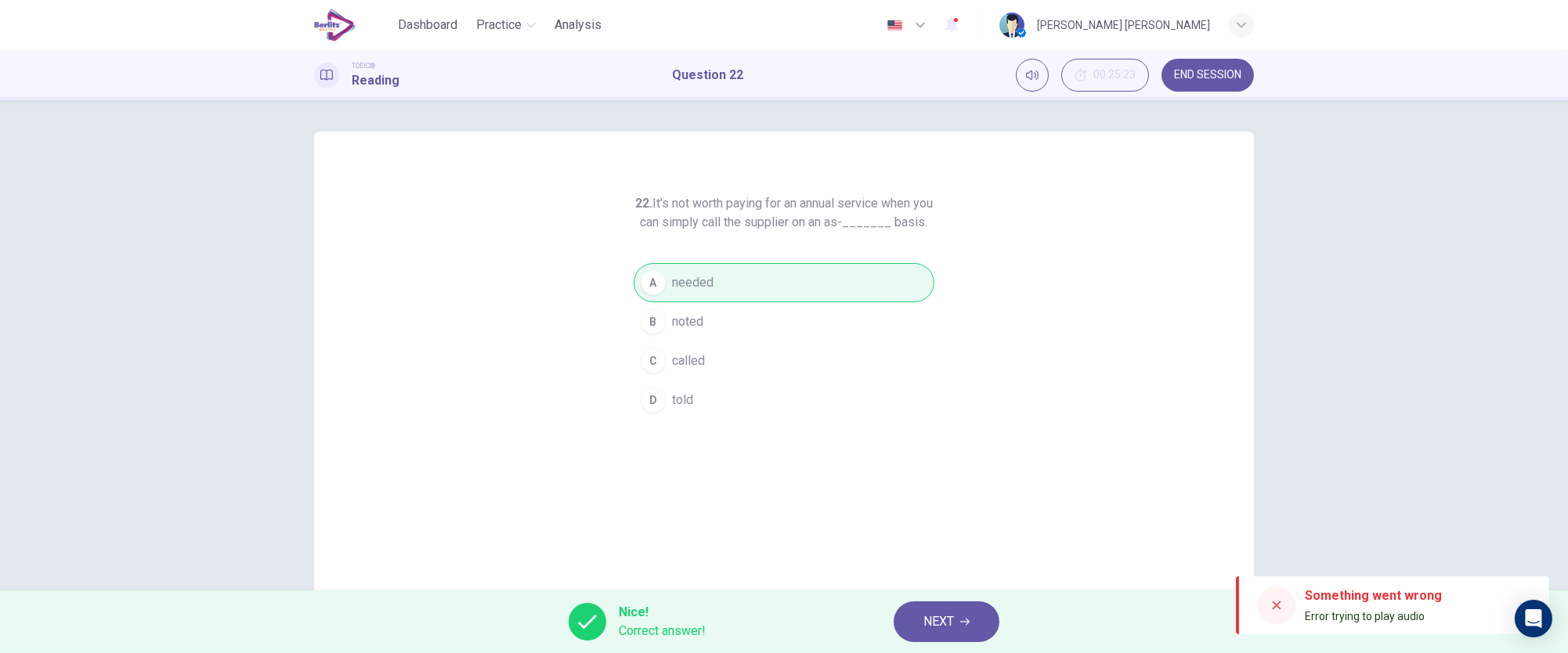
click at [949, 620] on span "NEXT" at bounding box center [938, 621] width 31 height 22
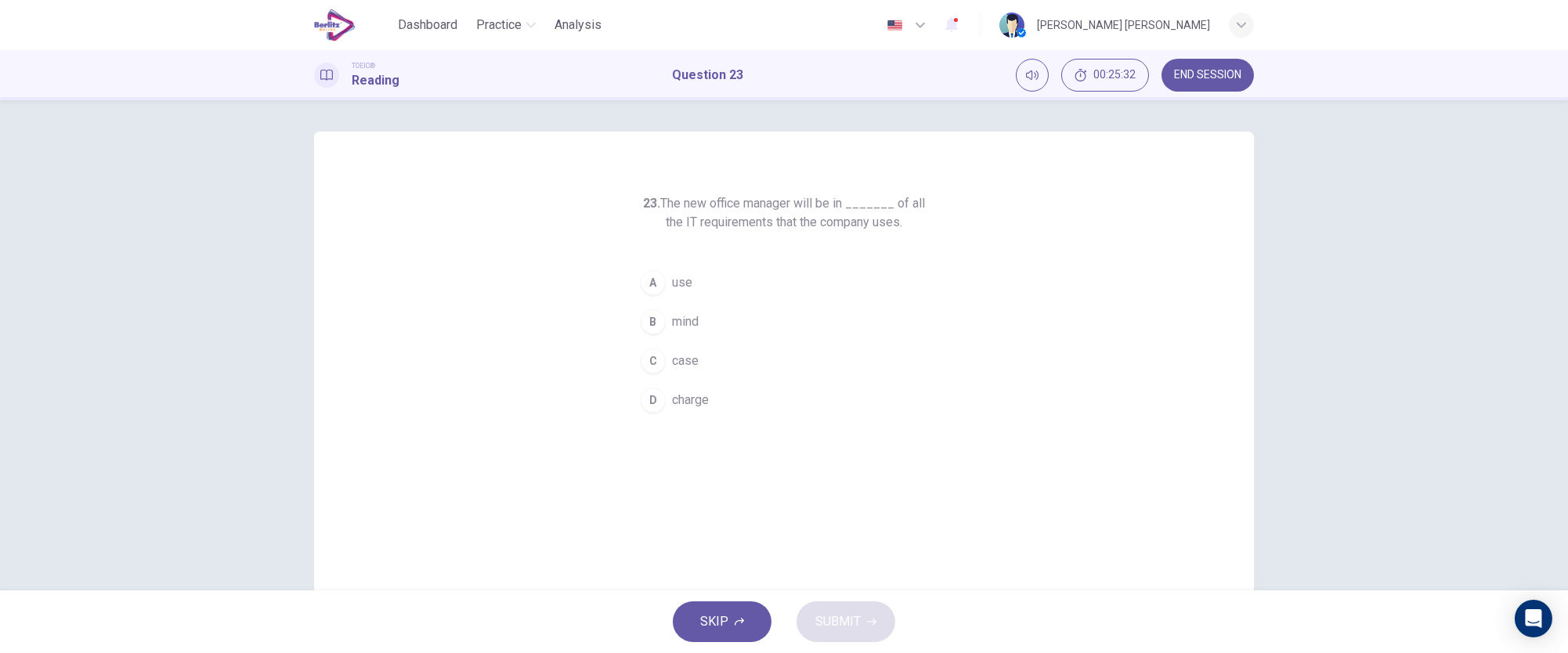
click at [649, 399] on div "D" at bounding box center [653, 400] width 25 height 25
click at [855, 617] on span "SUBMIT" at bounding box center [838, 621] width 46 height 22
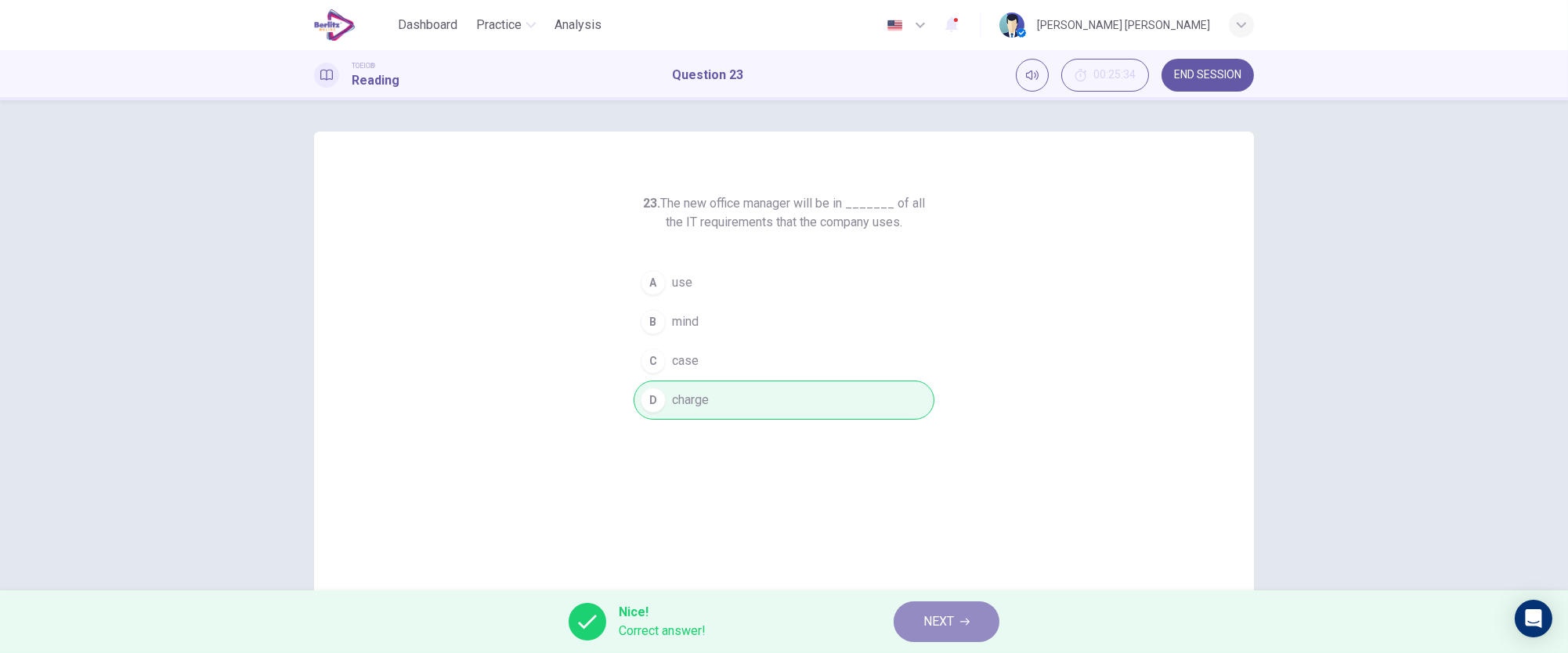
click at [929, 614] on span "NEXT" at bounding box center [938, 621] width 31 height 22
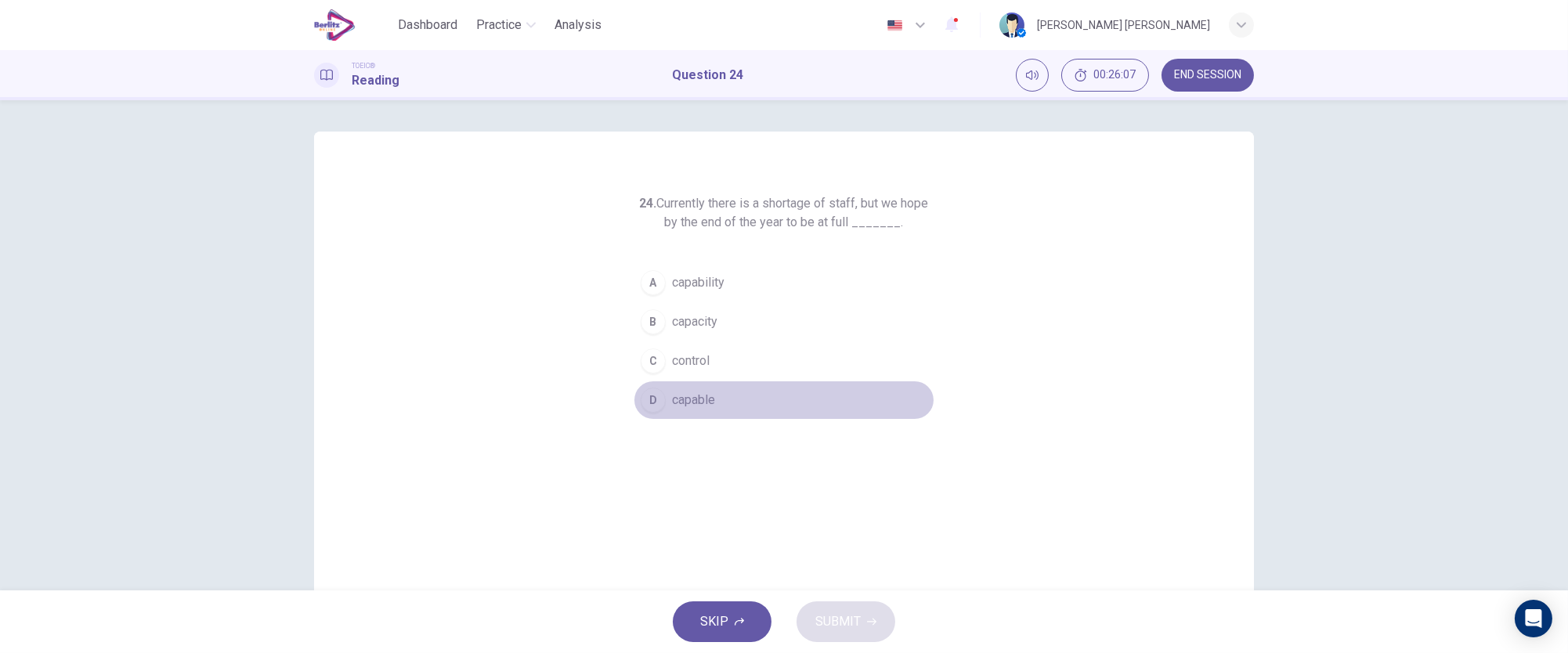
click at [656, 402] on div "D" at bounding box center [653, 400] width 25 height 25
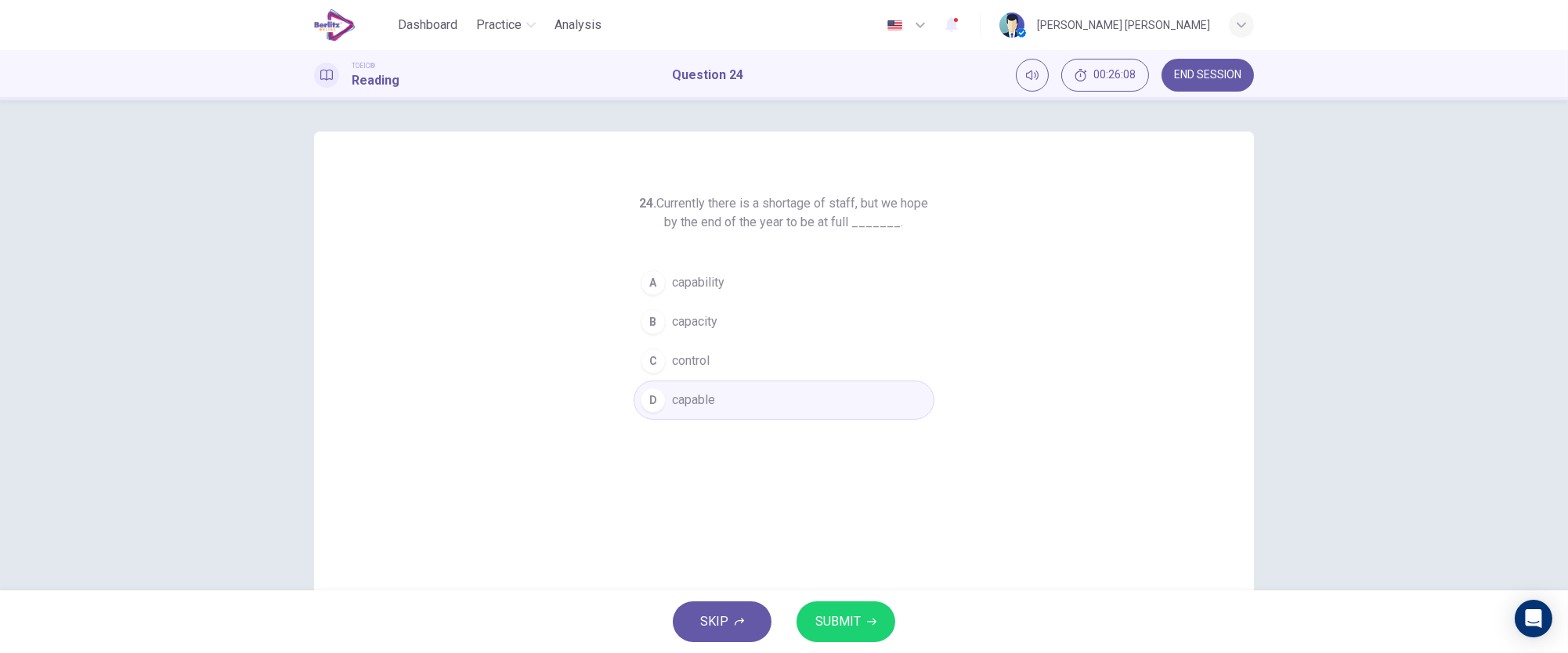
click at [824, 625] on span "SUBMIT" at bounding box center [838, 621] width 46 height 22
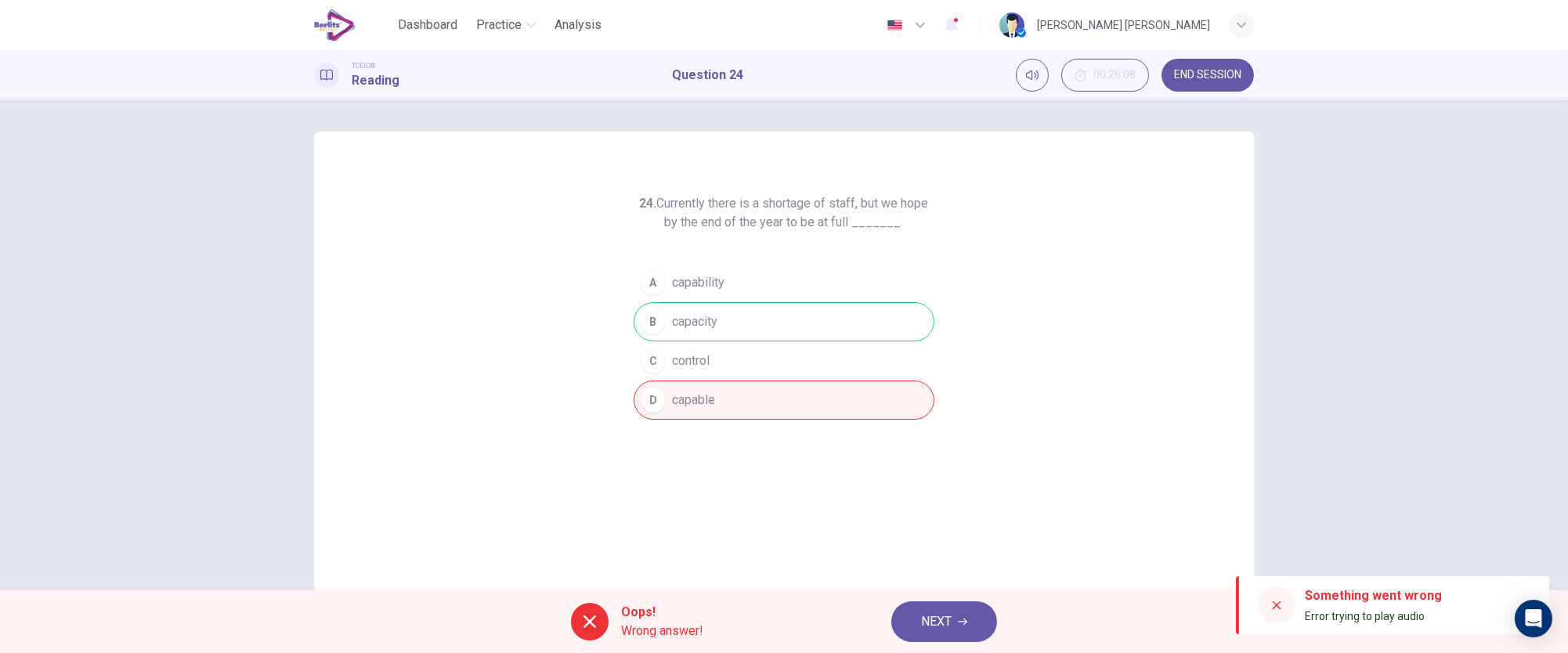
click at [934, 614] on span "NEXT" at bounding box center [937, 621] width 31 height 22
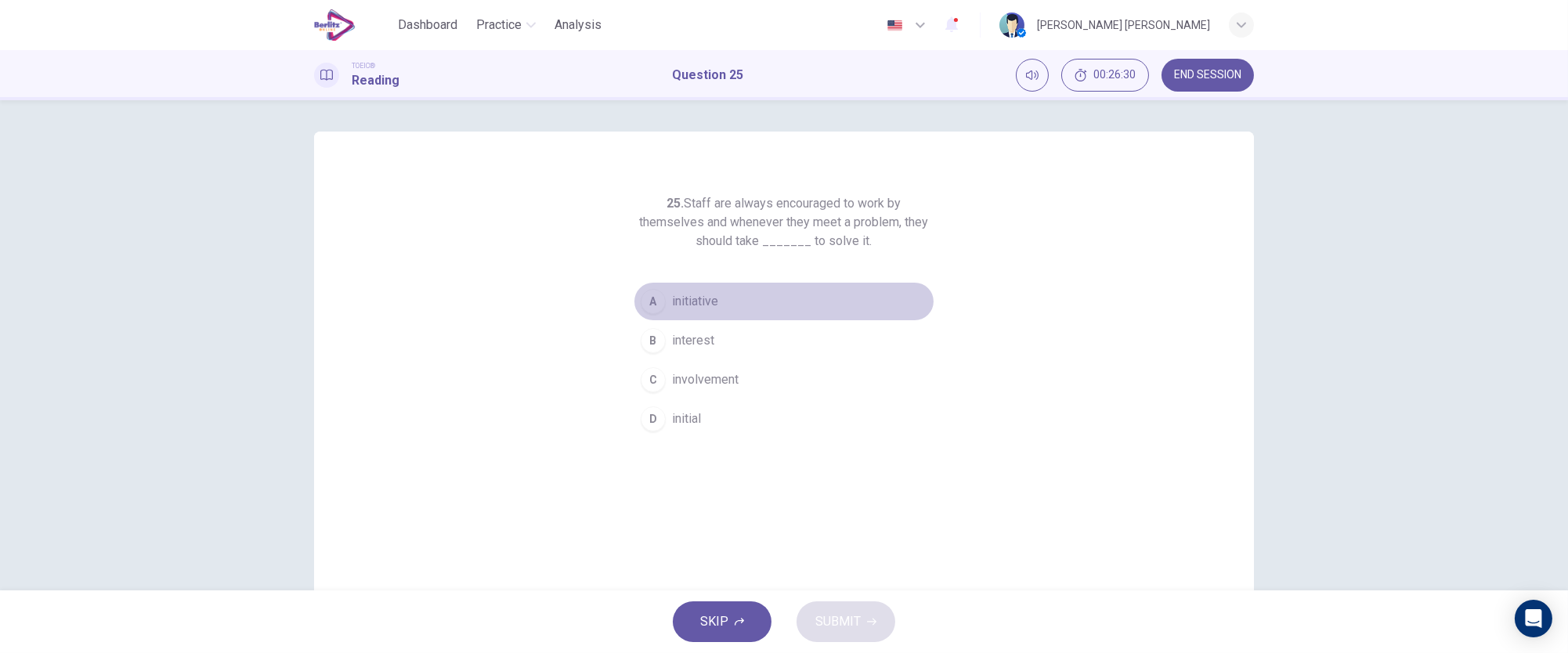
click at [673, 304] on span "initiative" at bounding box center [696, 301] width 47 height 18
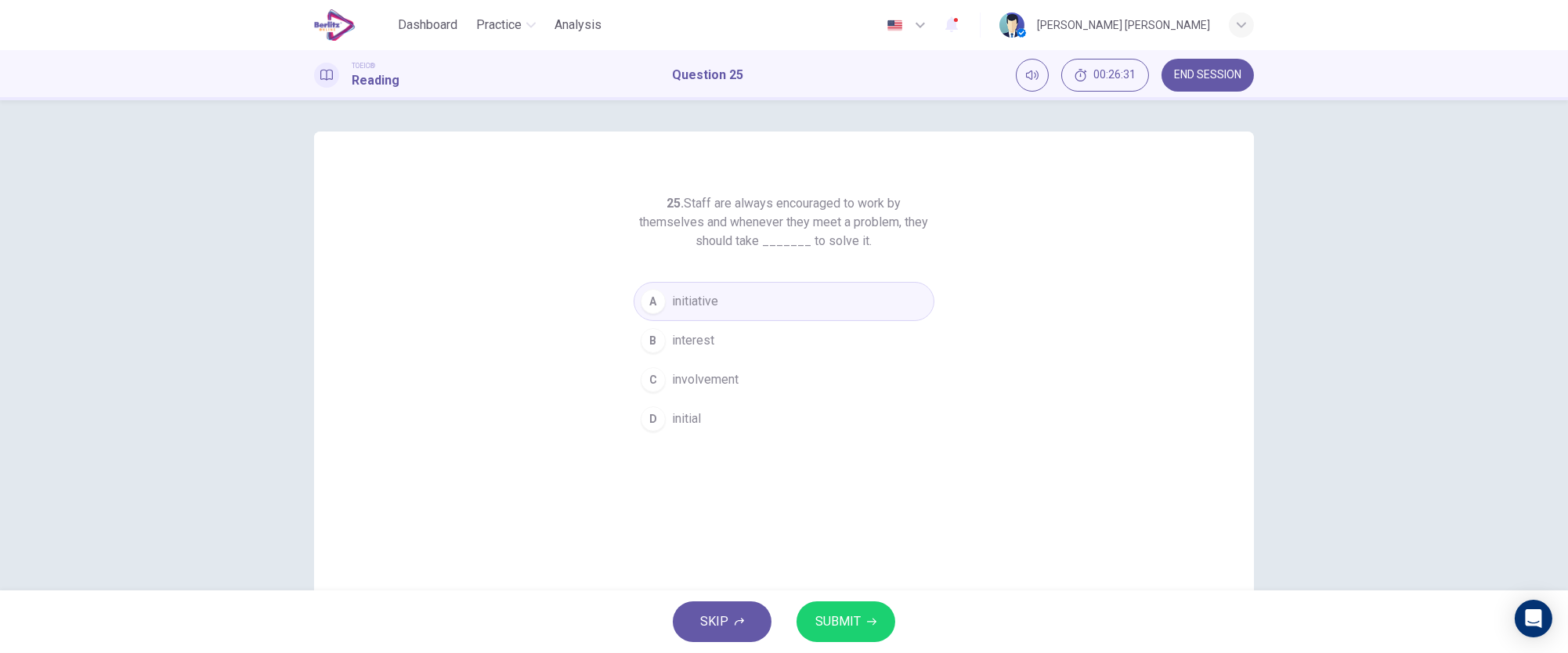
click at [831, 614] on span "SUBMIT" at bounding box center [838, 621] width 46 height 22
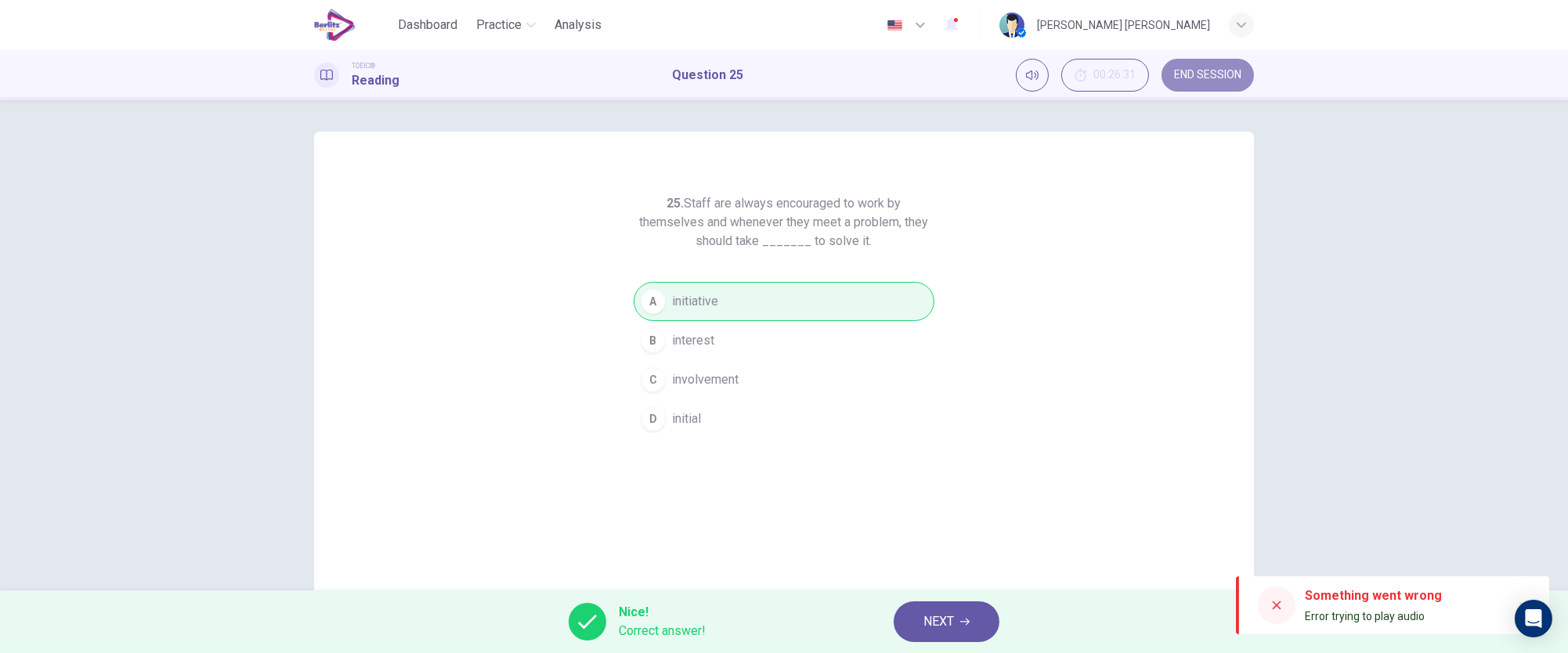
click at [1197, 80] on span "END SESSION" at bounding box center [1207, 76] width 67 height 13
